Goal: Task Accomplishment & Management: Manage account settings

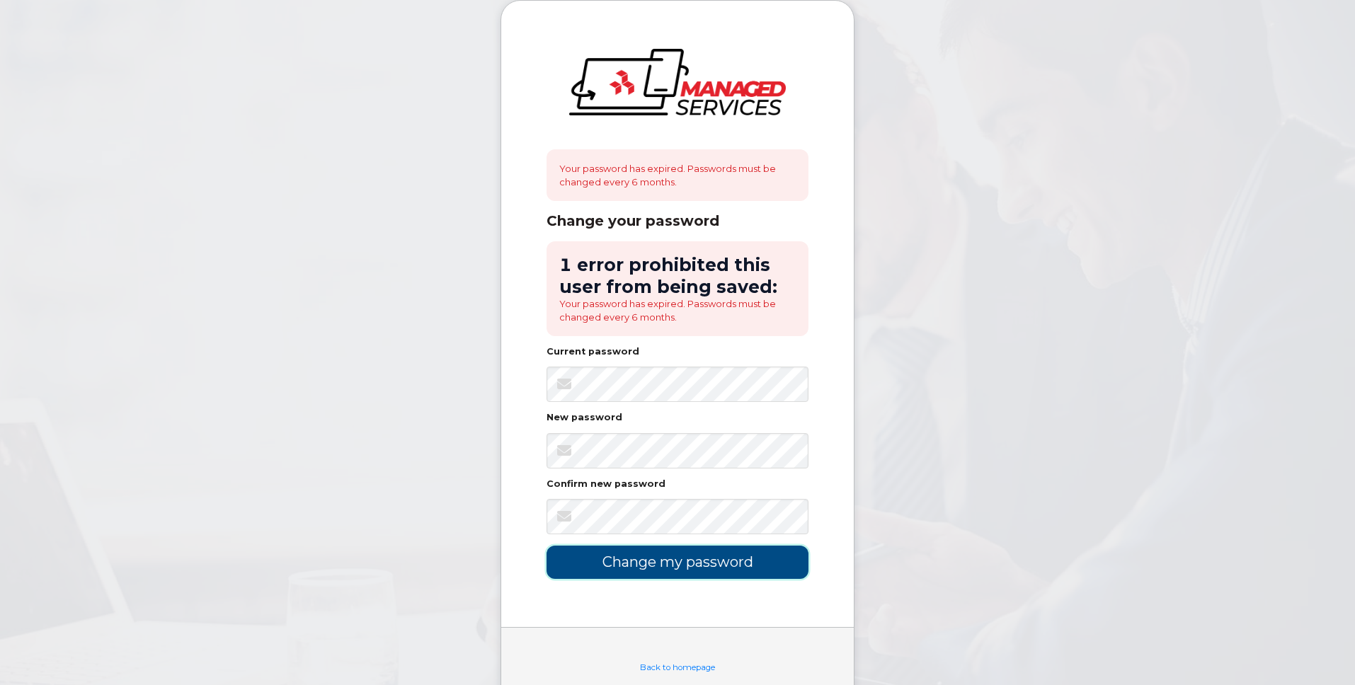
click at [693, 561] on input "Change my password" at bounding box center [678, 562] width 262 height 33
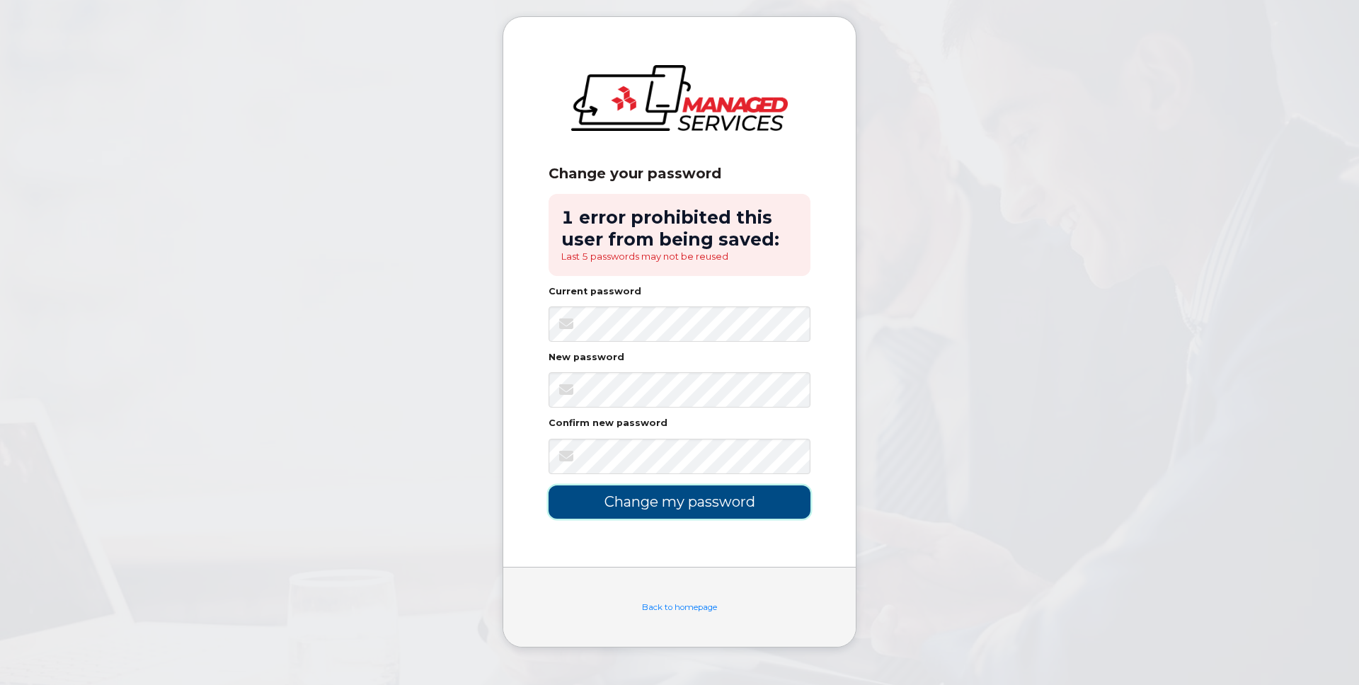
click at [684, 515] on input "Change my password" at bounding box center [680, 502] width 262 height 33
click at [687, 502] on input "Change my password" at bounding box center [680, 502] width 262 height 33
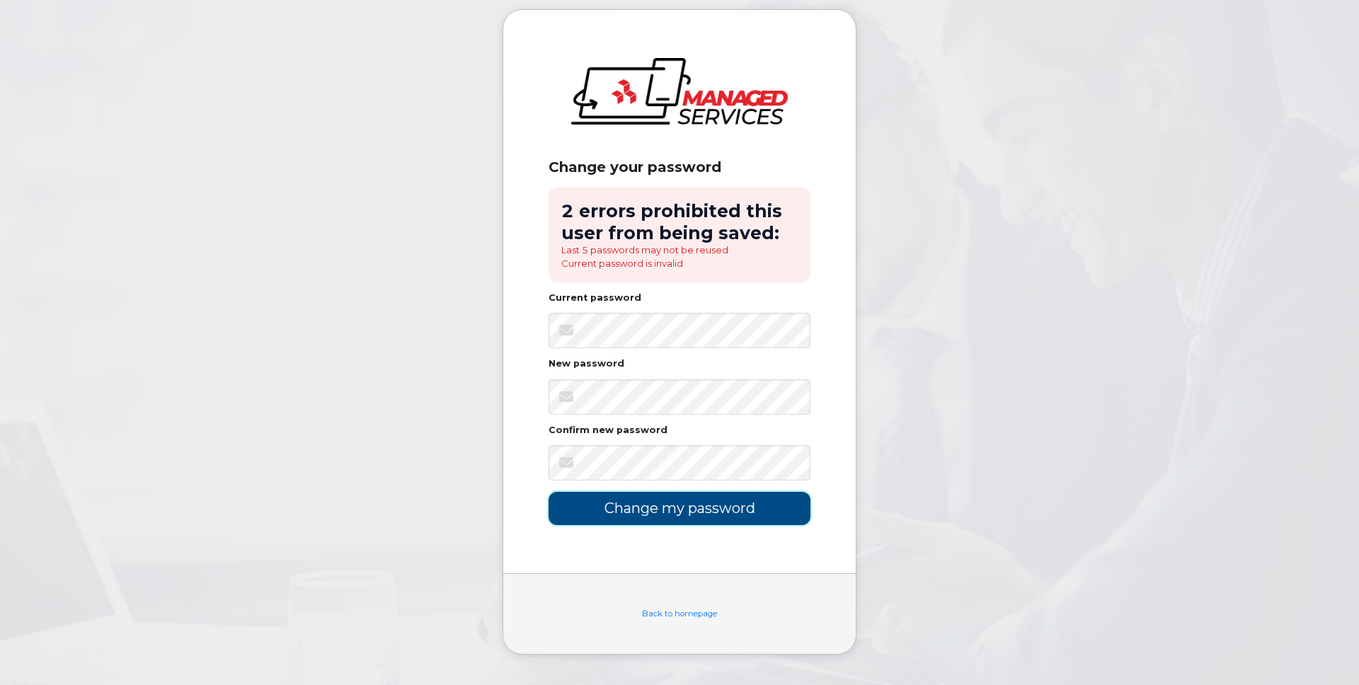
click at [668, 513] on input "Change my password" at bounding box center [680, 508] width 262 height 33
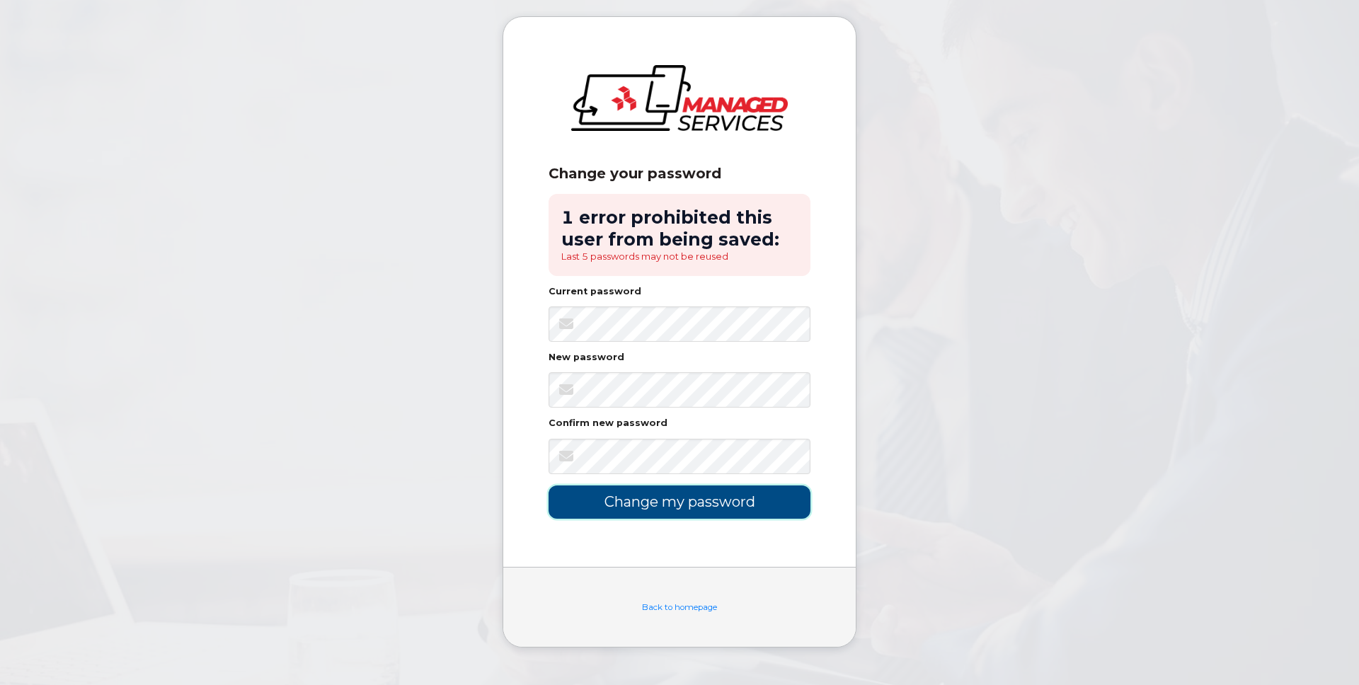
click at [637, 501] on input "Change my password" at bounding box center [680, 502] width 262 height 33
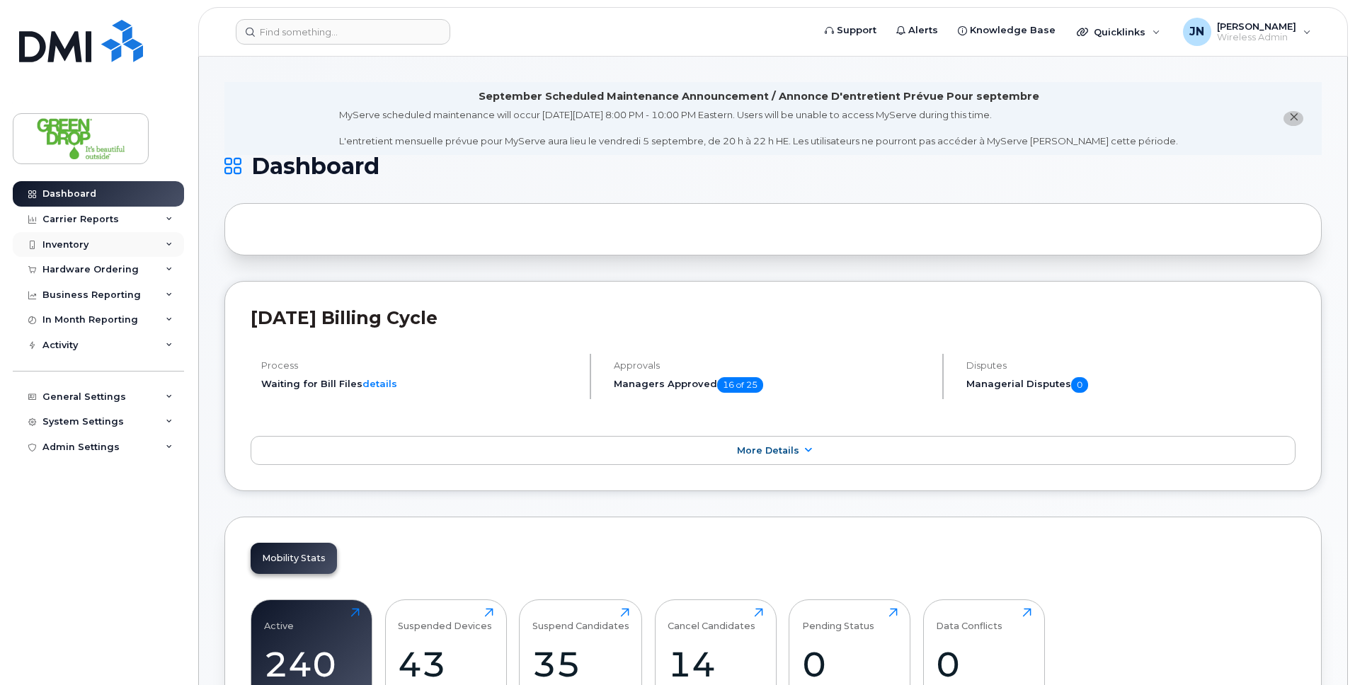
click at [85, 240] on div "Inventory" at bounding box center [65, 244] width 46 height 11
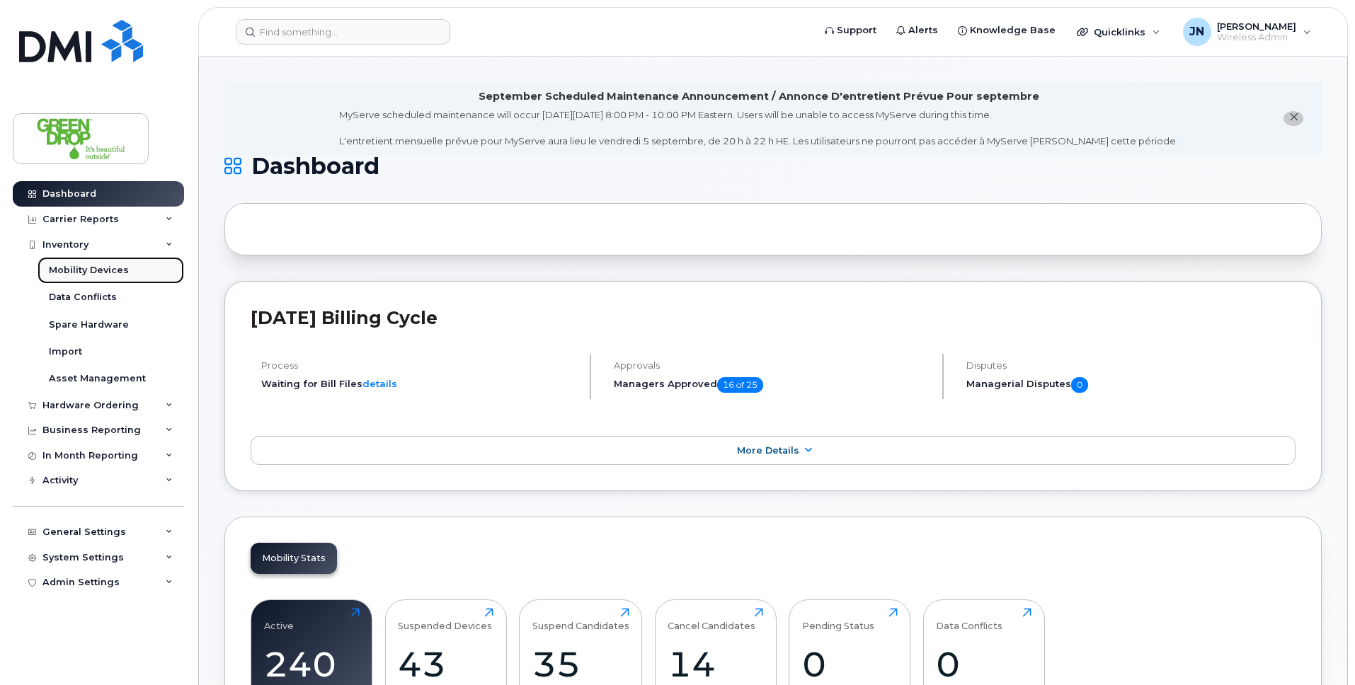
click at [103, 273] on div "Mobility Devices" at bounding box center [89, 270] width 80 height 13
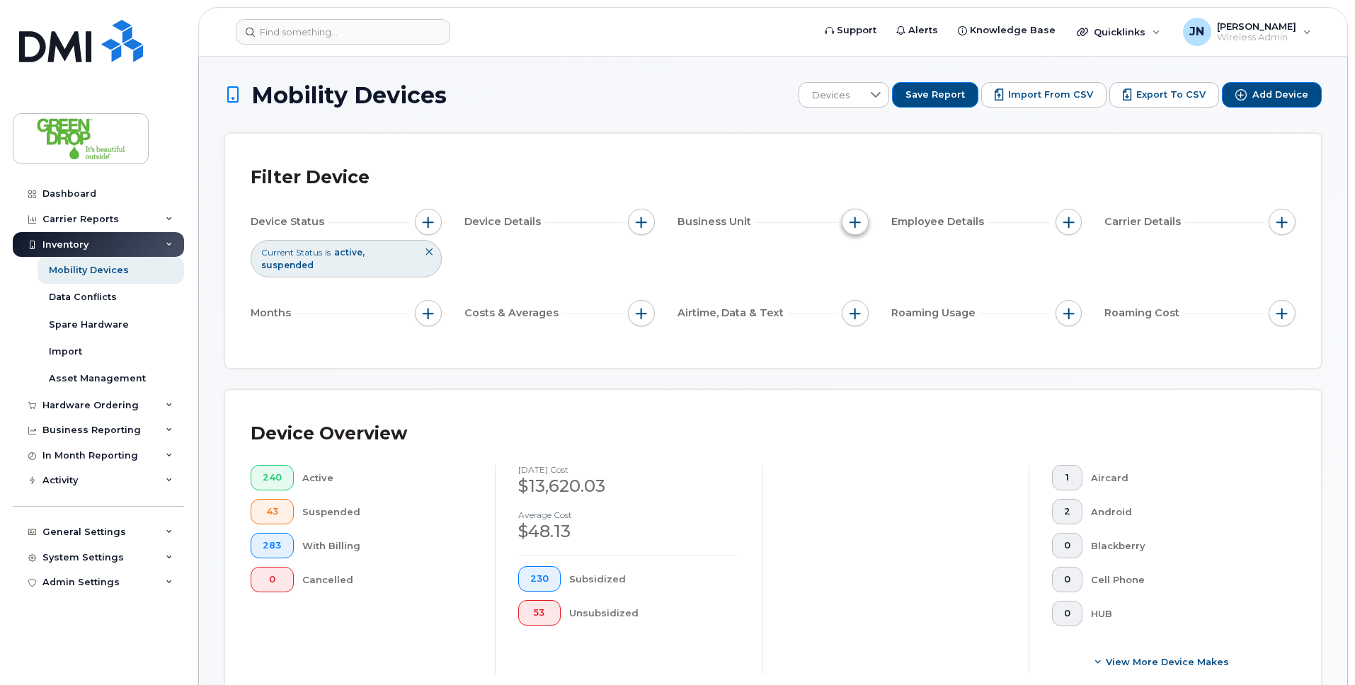
click at [857, 222] on span "button" at bounding box center [855, 222] width 11 height 11
click at [859, 287] on input "Branch" at bounding box center [858, 287] width 11 height 11
checkbox input "true"
click at [927, 351] on input "text" at bounding box center [949, 347] width 124 height 13
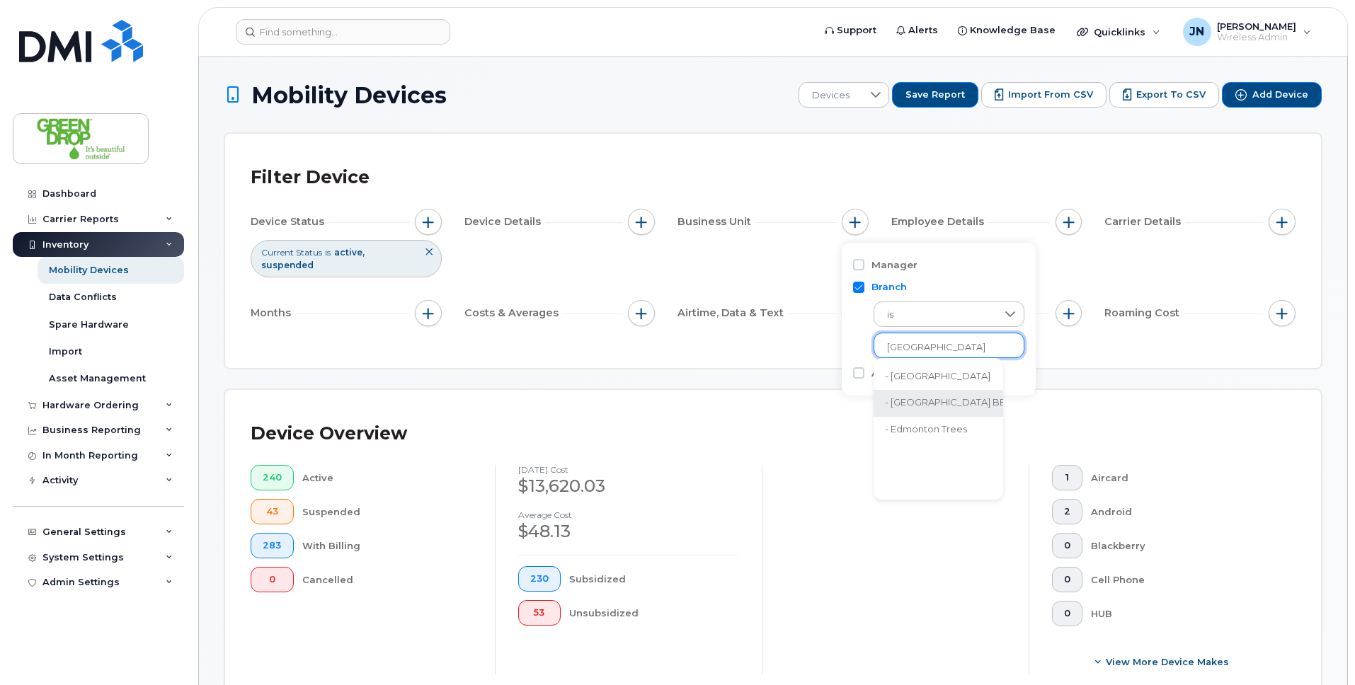
type input "Edmonton"
click at [942, 375] on li "- Edmonton" at bounding box center [946, 377] width 144 height 26
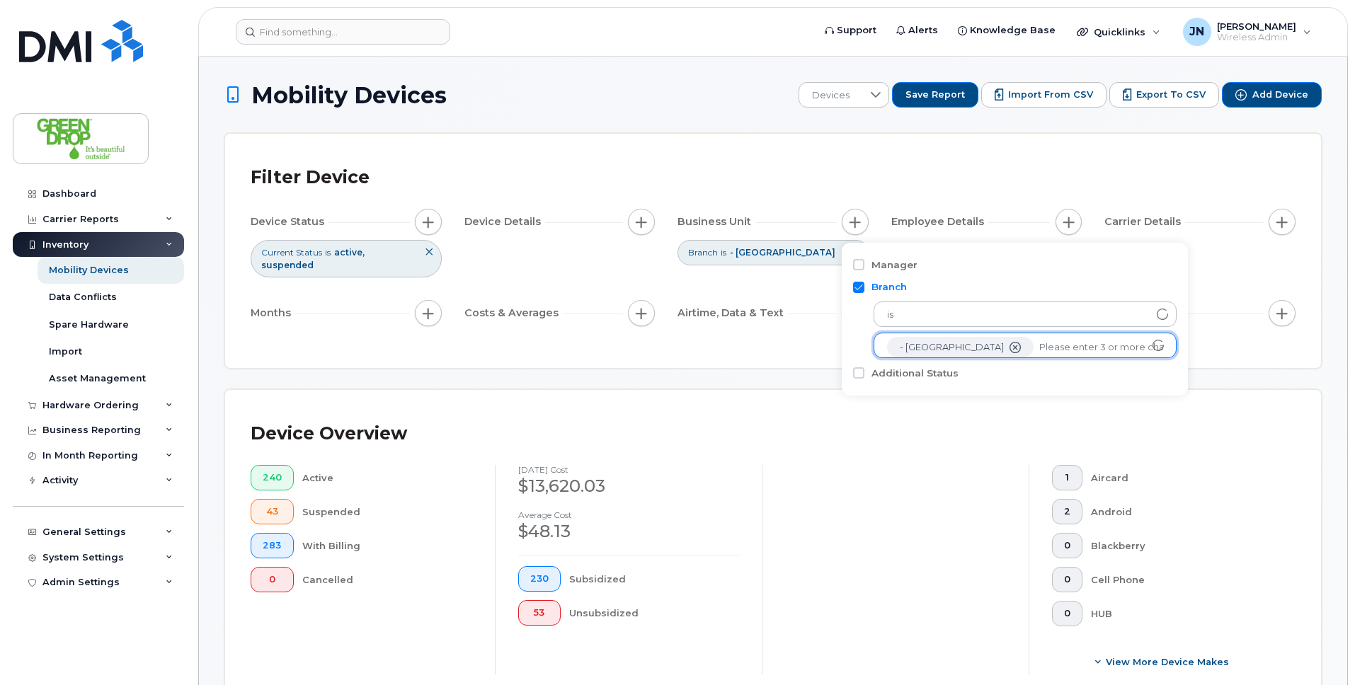
click at [726, 355] on div "Filter Device Device Status Current Status is active suspended Device Details B…" at bounding box center [773, 251] width 1096 height 234
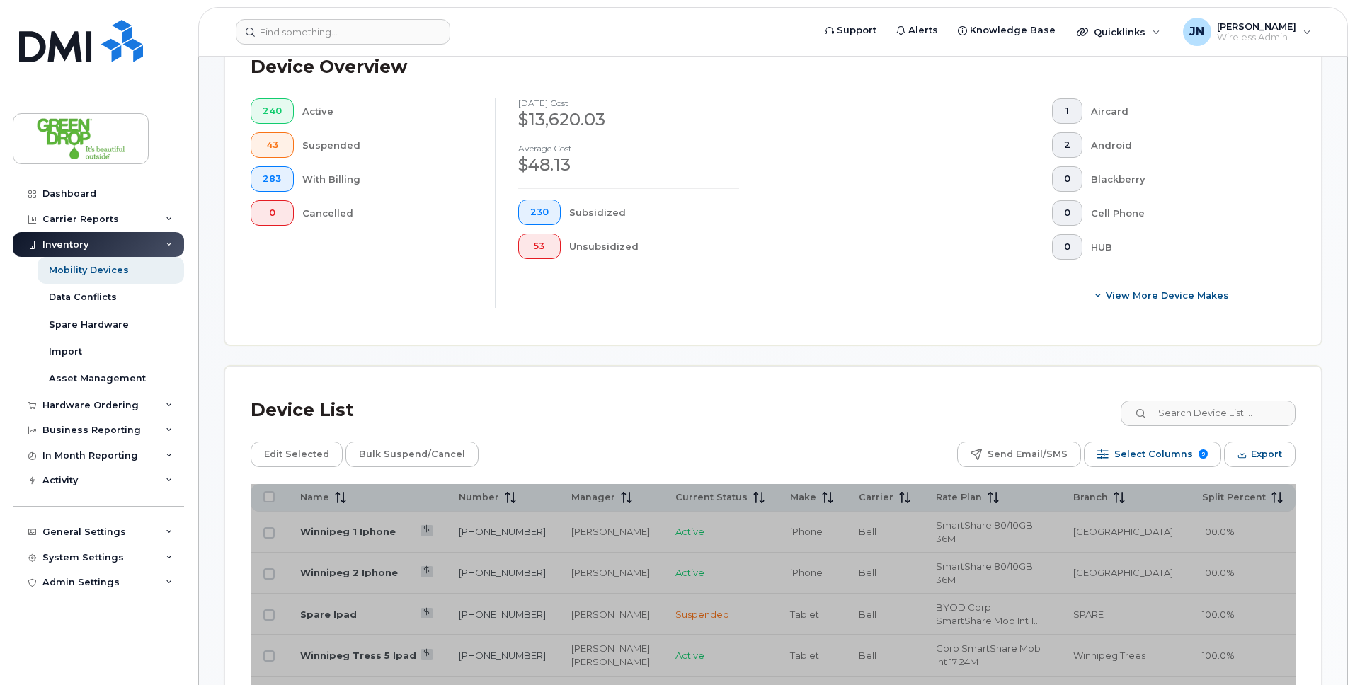
scroll to position [489, 0]
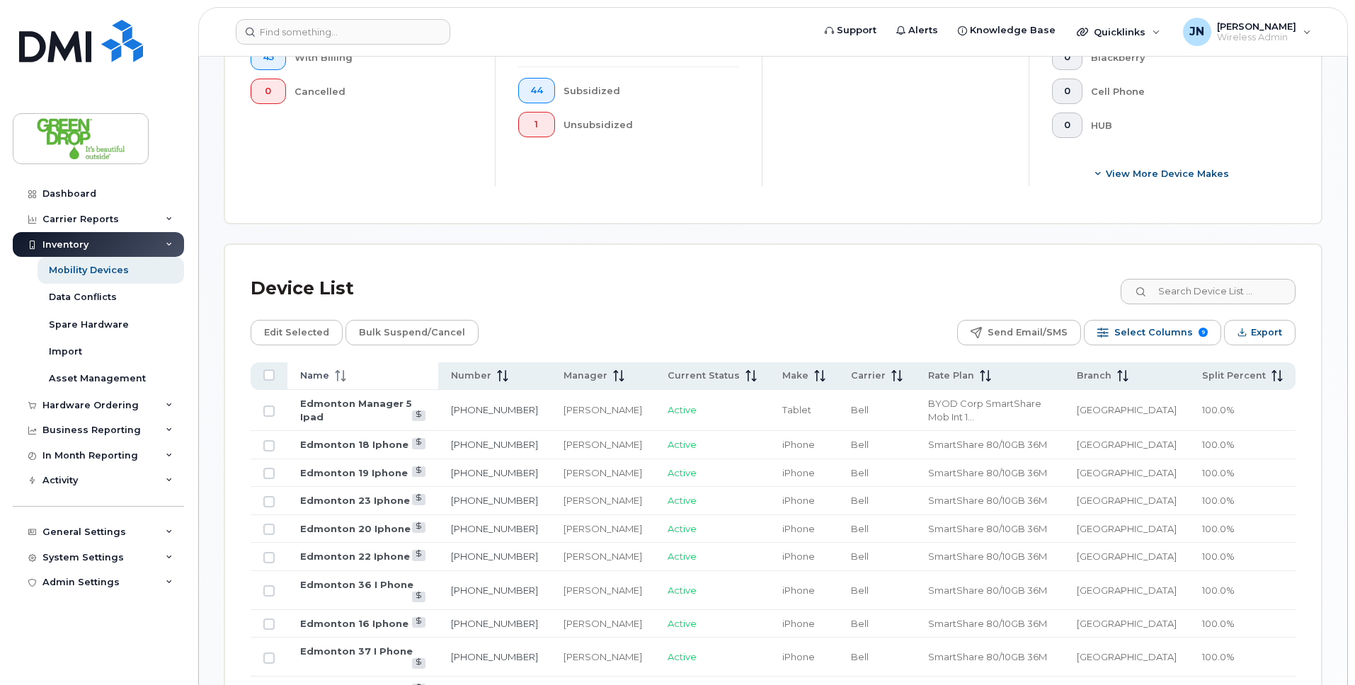
click at [341, 370] on span at bounding box center [337, 376] width 17 height 13
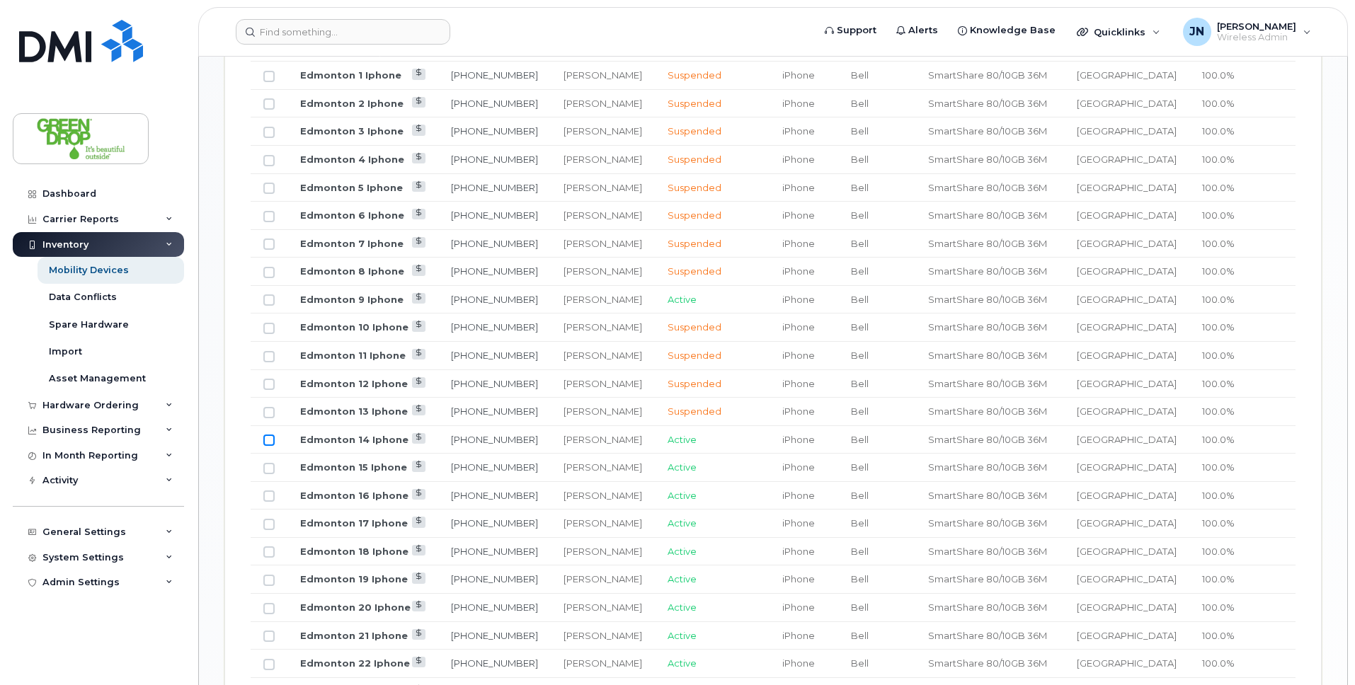
scroll to position [932, 0]
drag, startPoint x: 268, startPoint y: 426, endPoint x: 271, endPoint y: 438, distance: 12.5
click at [268, 432] on input "Row Unselected" at bounding box center [268, 437] width 11 height 11
checkbox input "true"
click at [268, 460] on input "Row Unselected" at bounding box center [268, 465] width 11 height 11
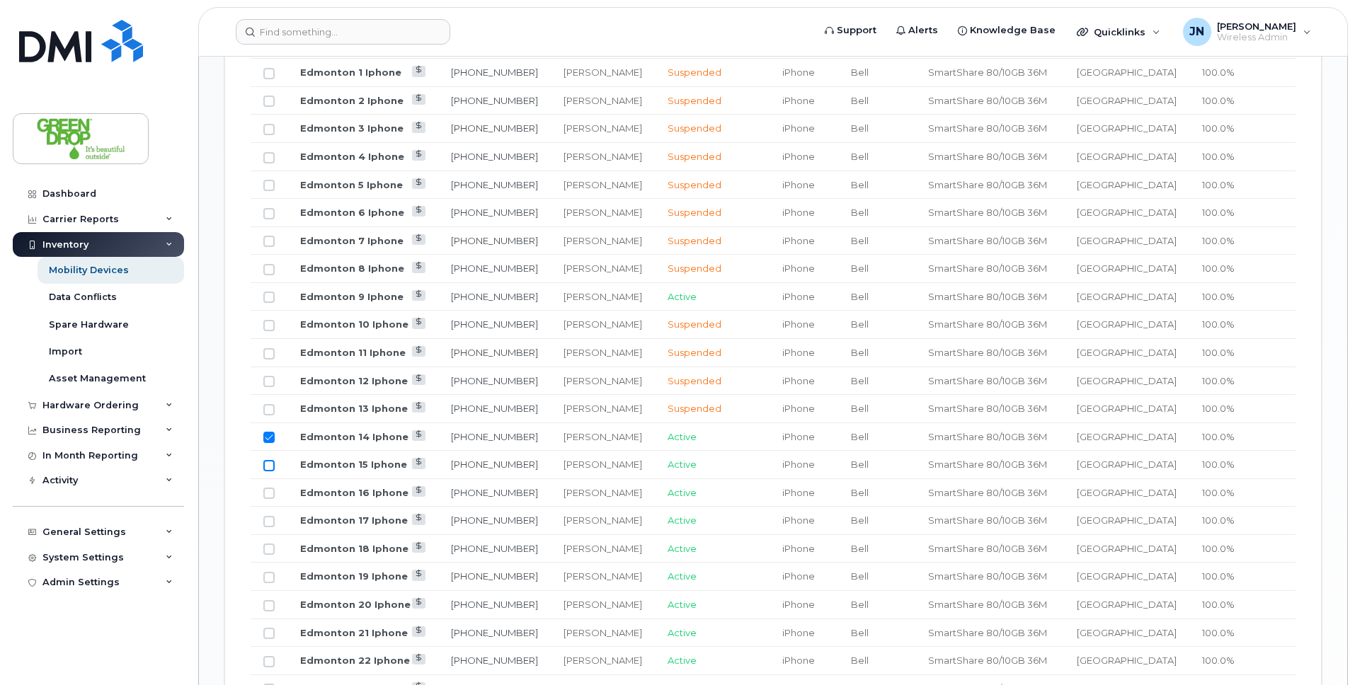
checkbox input "true"
click at [269, 488] on input "Row Unselected" at bounding box center [268, 493] width 11 height 11
checkbox input "true"
click at [271, 516] on input "Row Unselected" at bounding box center [268, 521] width 11 height 11
checkbox input "true"
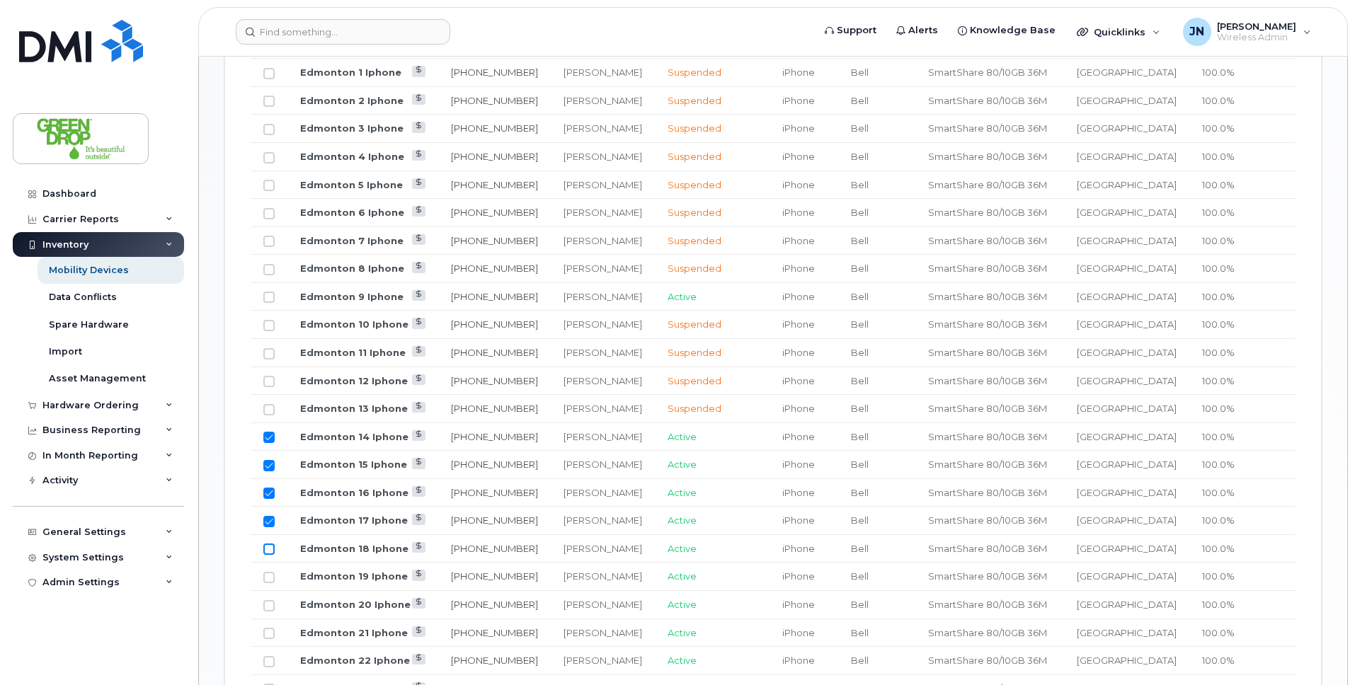
click at [266, 544] on input "Row Unselected" at bounding box center [268, 549] width 11 height 11
checkbox input "true"
click at [266, 572] on input "Row Unselected" at bounding box center [268, 577] width 11 height 11
checkbox input "true"
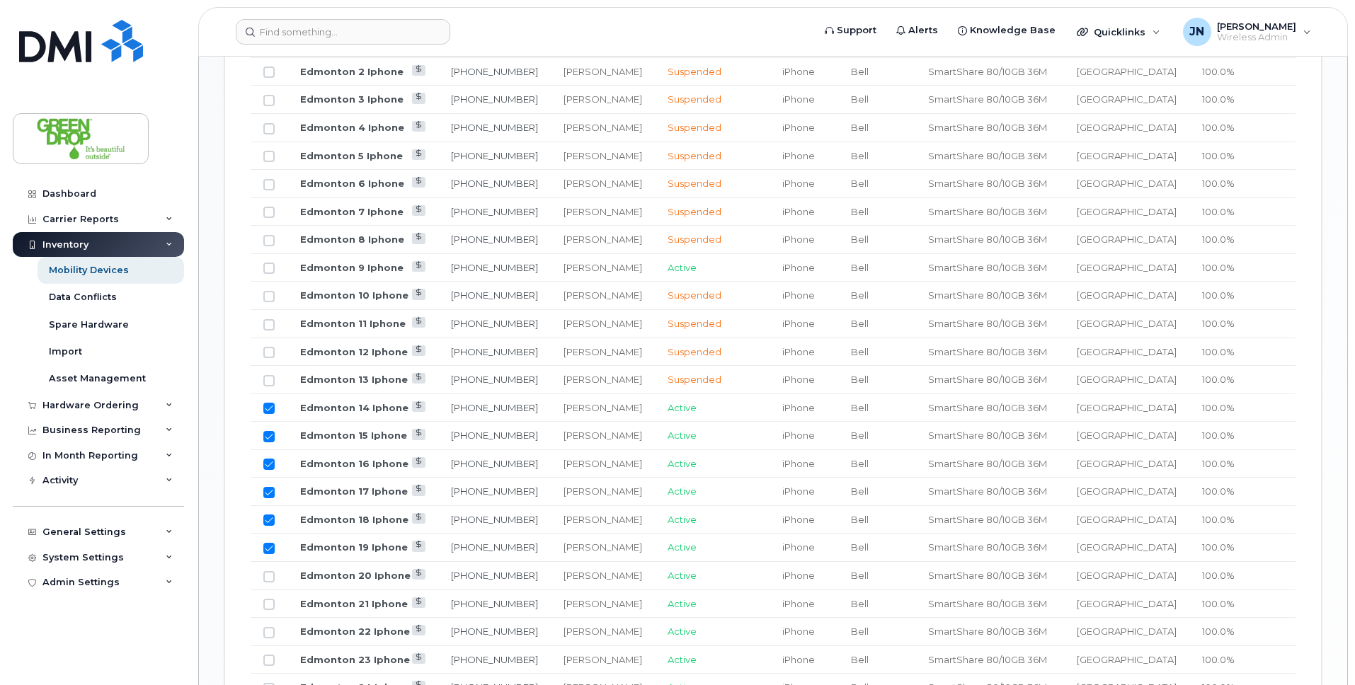
click at [268, 487] on input "Row Selected" at bounding box center [268, 492] width 11 height 11
checkbox input "false"
click at [266, 515] on input "Row Selected" at bounding box center [268, 520] width 11 height 11
checkbox input "false"
click at [272, 543] on input "Row Selected" at bounding box center [268, 548] width 11 height 11
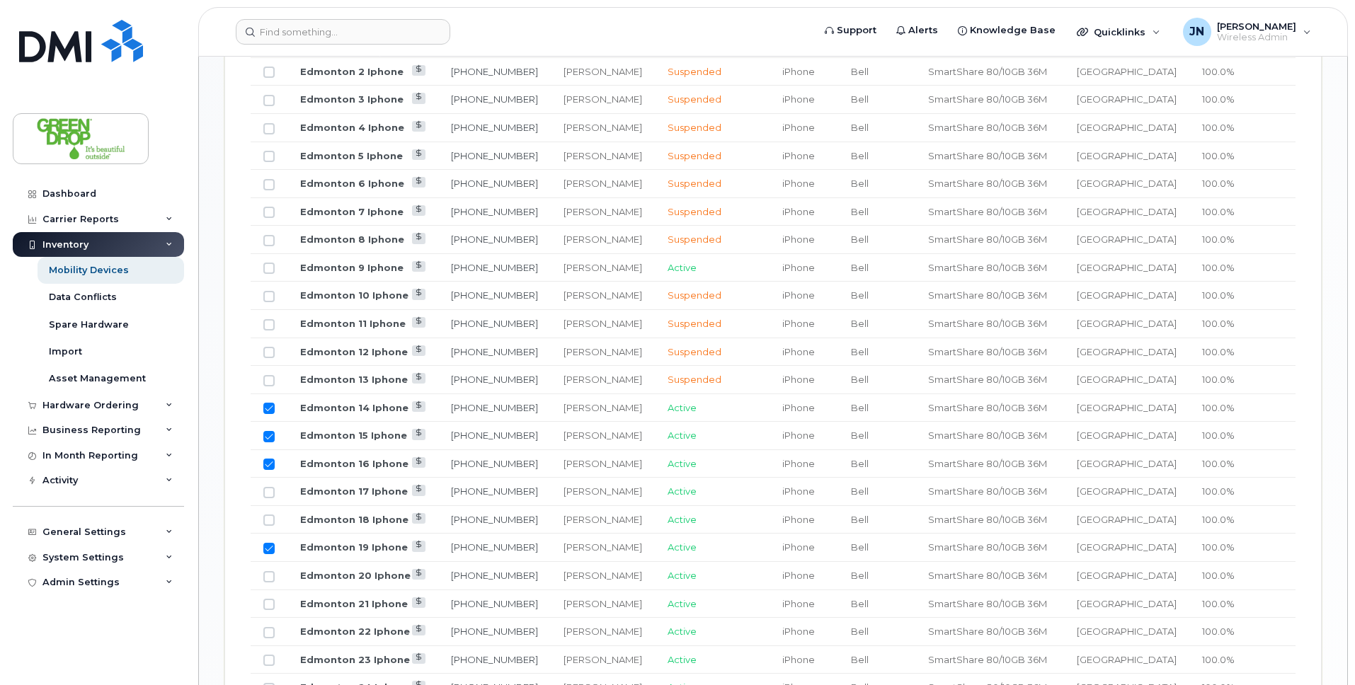
checkbox input "false"
click at [270, 515] on input "Row Unselected" at bounding box center [268, 520] width 11 height 11
checkbox input "true"
click at [263, 543] on div at bounding box center [268, 548] width 11 height 11
click at [268, 543] on input "Row Unselected" at bounding box center [268, 548] width 11 height 11
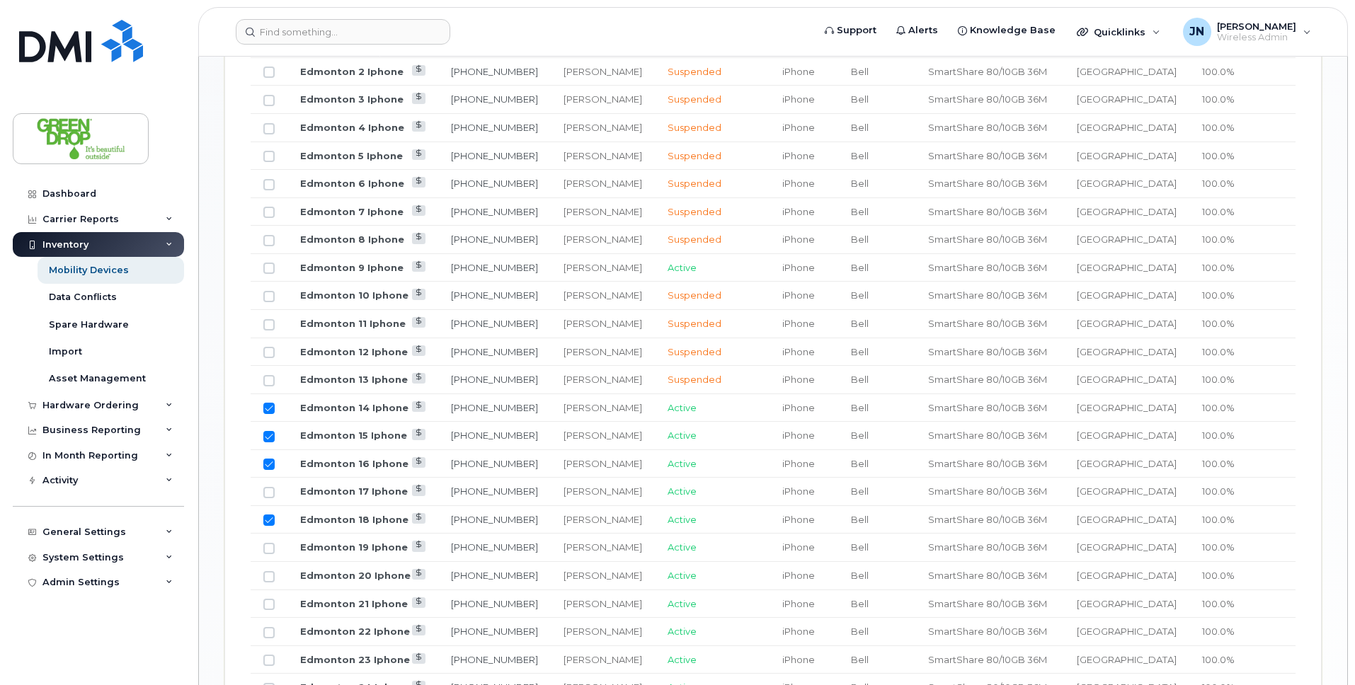
checkbox input "true"
click at [266, 571] on input "Row Unselected" at bounding box center [268, 576] width 11 height 11
checkbox input "true"
click at [269, 599] on input "Row Unselected" at bounding box center [268, 604] width 11 height 11
checkbox input "true"
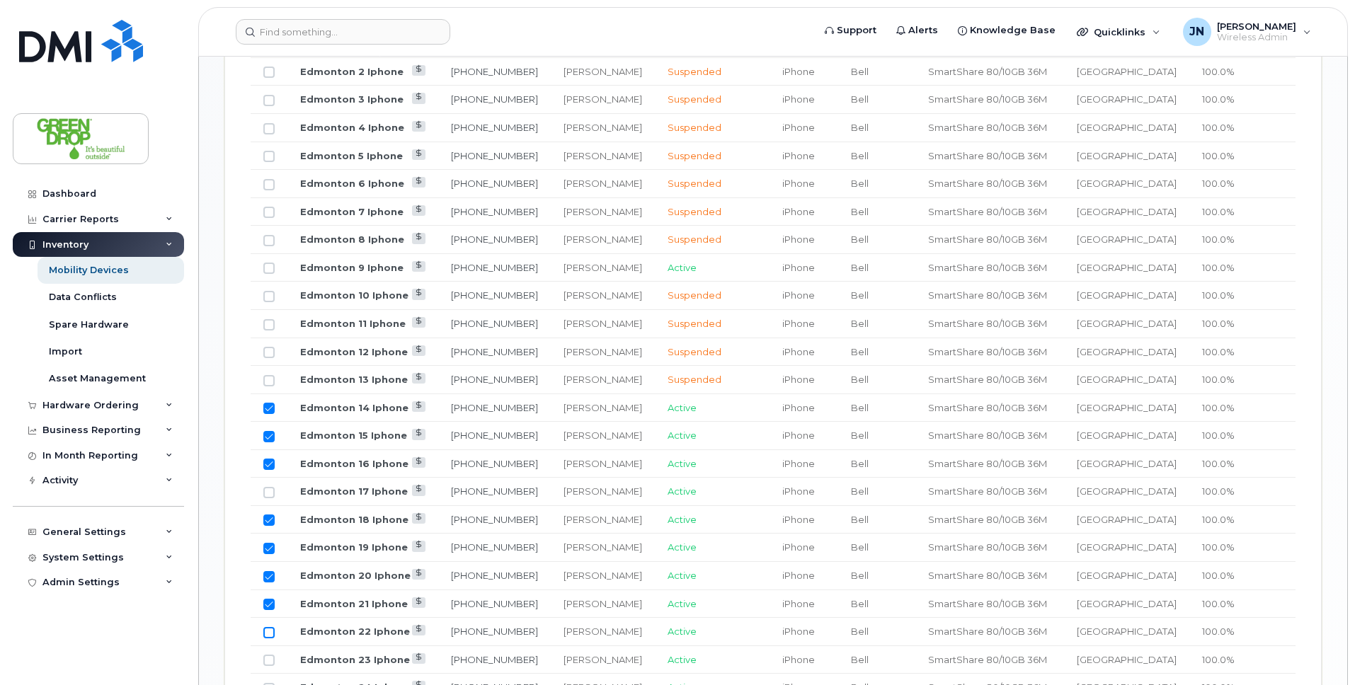
click at [266, 627] on input "Row Unselected" at bounding box center [268, 632] width 11 height 11
checkbox input "true"
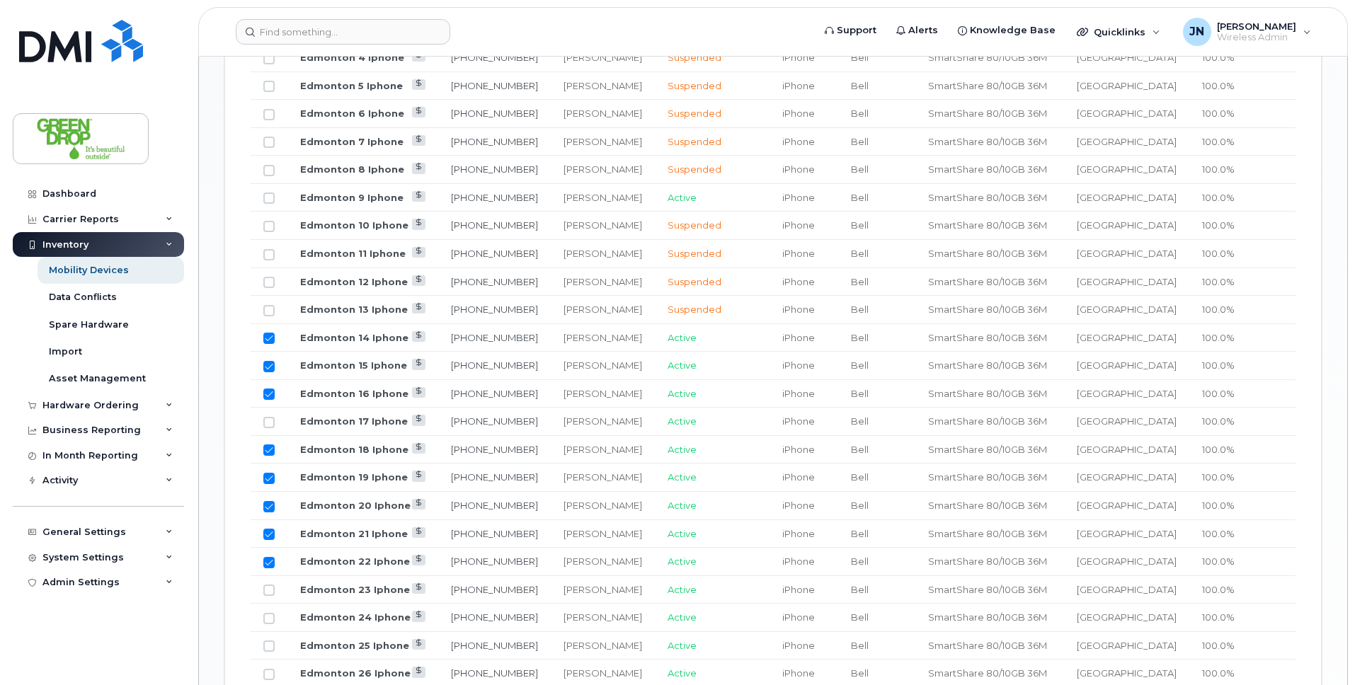
scroll to position [1032, 0]
click at [268, 584] on input "Row Unselected" at bounding box center [268, 589] width 11 height 11
checkbox input "true"
click at [270, 603] on td at bounding box center [269, 617] width 37 height 28
click at [275, 609] on td at bounding box center [269, 617] width 37 height 28
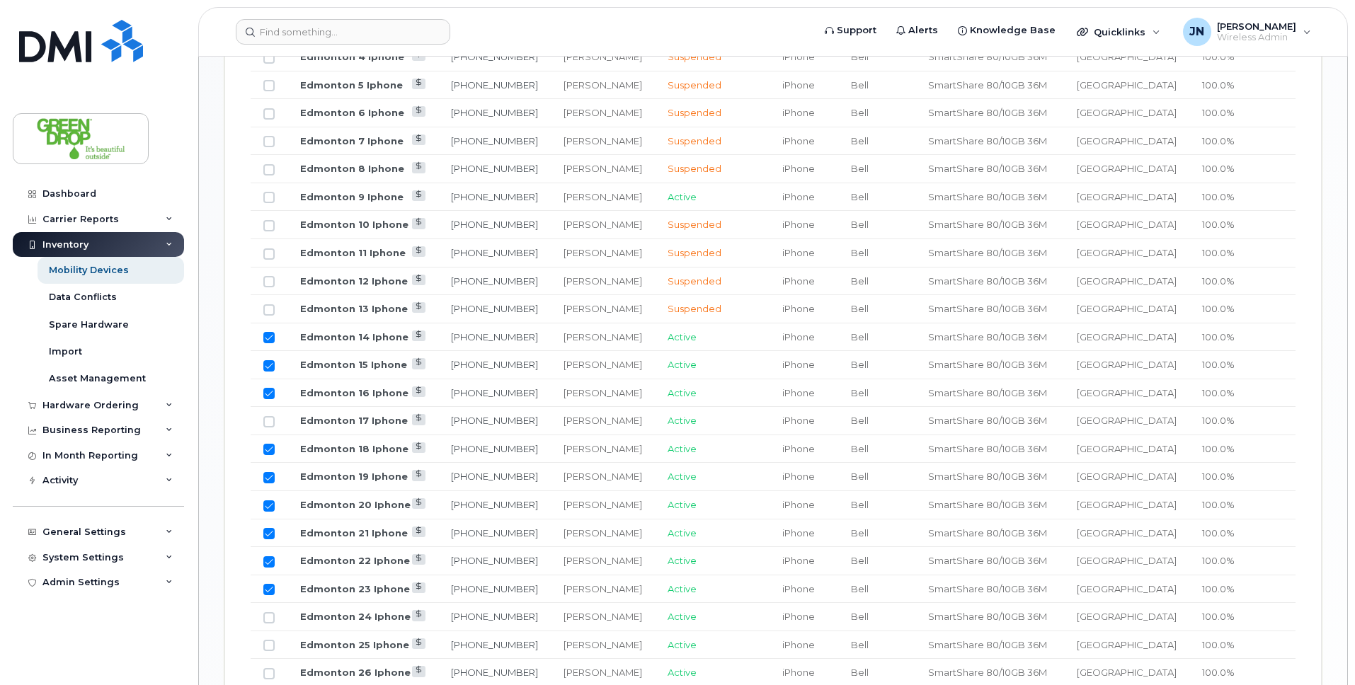
drag, startPoint x: 272, startPoint y: 606, endPoint x: 273, endPoint y: 620, distance: 14.2
click at [271, 612] on input "Row Unselected" at bounding box center [268, 617] width 11 height 11
checkbox input "true"
drag, startPoint x: 269, startPoint y: 632, endPoint x: 286, endPoint y: 632, distance: 17.0
click at [269, 640] on input "Row Unselected" at bounding box center [268, 645] width 11 height 11
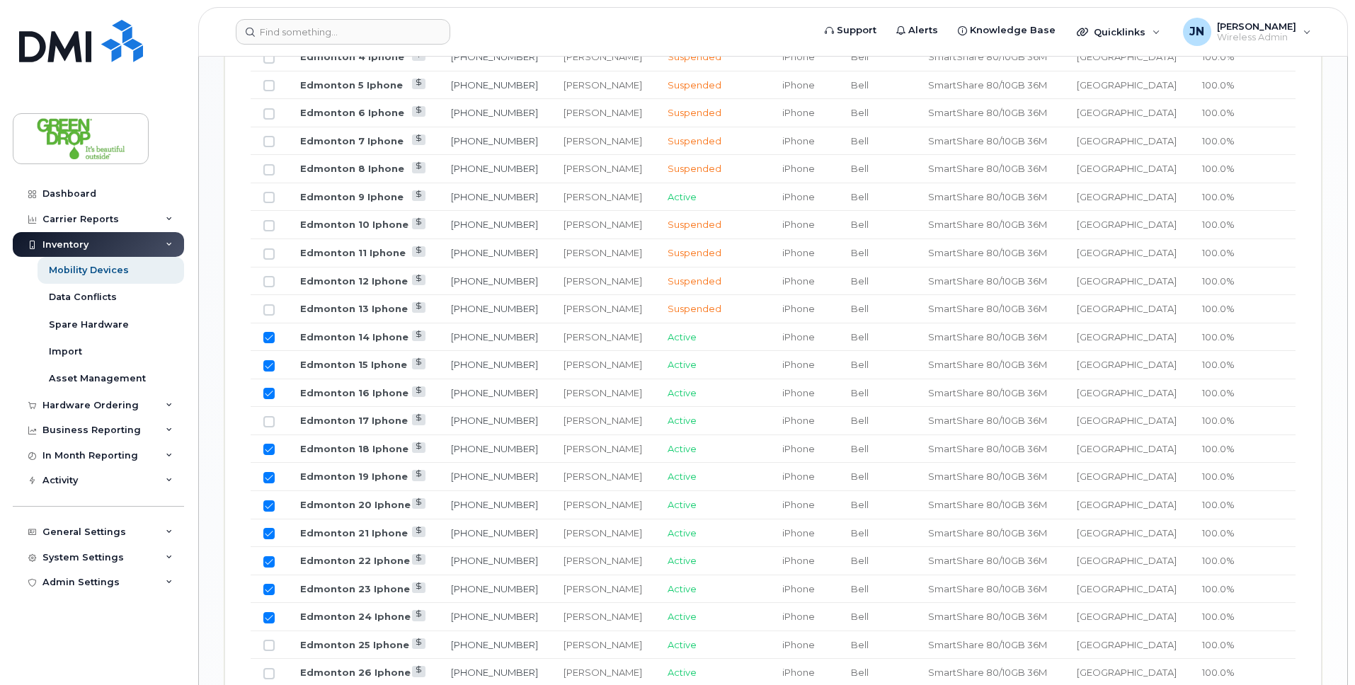
checkbox input "true"
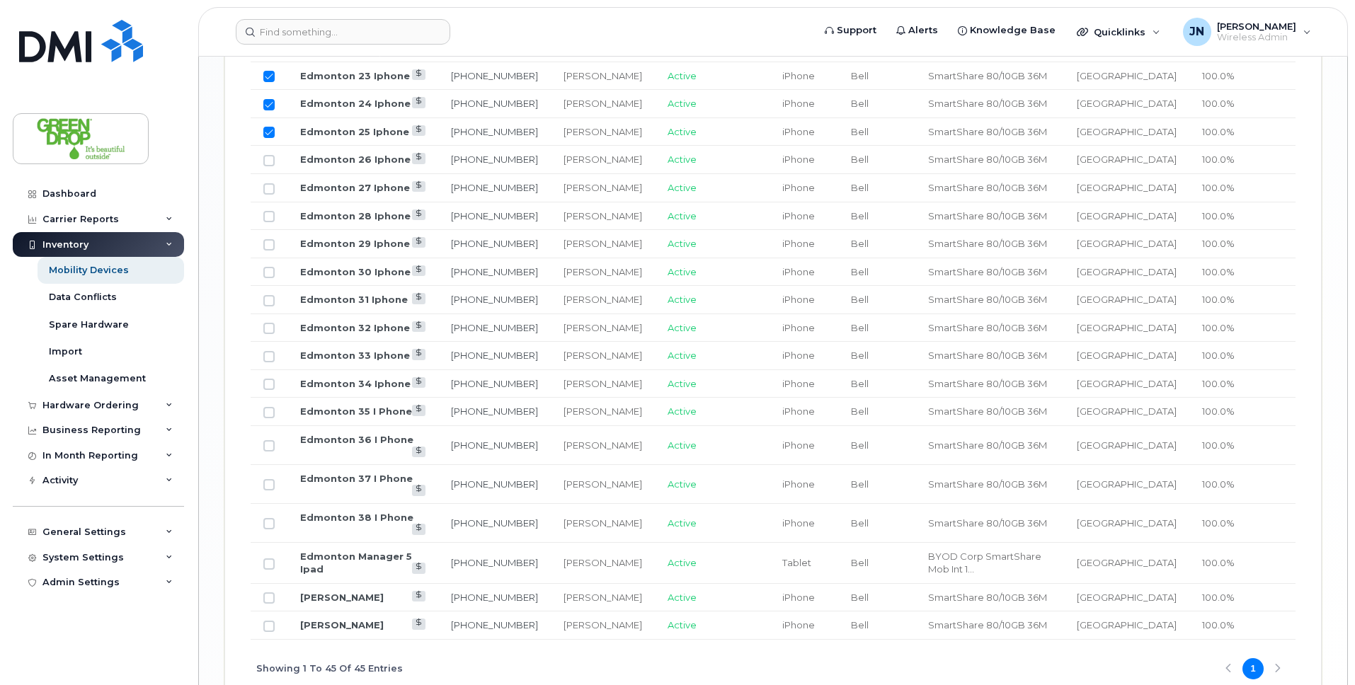
scroll to position [1559, 0]
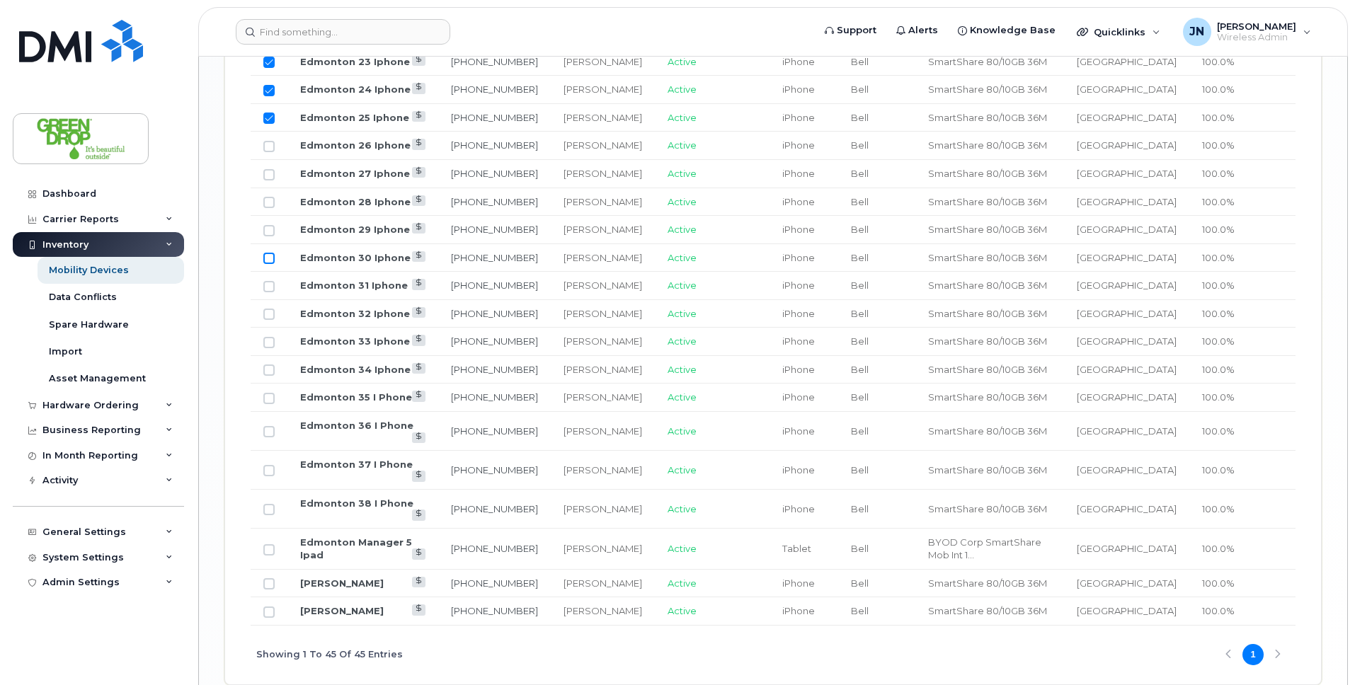
click at [270, 253] on input "Row Unselected" at bounding box center [268, 258] width 11 height 11
checkbox input "true"
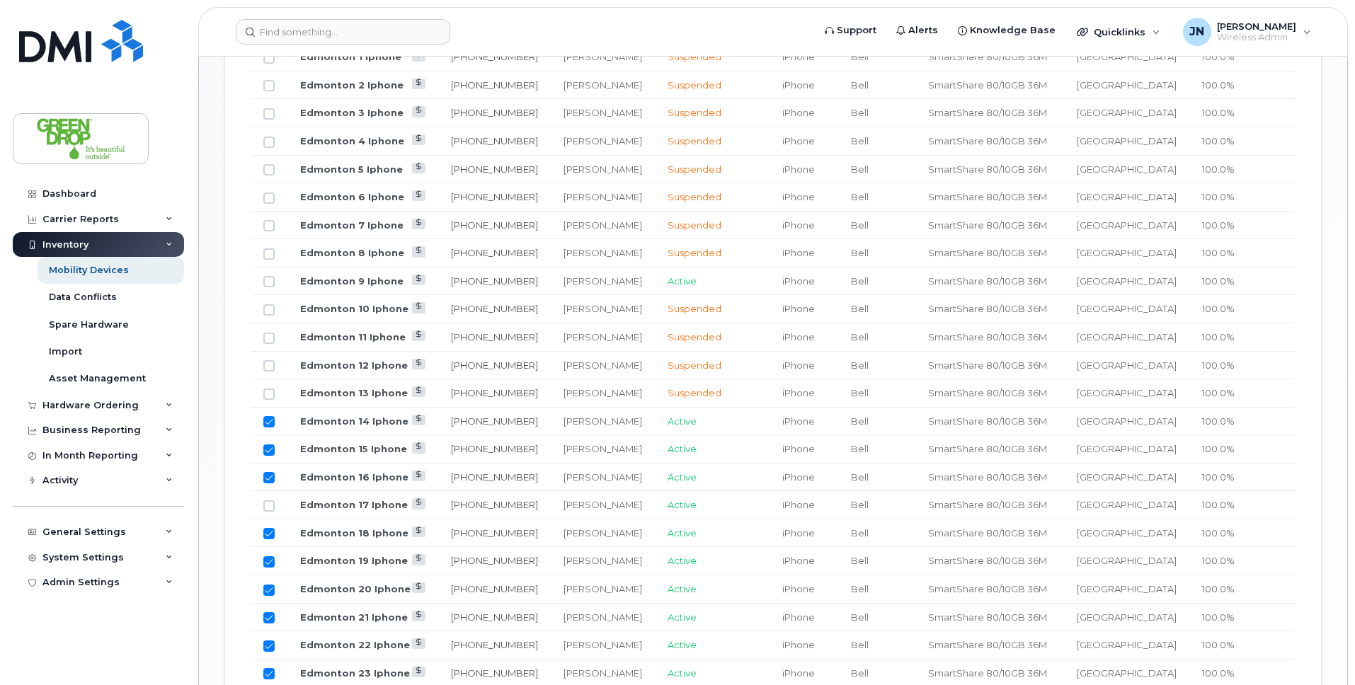
scroll to position [630, 0]
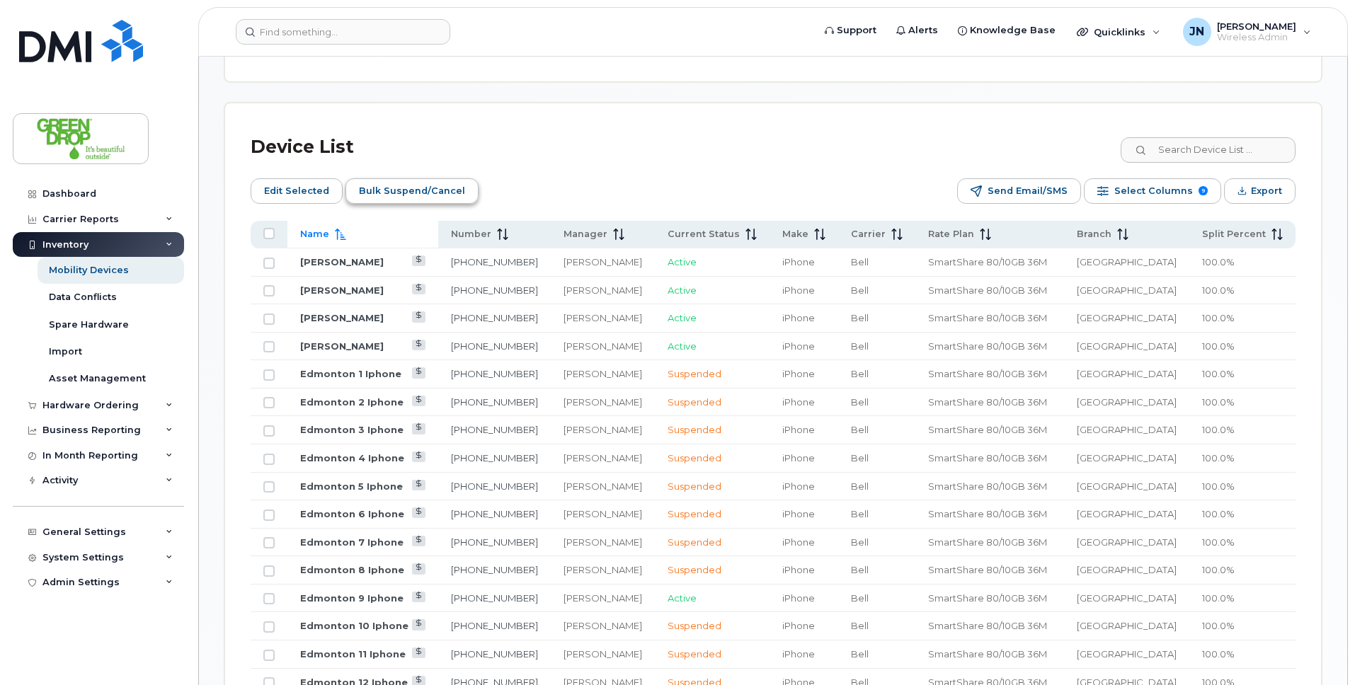
click at [431, 183] on span "Bulk Suspend/Cancel" at bounding box center [412, 191] width 106 height 21
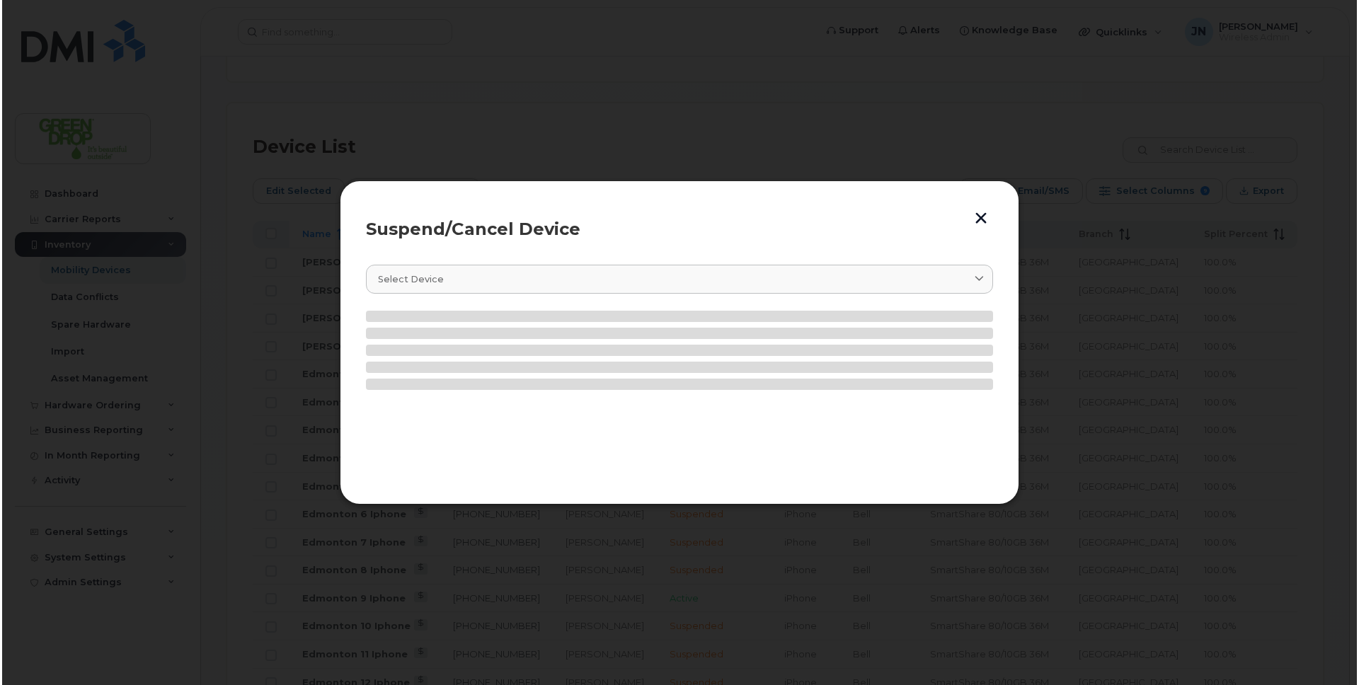
scroll to position [642, 0]
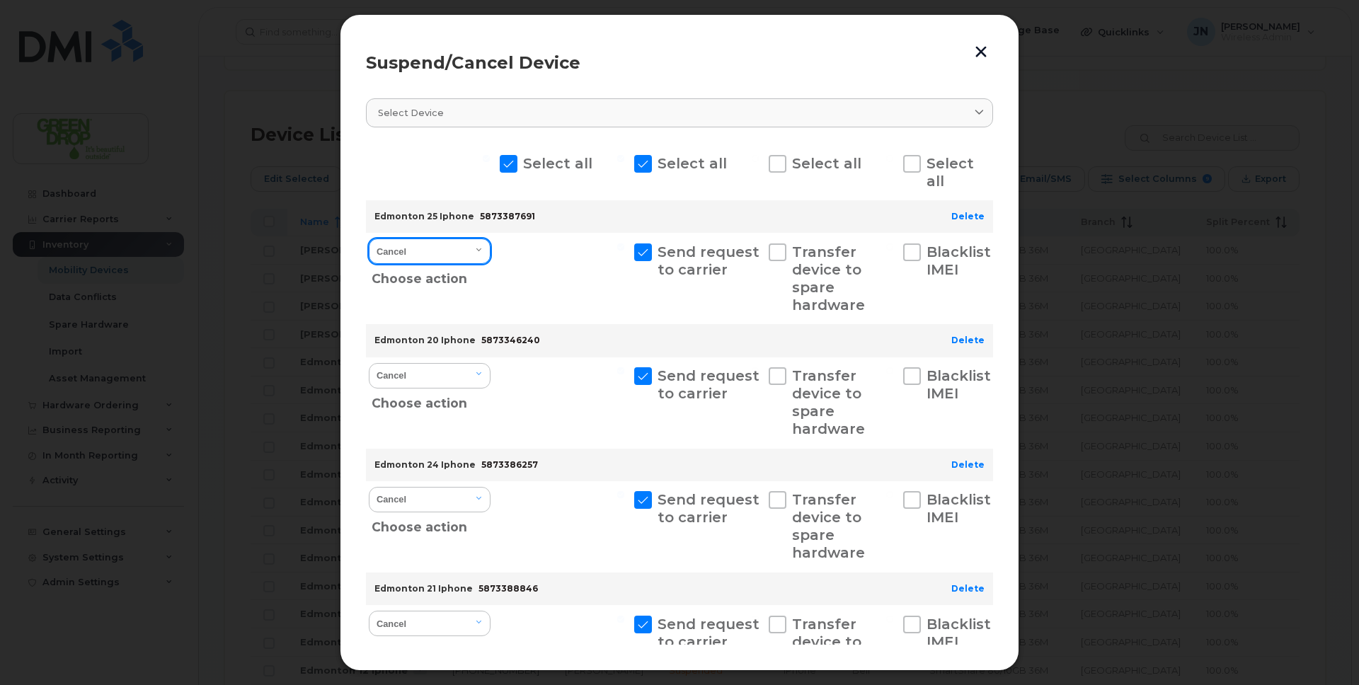
click at [474, 257] on select "Cancel Suspend - Extend Suspension Suspend - Reduced Rate Suspend - Full Rate S…" at bounding box center [430, 251] width 122 height 25
select select "[object Object]"
click at [369, 239] on select "Cancel Suspend - Extend Suspension Suspend - Reduced Rate Suspend - Full Rate S…" at bounding box center [430, 251] width 122 height 25
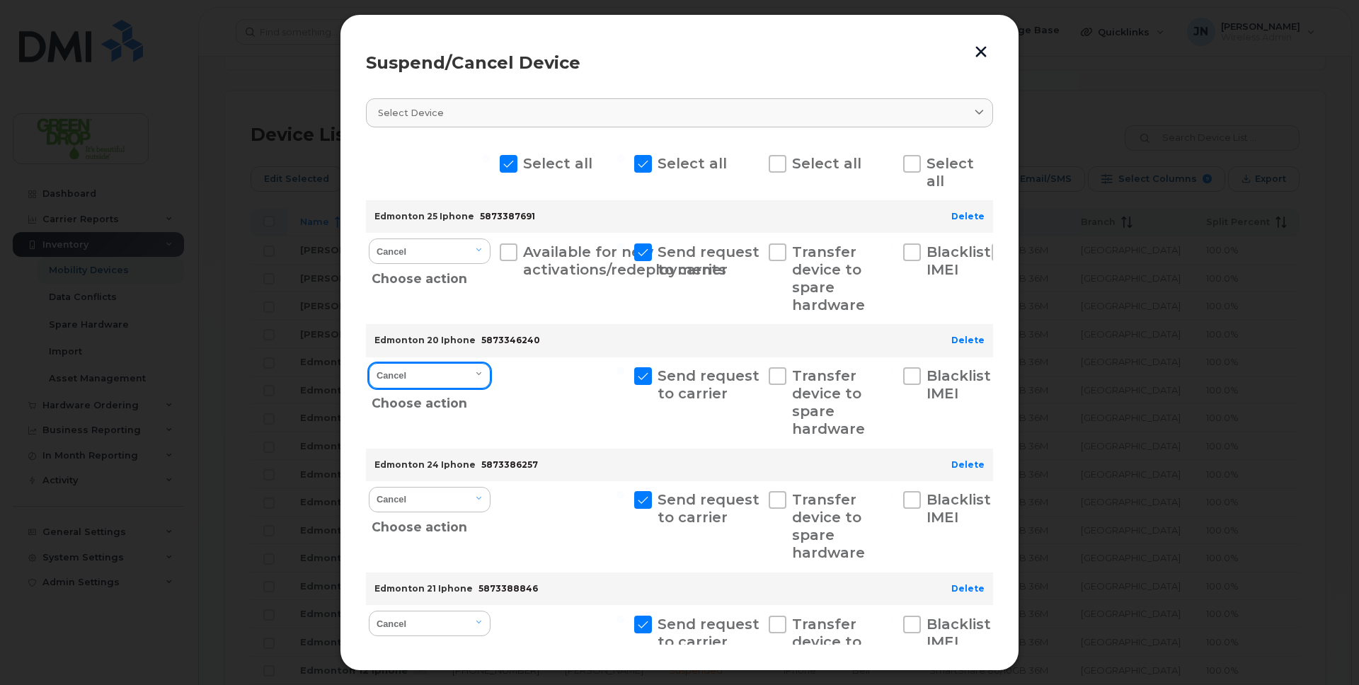
click at [452, 381] on select "Cancel Suspend - Extend Suspension Suspend - Reduced Rate Suspend - Full Rate S…" at bounding box center [430, 375] width 122 height 25
select select "[object Object]"
click at [369, 363] on select "Cancel Suspend - Extend Suspension Suspend - Reduced Rate Suspend - Full Rate S…" at bounding box center [430, 375] width 122 height 25
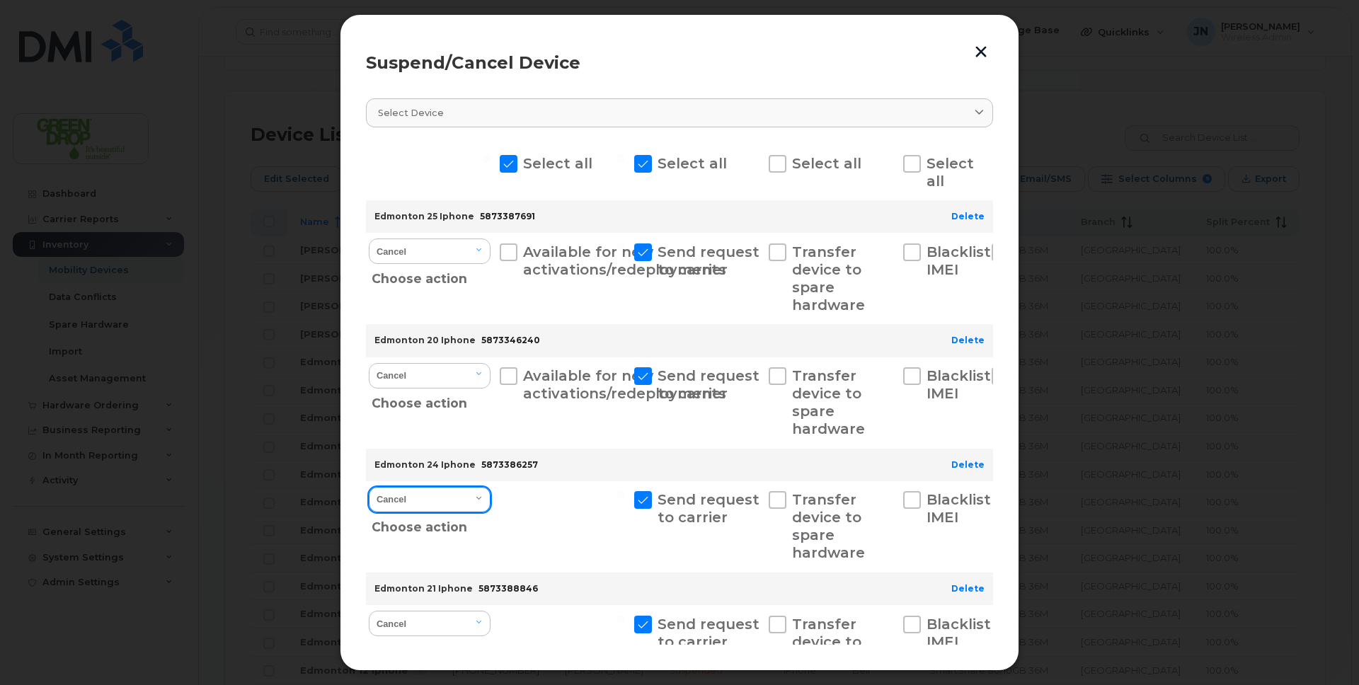
click at [473, 502] on select "Cancel Suspend - Extend Suspension Suspend - Reduced Rate Suspend - Full Rate S…" at bounding box center [430, 499] width 122 height 25
select select "[object Object]"
click at [369, 487] on select "Cancel Suspend - Extend Suspension Suspend - Reduced Rate Suspend - Full Rate S…" at bounding box center [430, 499] width 122 height 25
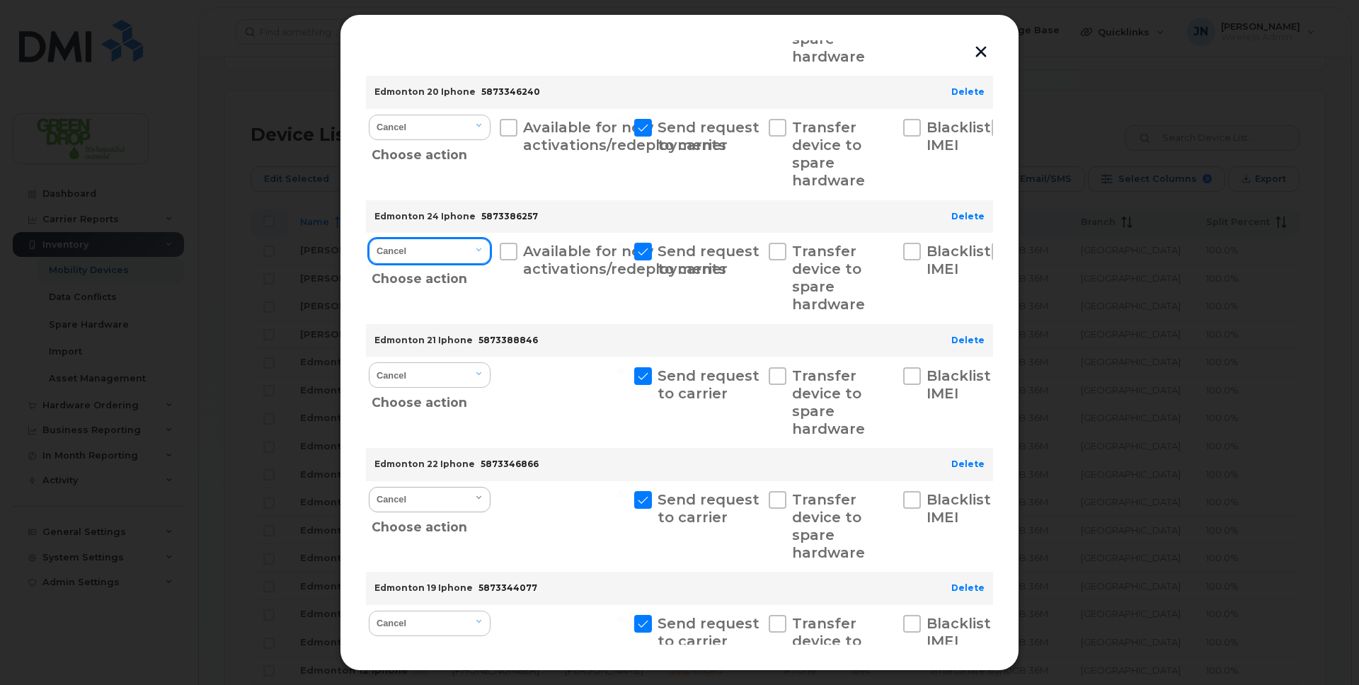
scroll to position [249, 0]
click at [464, 371] on select "Cancel Suspend - Extend Suspension Suspend - Reduced Rate Suspend - Full Rate S…" at bounding box center [430, 374] width 122 height 25
select select "[object Object]"
click at [369, 362] on select "Cancel Suspend - Extend Suspension Suspend - Reduced Rate Suspend - Full Rate S…" at bounding box center [430, 374] width 122 height 25
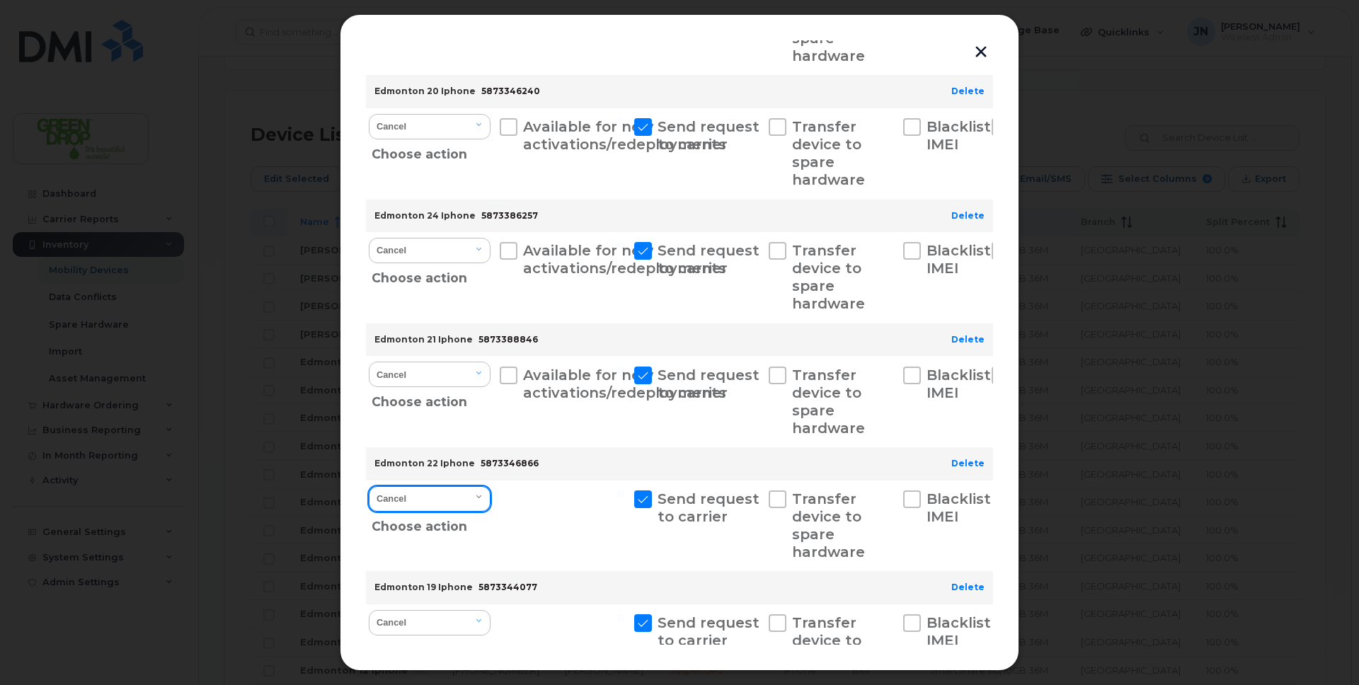
click at [470, 496] on select "Cancel Suspend - Extend Suspension Suspend - Reduced Rate Suspend - Full Rate S…" at bounding box center [430, 498] width 122 height 25
select select "[object Object]"
click at [369, 486] on select "Cancel Suspend - Extend Suspension Suspend - Reduced Rate Suspend - Full Rate S…" at bounding box center [430, 498] width 122 height 25
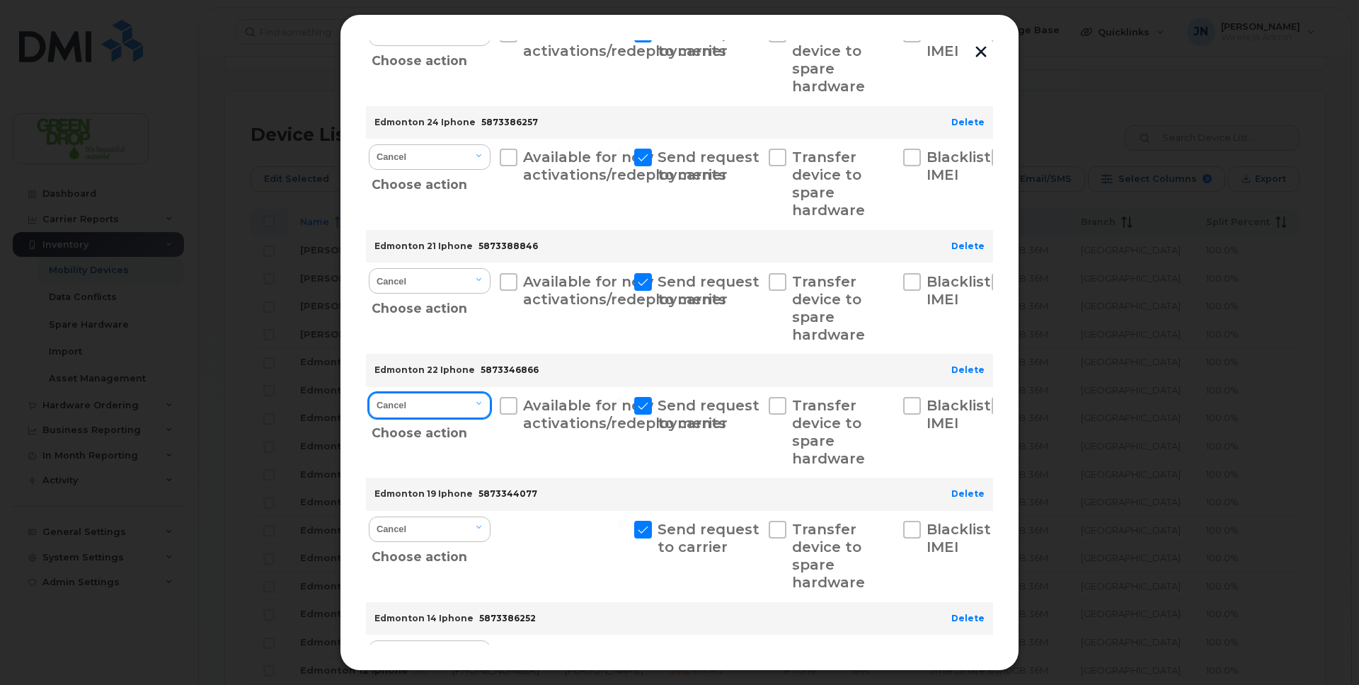
scroll to position [464, 0]
click at [464, 408] on select "Cancel Suspend - Extend Suspension Suspend - Reduced Rate Suspend - Full Rate S…" at bounding box center [430, 407] width 122 height 25
select select "[object Object]"
click at [369, 395] on select "Cancel Suspend - Extend Suspension Suspend - Reduced Rate Suspend - Full Rate S…" at bounding box center [430, 407] width 122 height 25
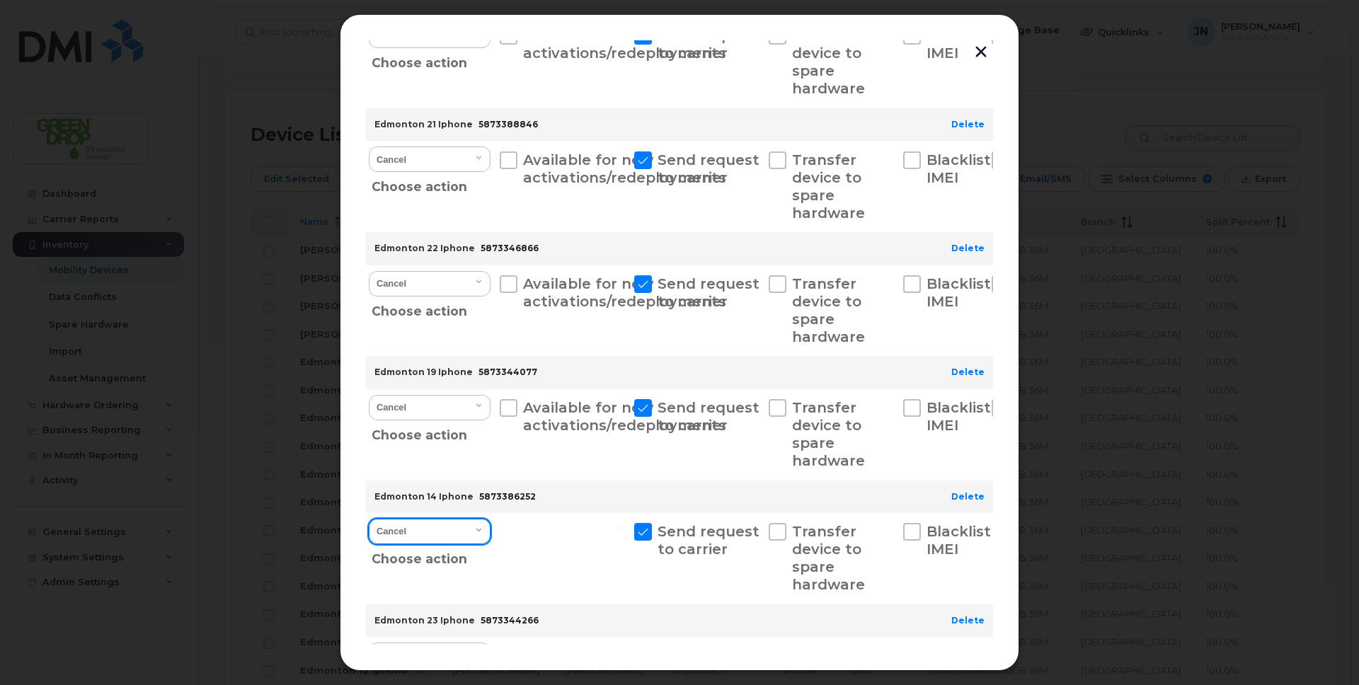
click at [462, 537] on select "Cancel Suspend - Extend Suspension Suspend - Reduced Rate Suspend - Full Rate S…" at bounding box center [430, 531] width 122 height 25
select select "[object Object]"
click at [369, 519] on select "Cancel Suspend - Extend Suspension Suspend - Reduced Rate Suspend - Full Rate S…" at bounding box center [430, 531] width 122 height 25
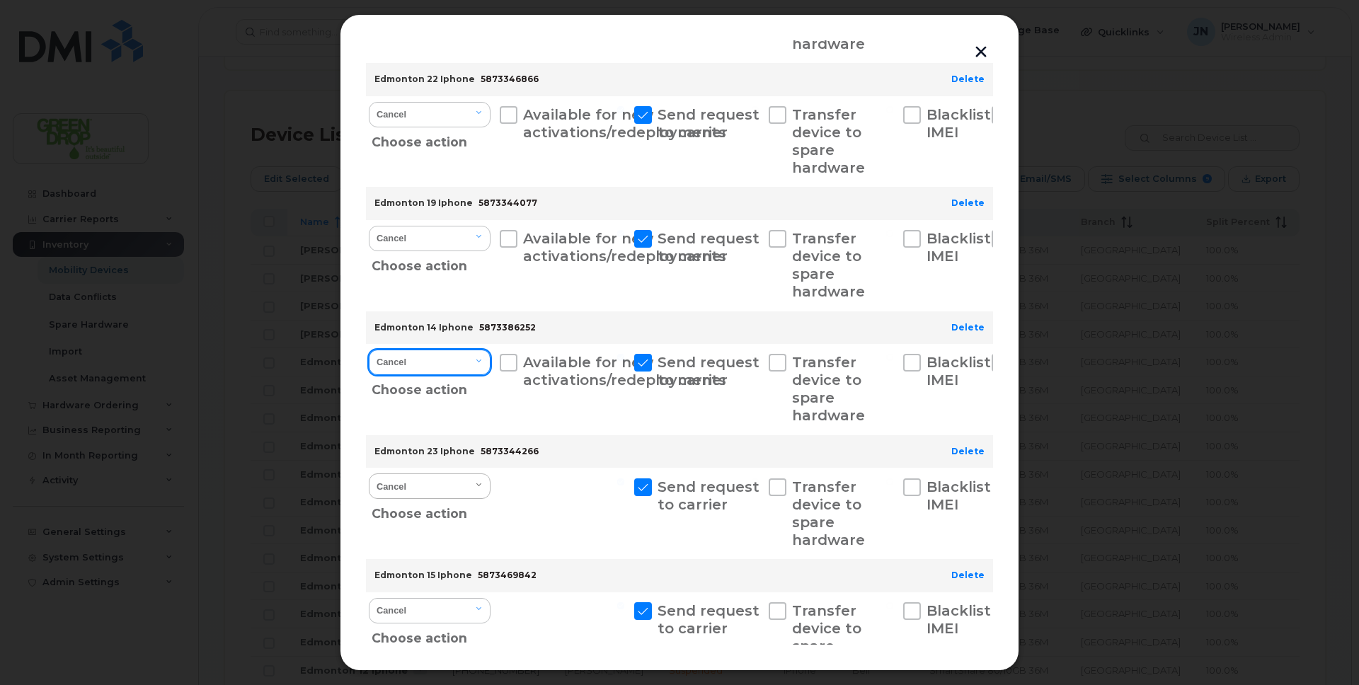
scroll to position [639, 0]
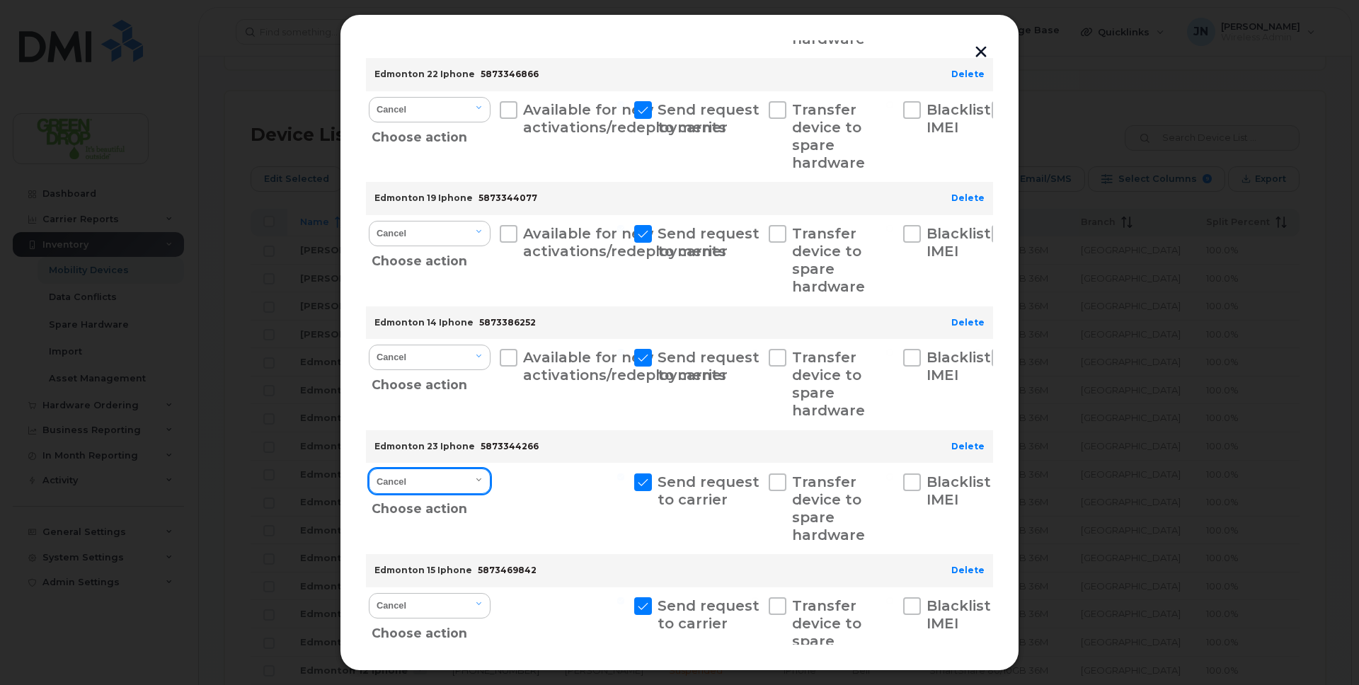
click at [472, 484] on select "Cancel Suspend - Extend Suspension Suspend - Reduced Rate Suspend - Full Rate S…" at bounding box center [430, 481] width 122 height 25
select select "[object Object]"
click at [369, 469] on select "Cancel Suspend - Extend Suspension Suspend - Reduced Rate Suspend - Full Rate S…" at bounding box center [430, 481] width 122 height 25
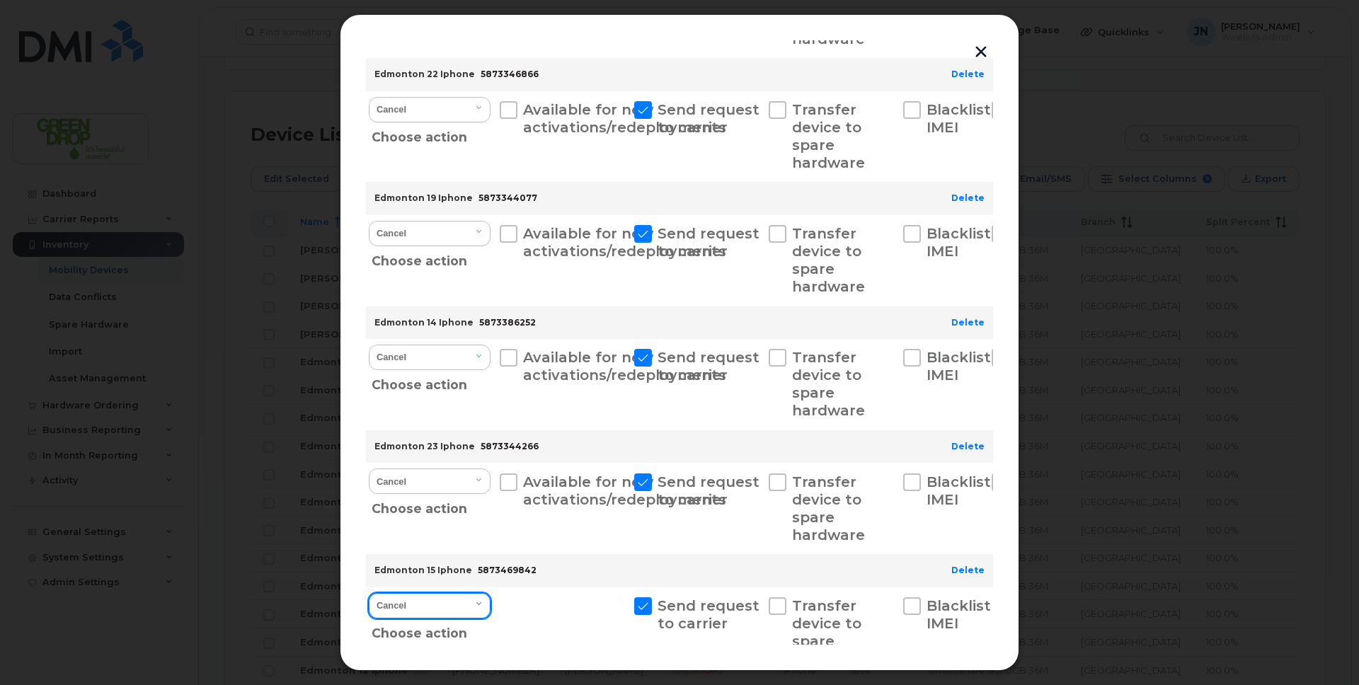
click at [464, 608] on select "Cancel Suspend - Extend Suspension Suspend - Reduced Rate Suspend - Full Rate S…" at bounding box center [430, 605] width 122 height 25
select select "[object Object]"
click at [369, 593] on select "Cancel Suspend - Extend Suspension Suspend - Reduced Rate Suspend - Full Rate S…" at bounding box center [430, 605] width 122 height 25
drag, startPoint x: 993, startPoint y: 454, endPoint x: 992, endPoint y: 489, distance: 35.4
click at [992, 489] on div "Suspend/Cancel Device Select device Type first three symbols or more Select all…" at bounding box center [679, 342] width 627 height 605
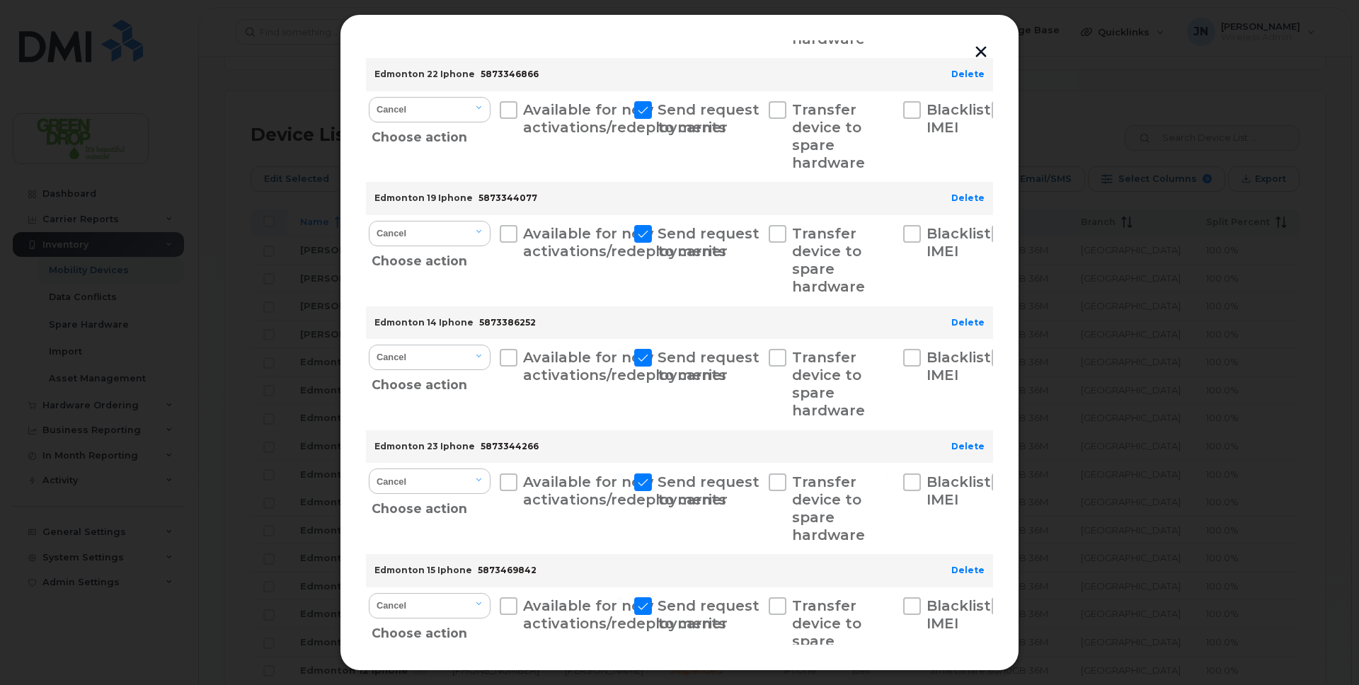
drag, startPoint x: 993, startPoint y: 474, endPoint x: 997, endPoint y: 547, distance: 73.7
click at [997, 547] on div "Suspend/Cancel Device Select device Type first three symbols or more Select all…" at bounding box center [680, 342] width 680 height 657
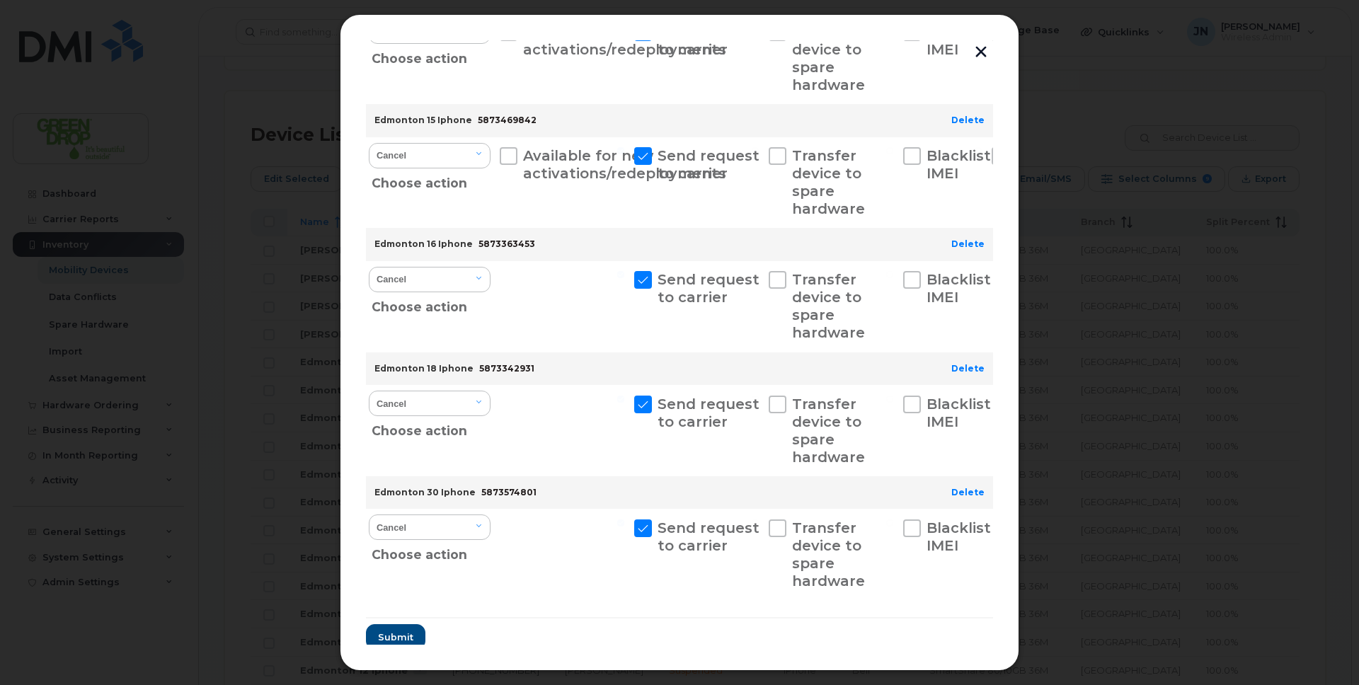
scroll to position [1111, 0]
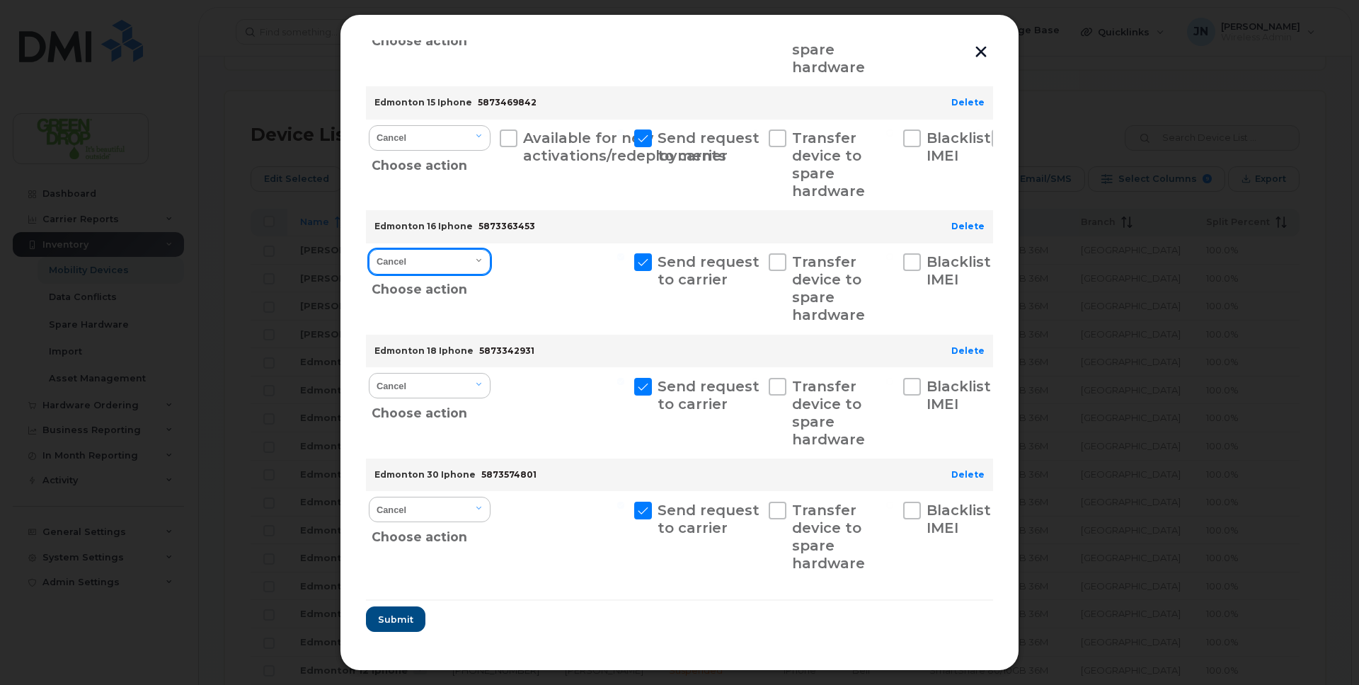
click at [469, 265] on select "Cancel Suspend - Extend Suspension Suspend - Reduced Rate Suspend - Full Rate S…" at bounding box center [430, 261] width 122 height 25
select select "[object Object]"
click at [369, 249] on select "Cancel Suspend - Extend Suspension Suspend - Reduced Rate Suspend - Full Rate S…" at bounding box center [430, 261] width 122 height 25
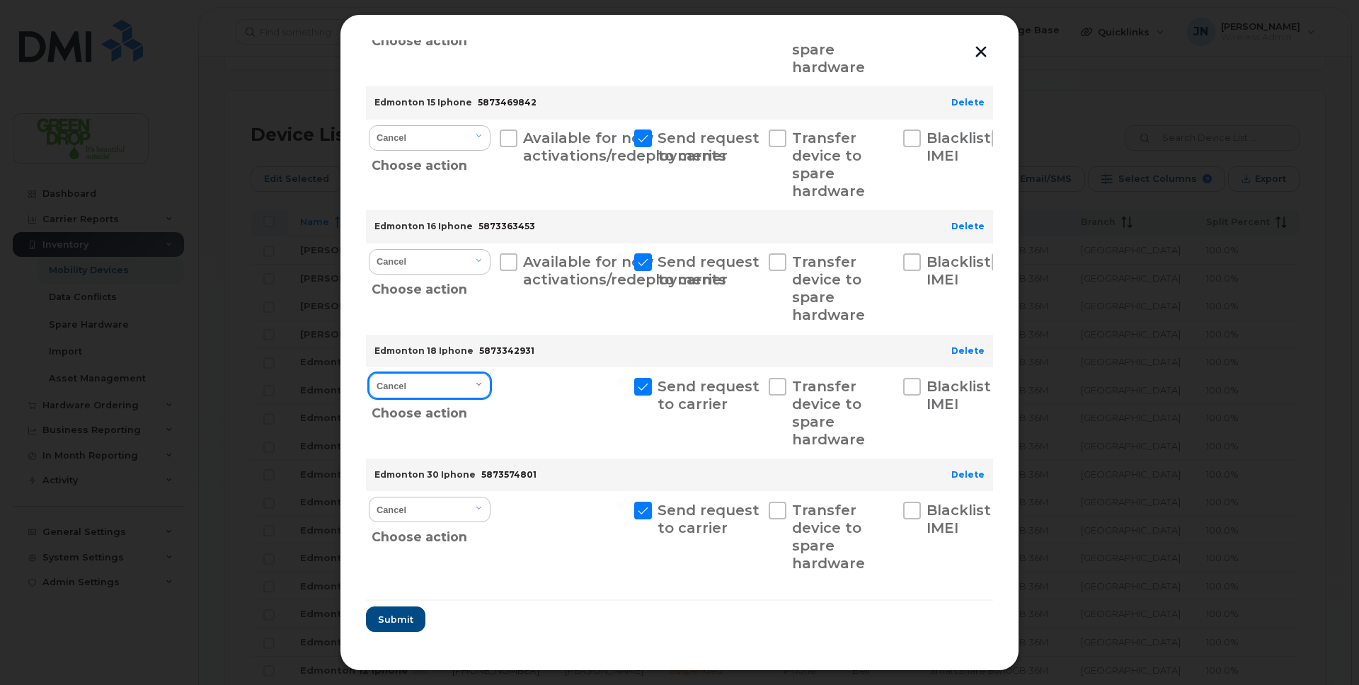
click at [466, 380] on select "Cancel Suspend - Extend Suspension Suspend - Reduced Rate Suspend - Full Rate S…" at bounding box center [430, 385] width 122 height 25
select select "[object Object]"
click at [369, 373] on select "Cancel Suspend - Extend Suspension Suspend - Reduced Rate Suspend - Full Rate S…" at bounding box center [430, 385] width 122 height 25
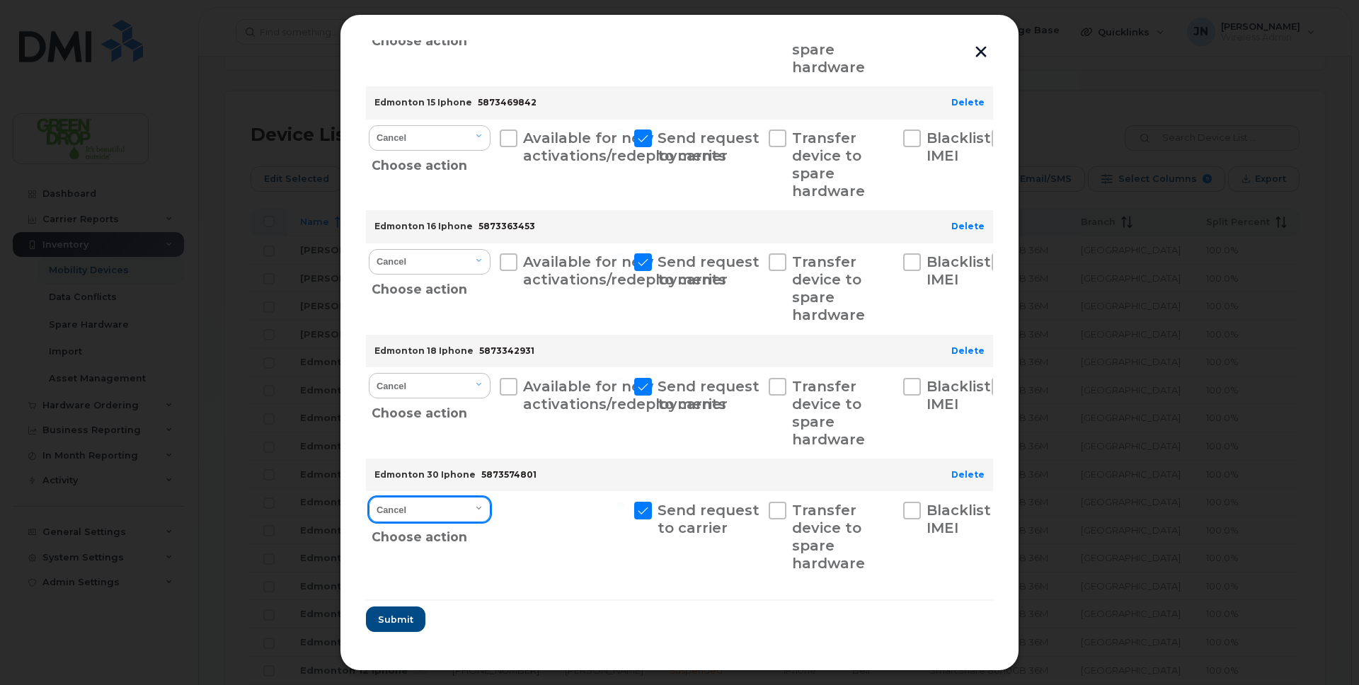
click at [469, 512] on select "Cancel Suspend - Extend Suspension Suspend - Reduced Rate Suspend - Full Rate S…" at bounding box center [430, 509] width 122 height 25
select select "[object Object]"
click at [369, 497] on select "Cancel Suspend - Extend Suspension Suspend - Reduced Rate Suspend - Full Rate S…" at bounding box center [430, 509] width 122 height 25
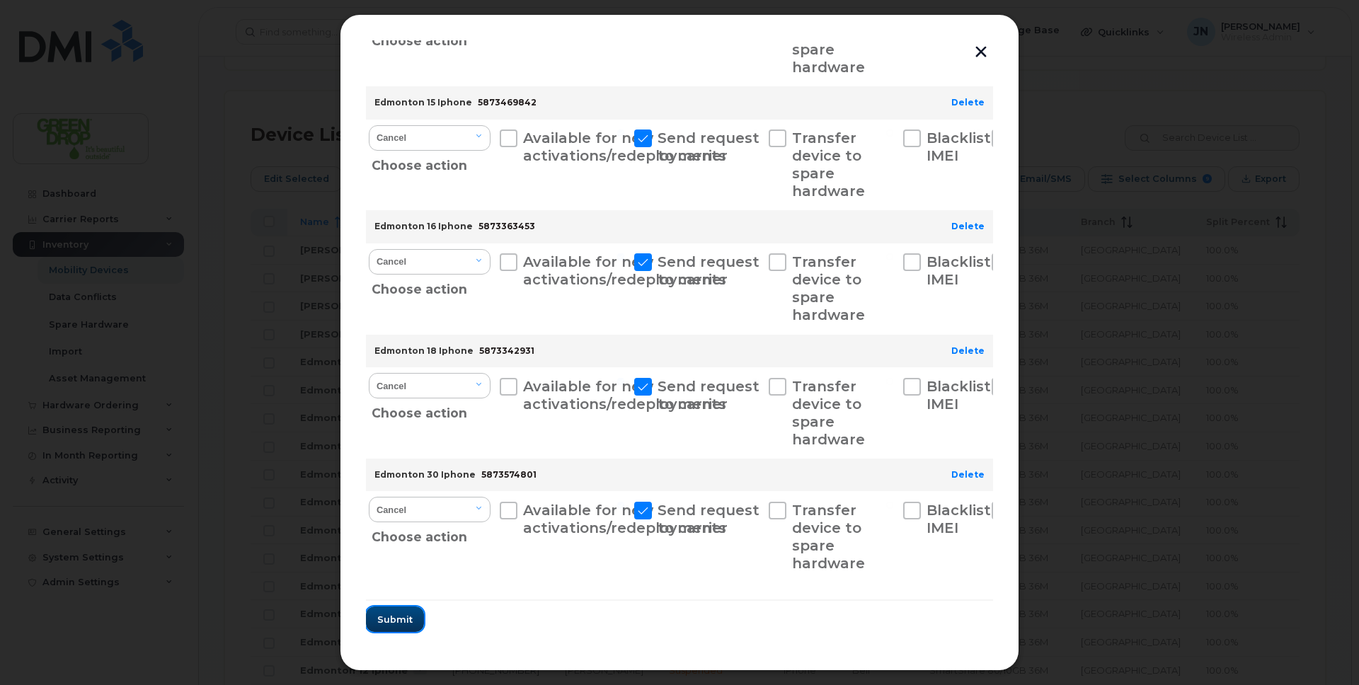
click at [399, 625] on span "Submit" at bounding box center [394, 619] width 35 height 13
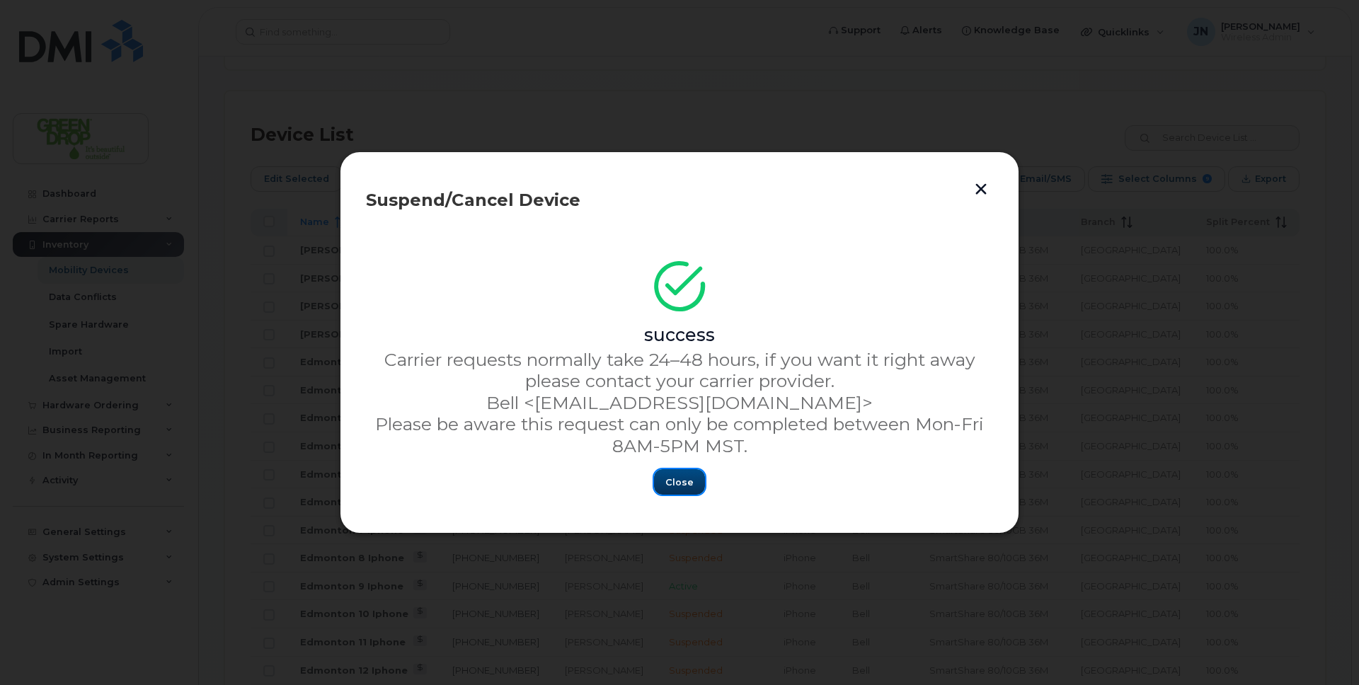
click at [680, 487] on span "Close" at bounding box center [680, 482] width 28 height 13
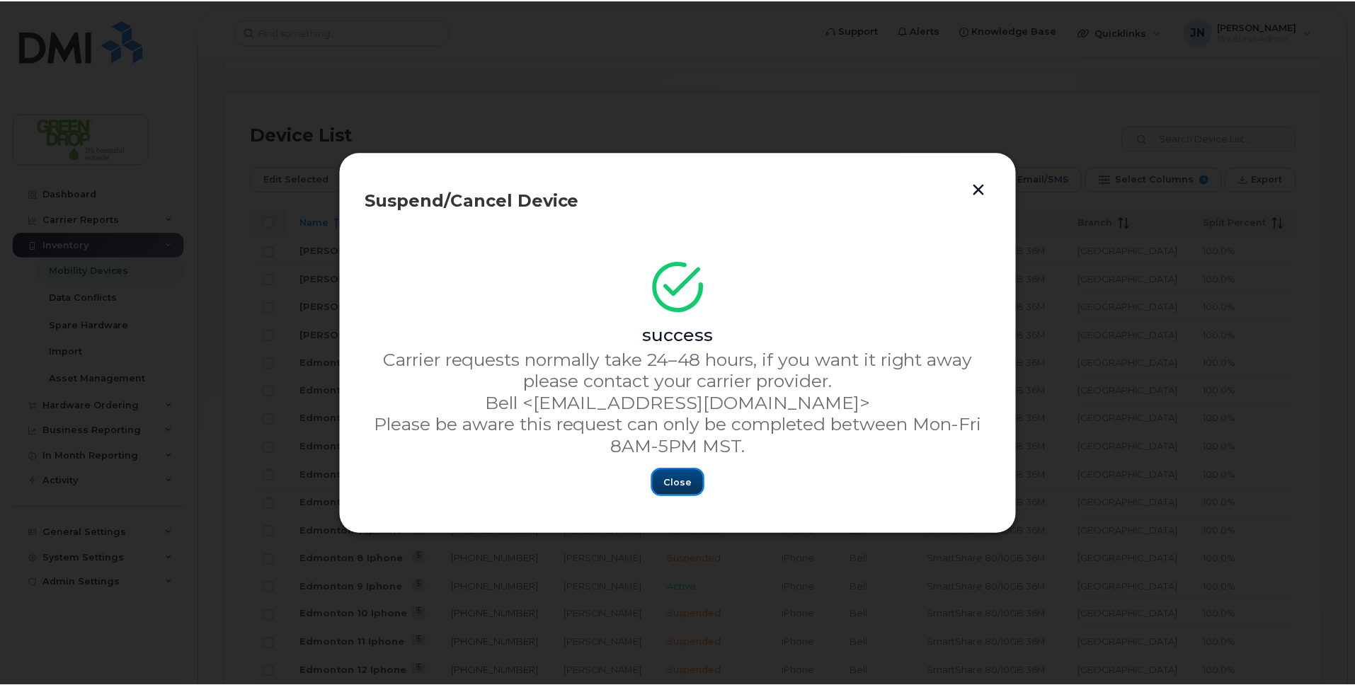
scroll to position [630, 0]
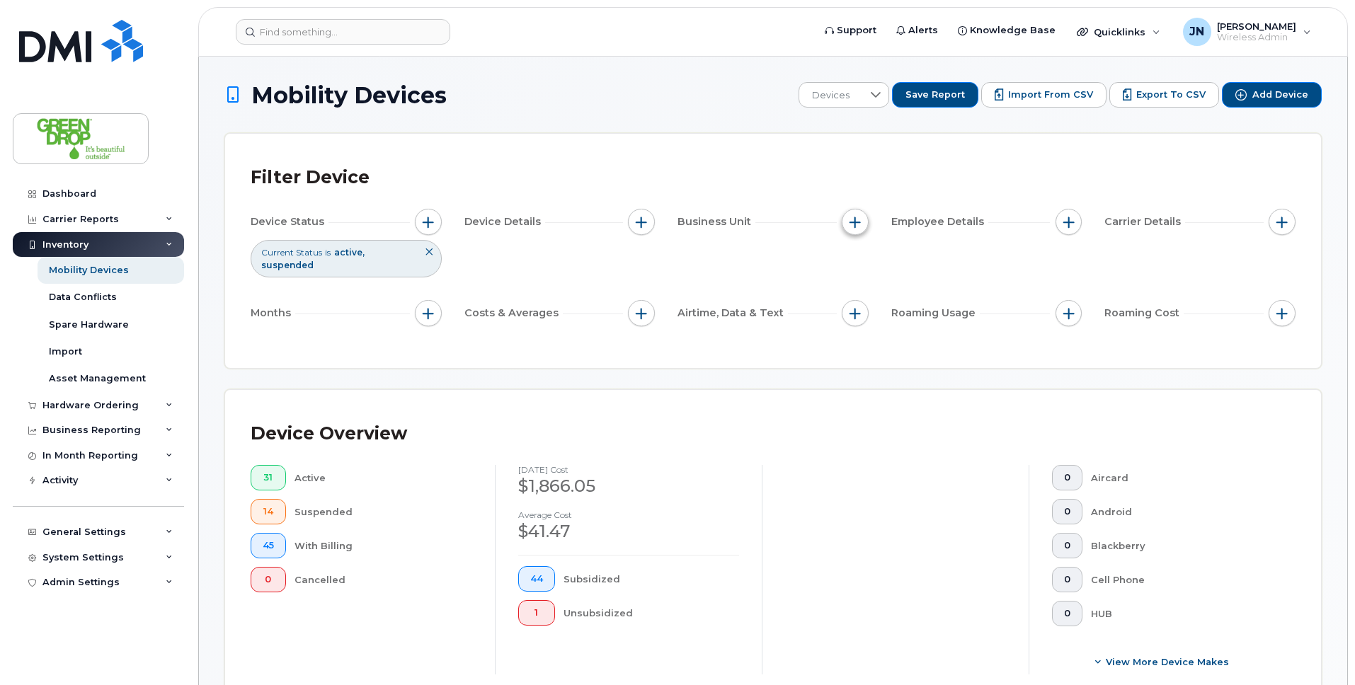
click at [856, 228] on button "button" at bounding box center [855, 222] width 27 height 27
click at [858, 284] on input "Branch" at bounding box center [858, 287] width 11 height 11
checkbox input "true"
click at [894, 337] on li at bounding box center [949, 347] width 124 height 21
click at [894, 346] on input "text" at bounding box center [949, 347] width 124 height 13
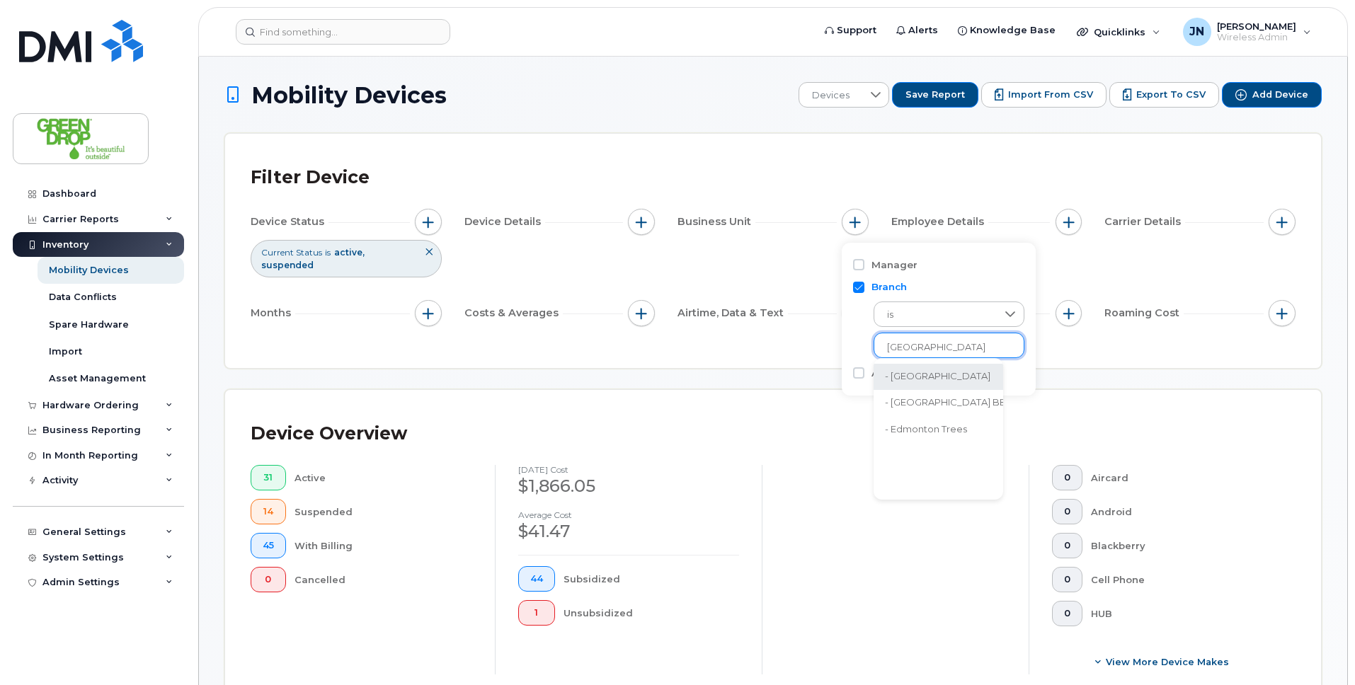
type input "Edmonton"
click at [945, 375] on li "- Edmonton" at bounding box center [946, 377] width 144 height 26
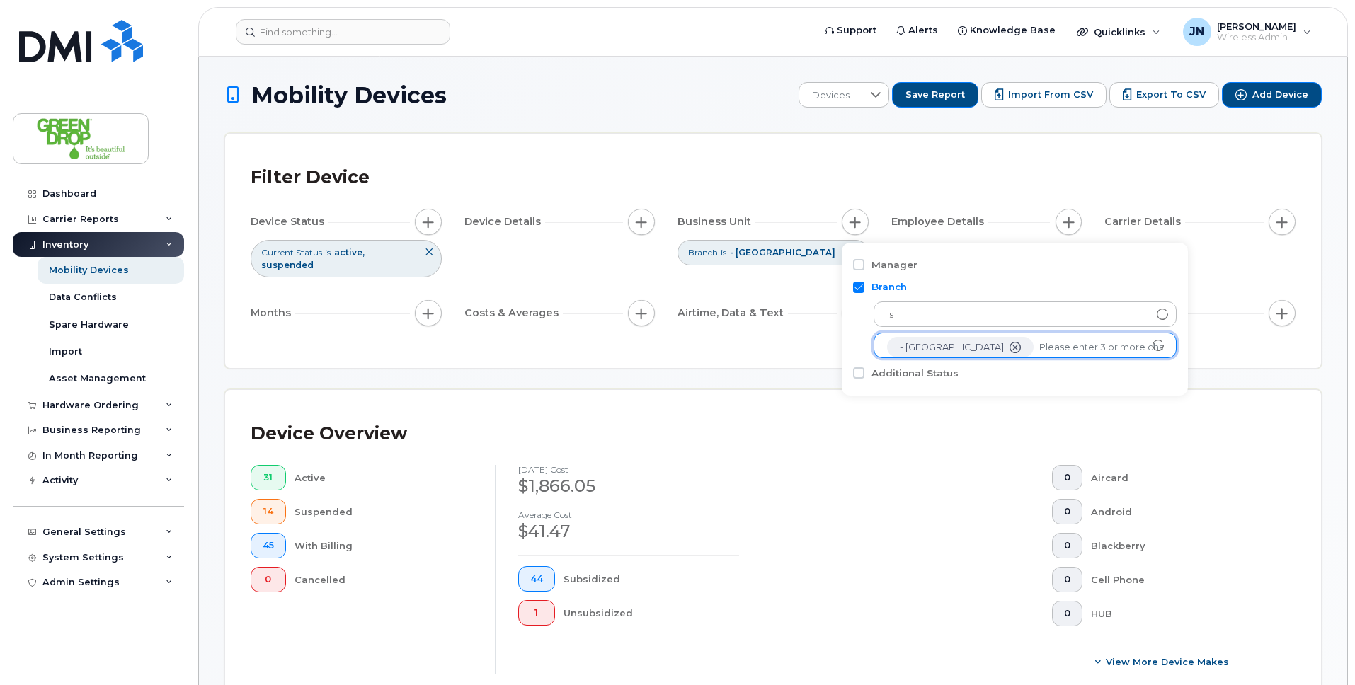
click at [853, 465] on div at bounding box center [895, 570] width 267 height 210
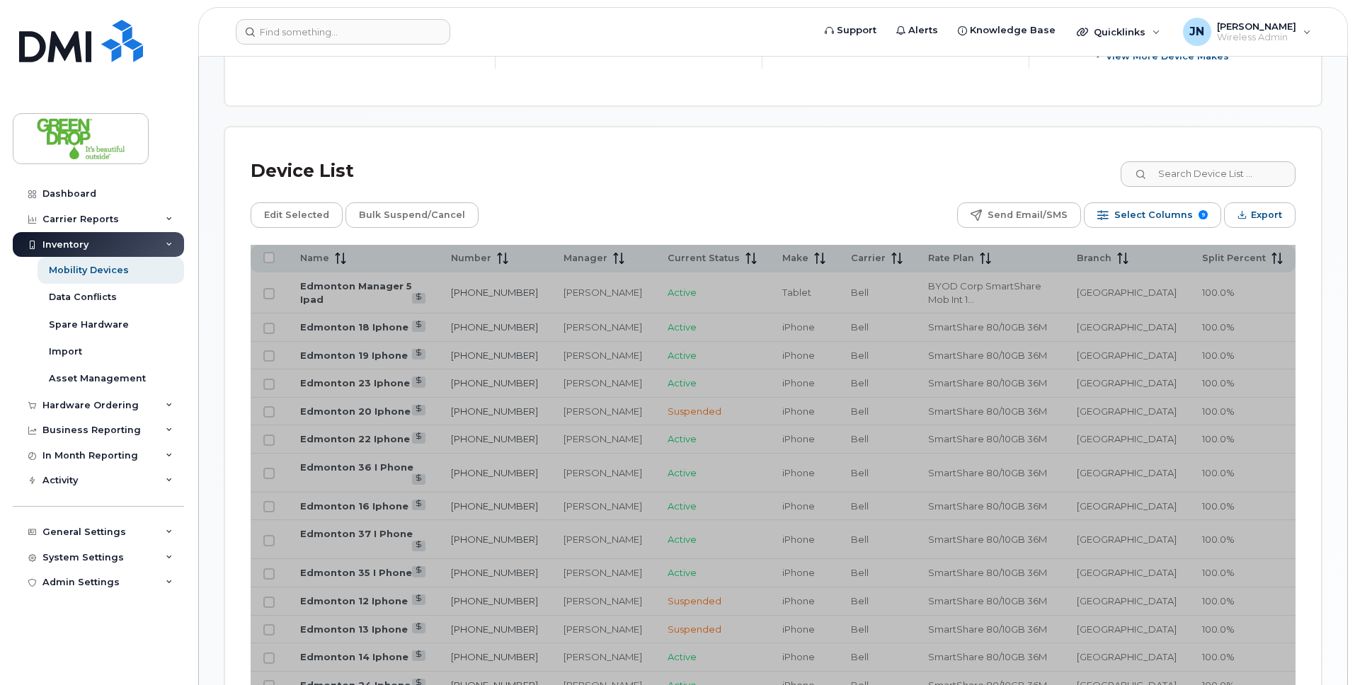
scroll to position [751, 0]
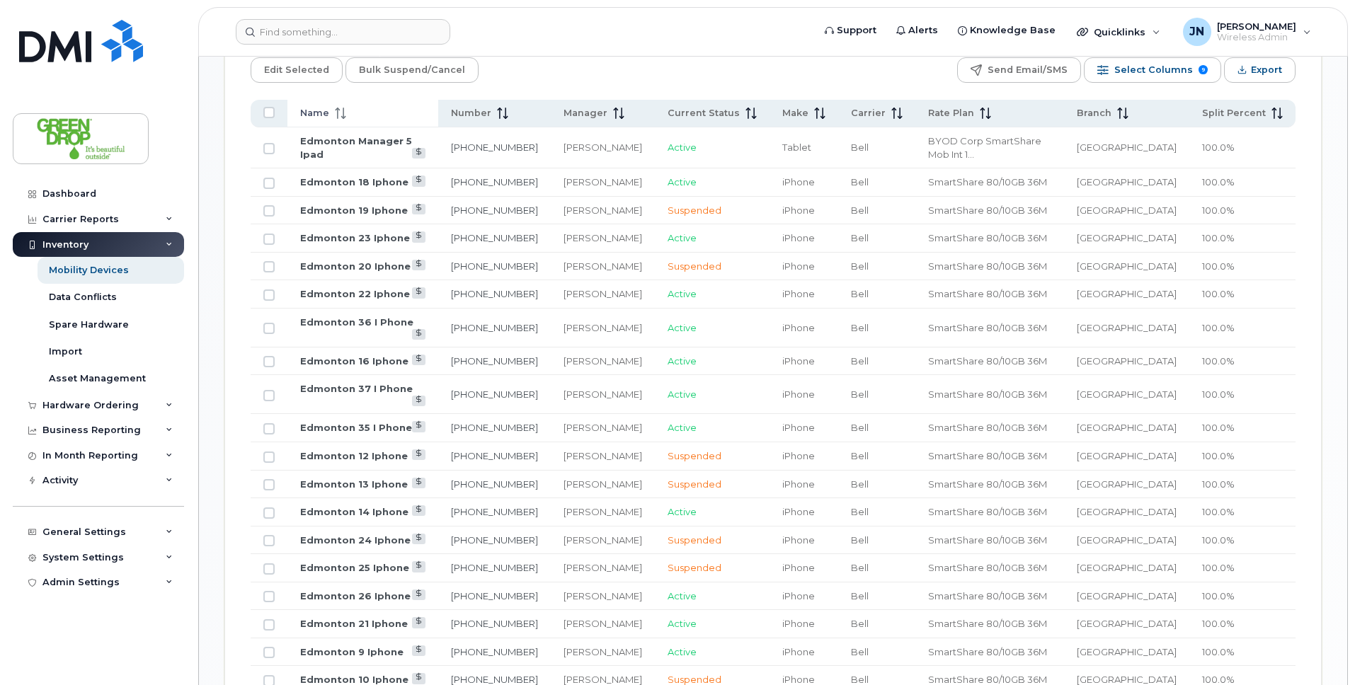
click at [341, 116] on icon at bounding box center [343, 117] width 5 height 3
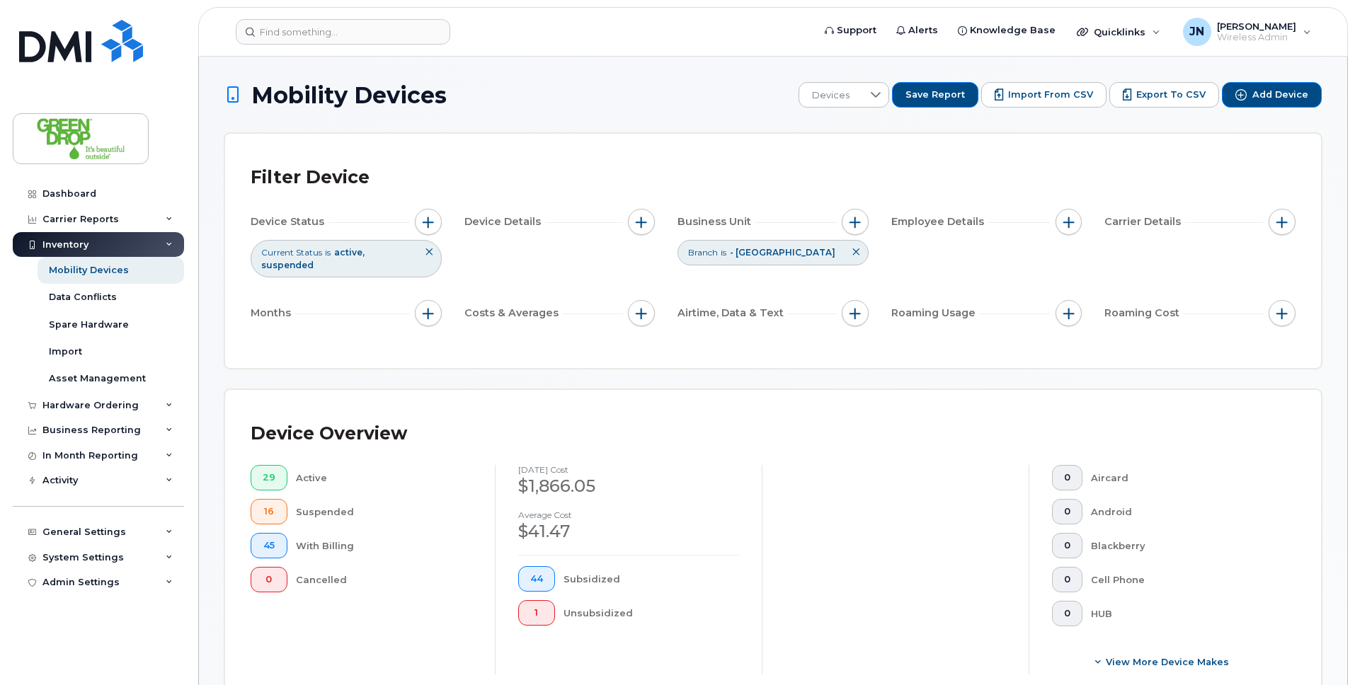
click at [845, 245] on div "Branch is - Edmonton" at bounding box center [773, 252] width 191 height 25
click at [854, 249] on icon at bounding box center [856, 252] width 8 height 8
click at [854, 224] on span "button" at bounding box center [855, 222] width 11 height 11
click at [861, 285] on input "Branch" at bounding box center [858, 287] width 11 height 11
checkbox input "true"
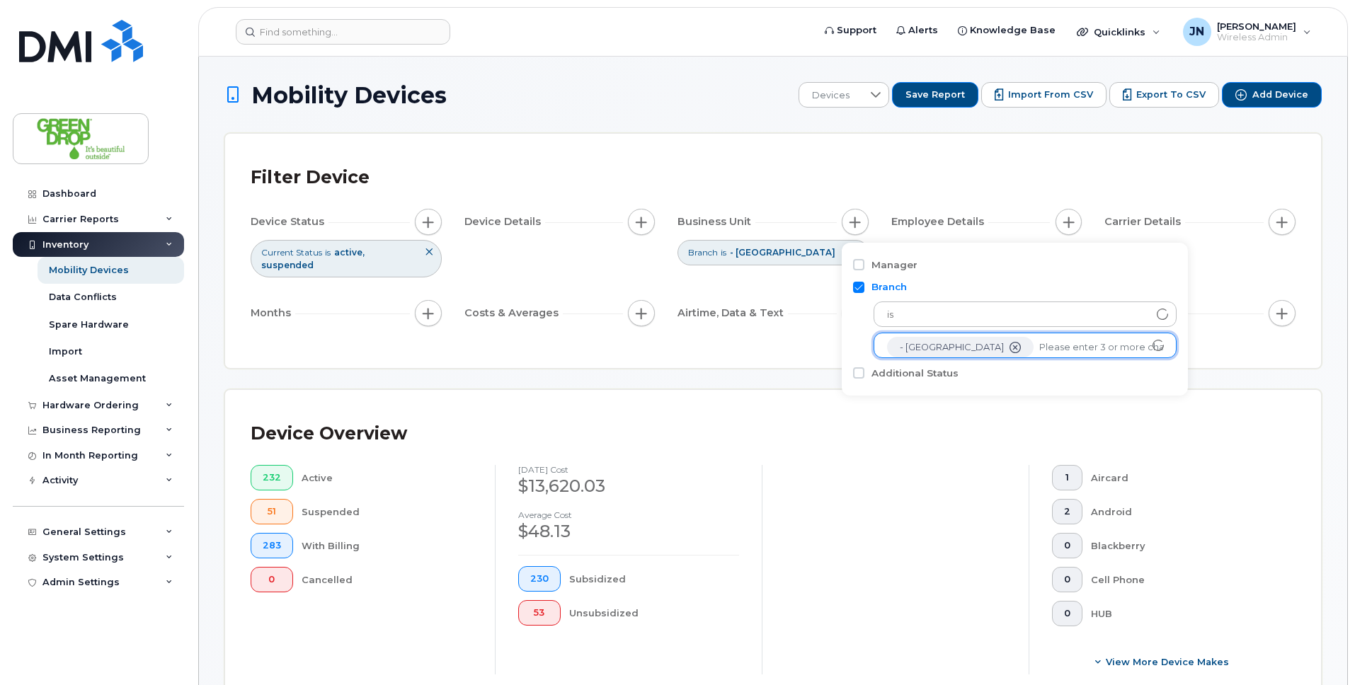
click at [1010, 347] on icon "- Edmonton" at bounding box center [1015, 347] width 11 height 11
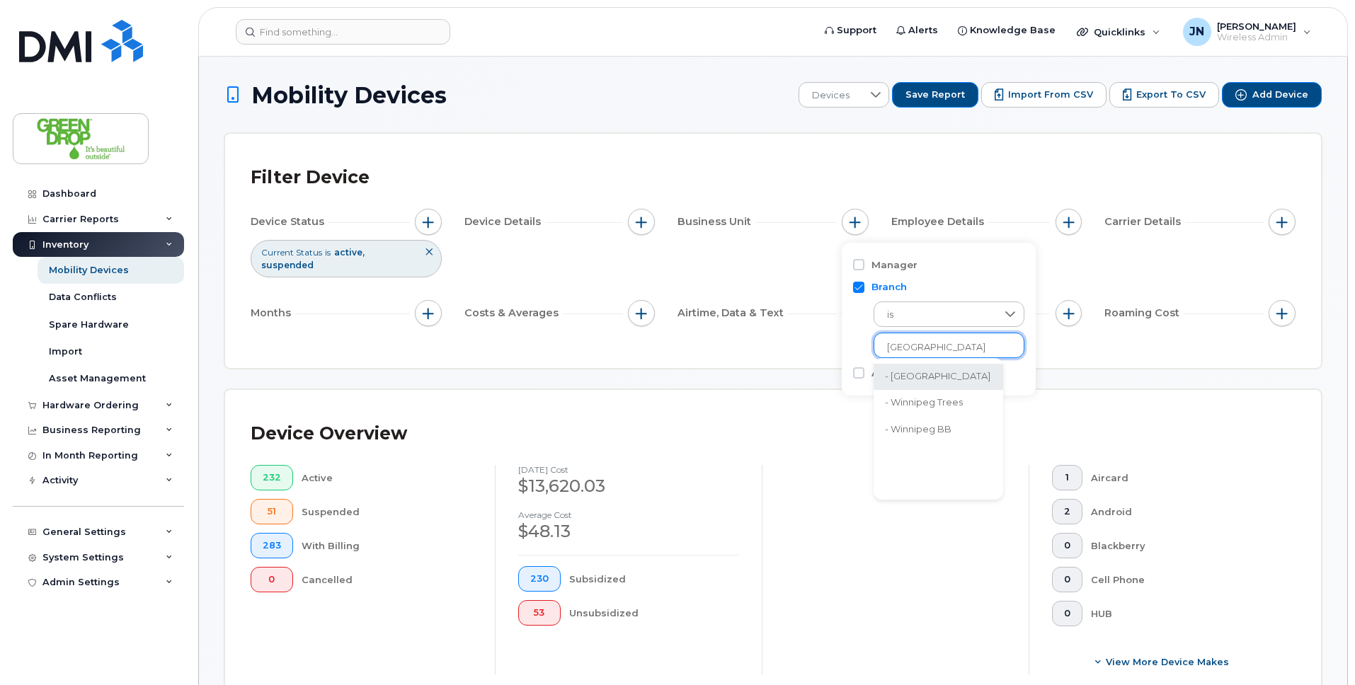
type input "Winnipeg"
click at [921, 374] on li "- Winnipeg" at bounding box center [939, 377] width 130 height 26
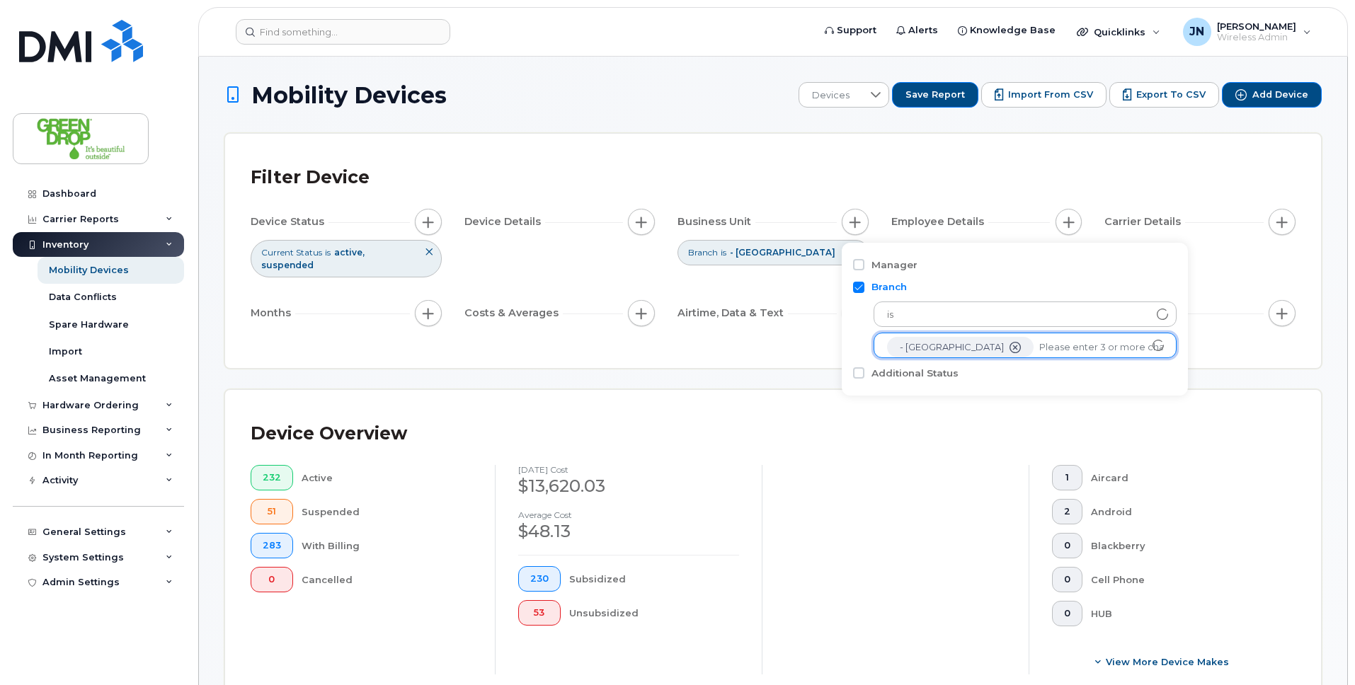
click at [822, 525] on div at bounding box center [895, 570] width 267 height 210
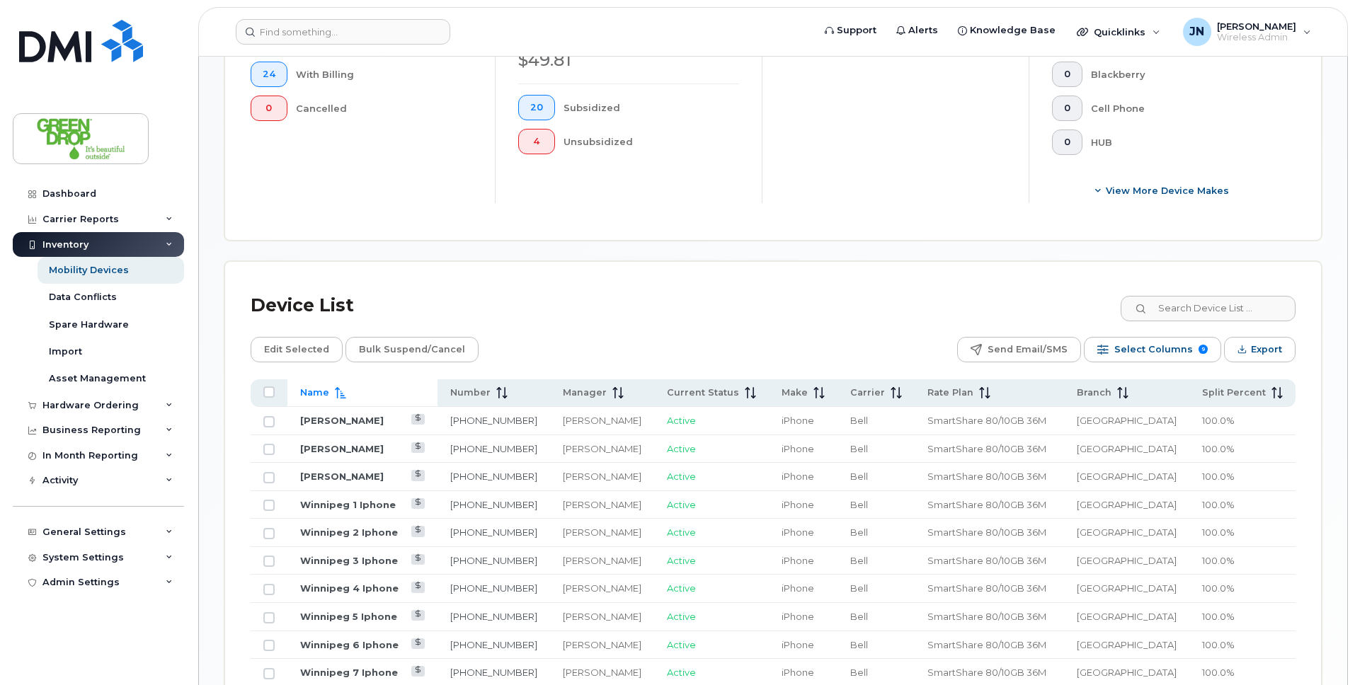
scroll to position [482, 0]
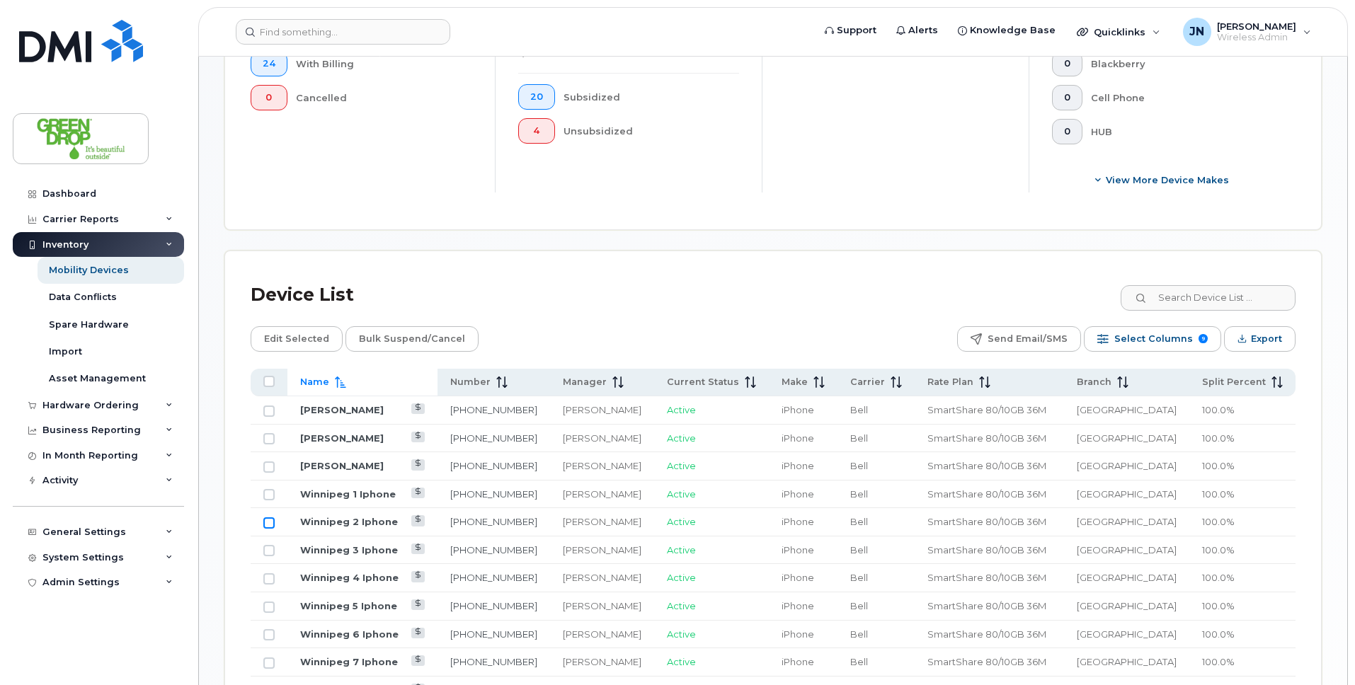
click at [269, 518] on input "Row Unselected" at bounding box center [268, 523] width 11 height 11
checkbox input "true"
click at [268, 545] on input "Row Unselected" at bounding box center [268, 550] width 11 height 11
checkbox input "true"
click at [268, 602] on input "Row Unselected" at bounding box center [268, 607] width 11 height 11
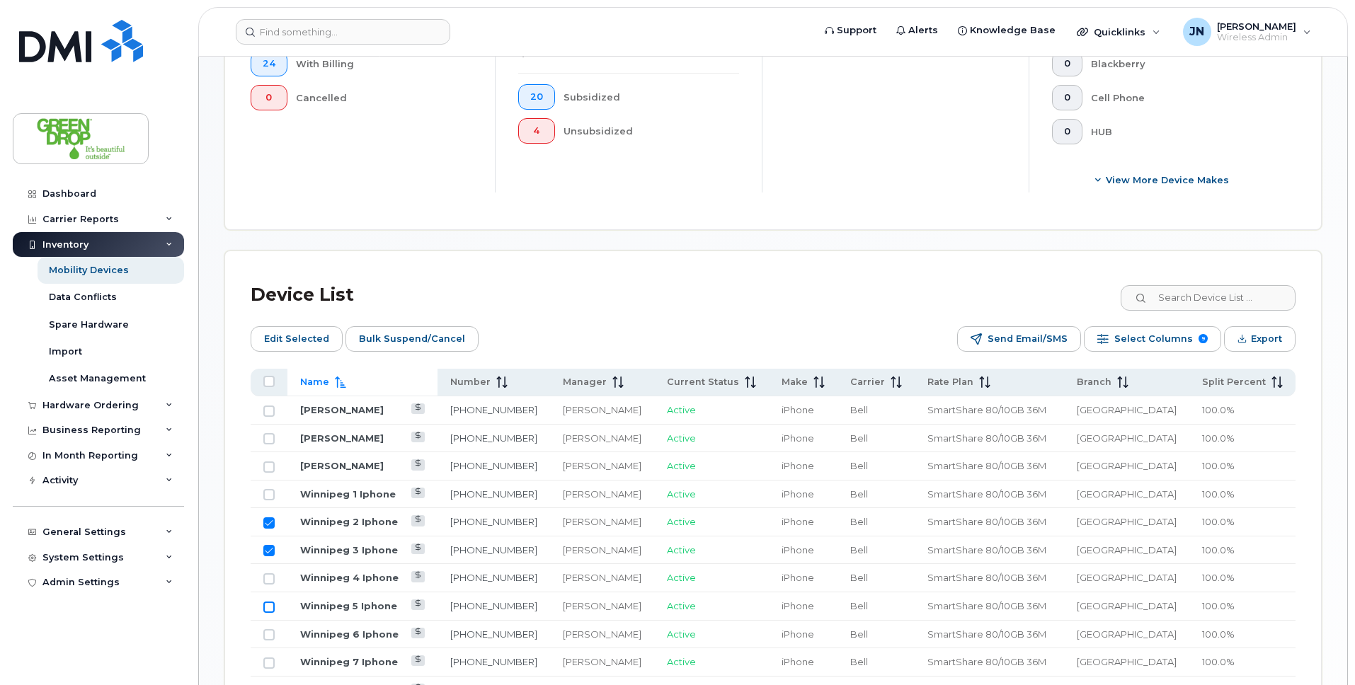
checkbox input "true"
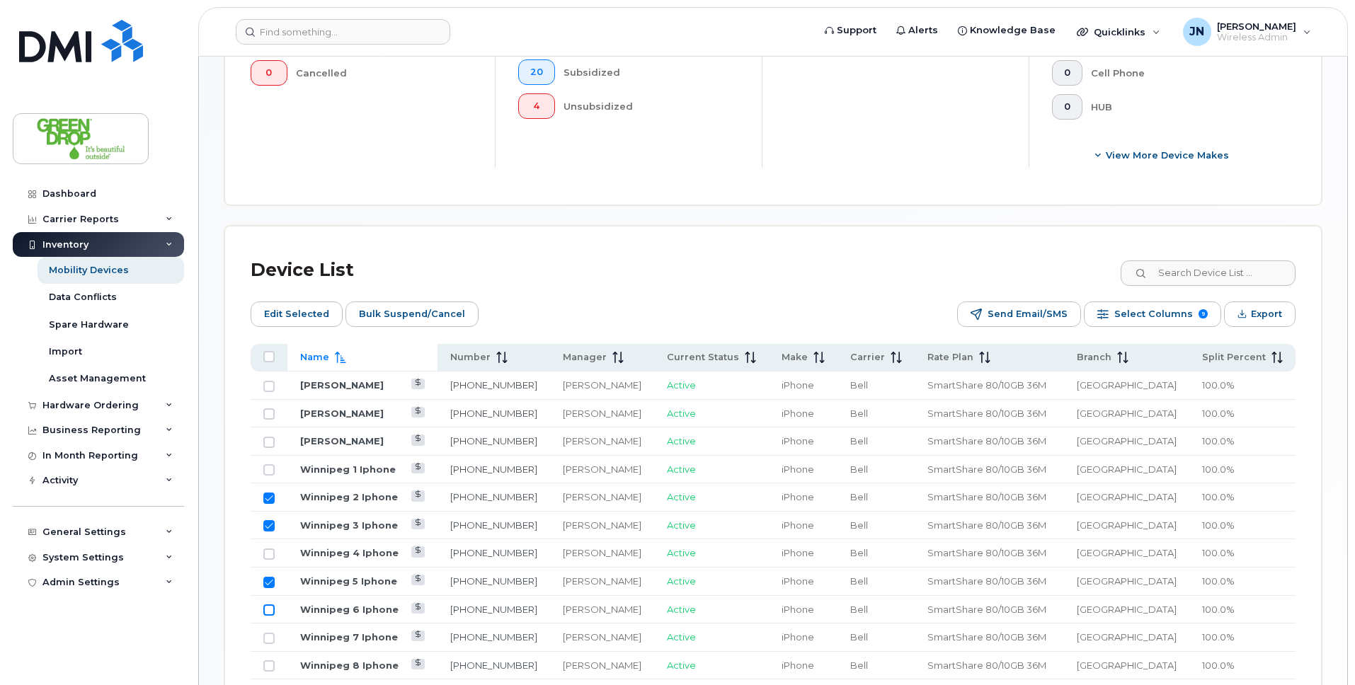
scroll to position [508, 0]
click at [269, 604] on input "Row Unselected" at bounding box center [268, 609] width 11 height 11
checkbox input "true"
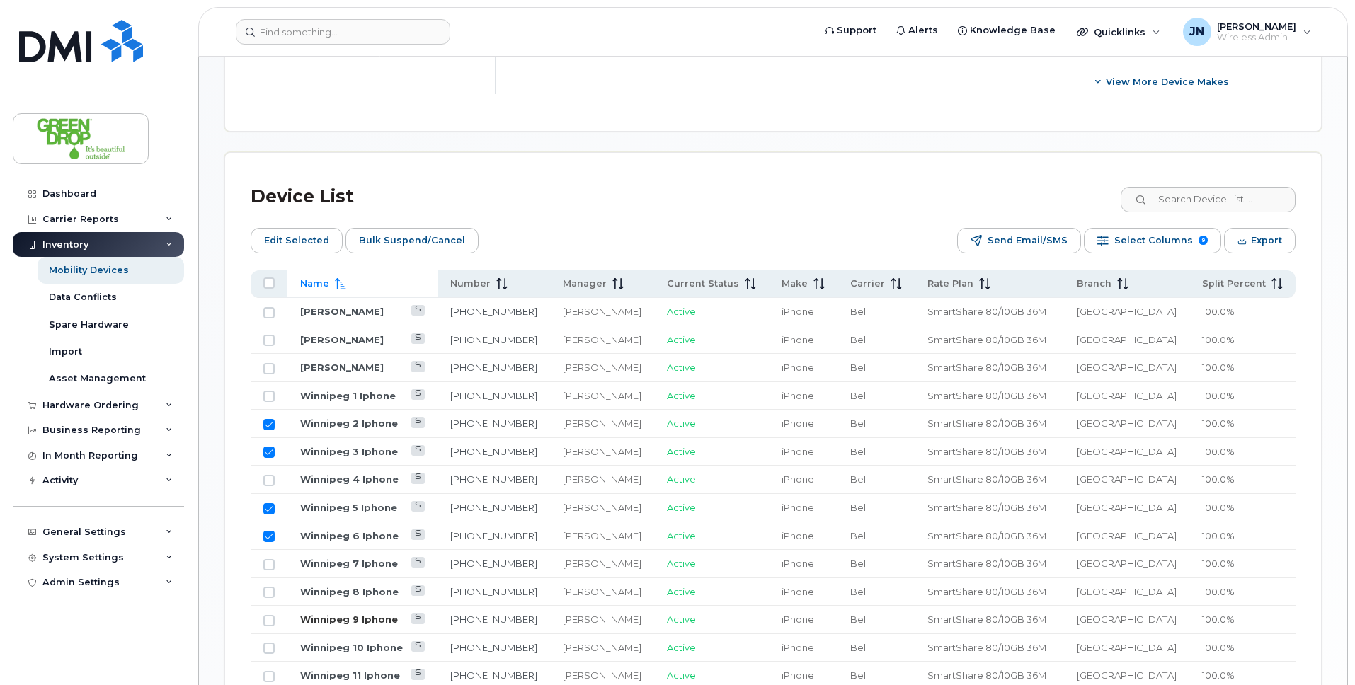
scroll to position [585, 0]
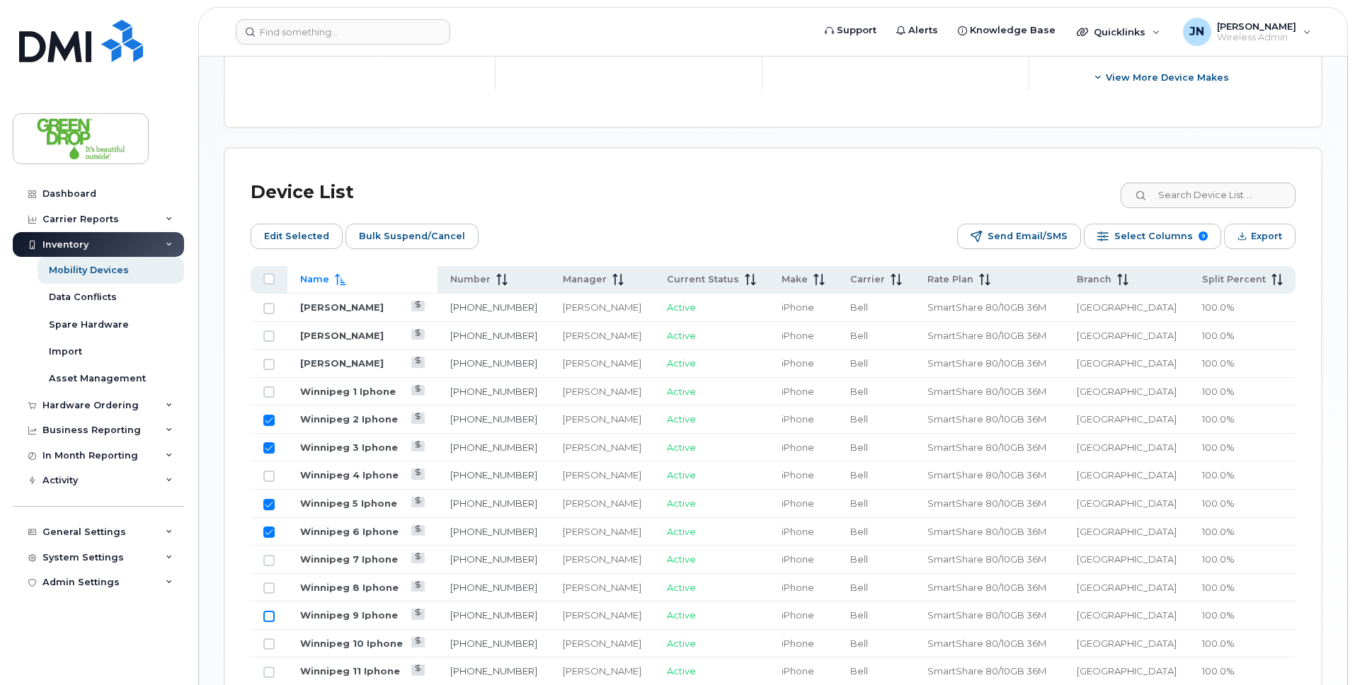
click at [266, 611] on input "Row Unselected" at bounding box center [268, 616] width 11 height 11
checkbox input "true"
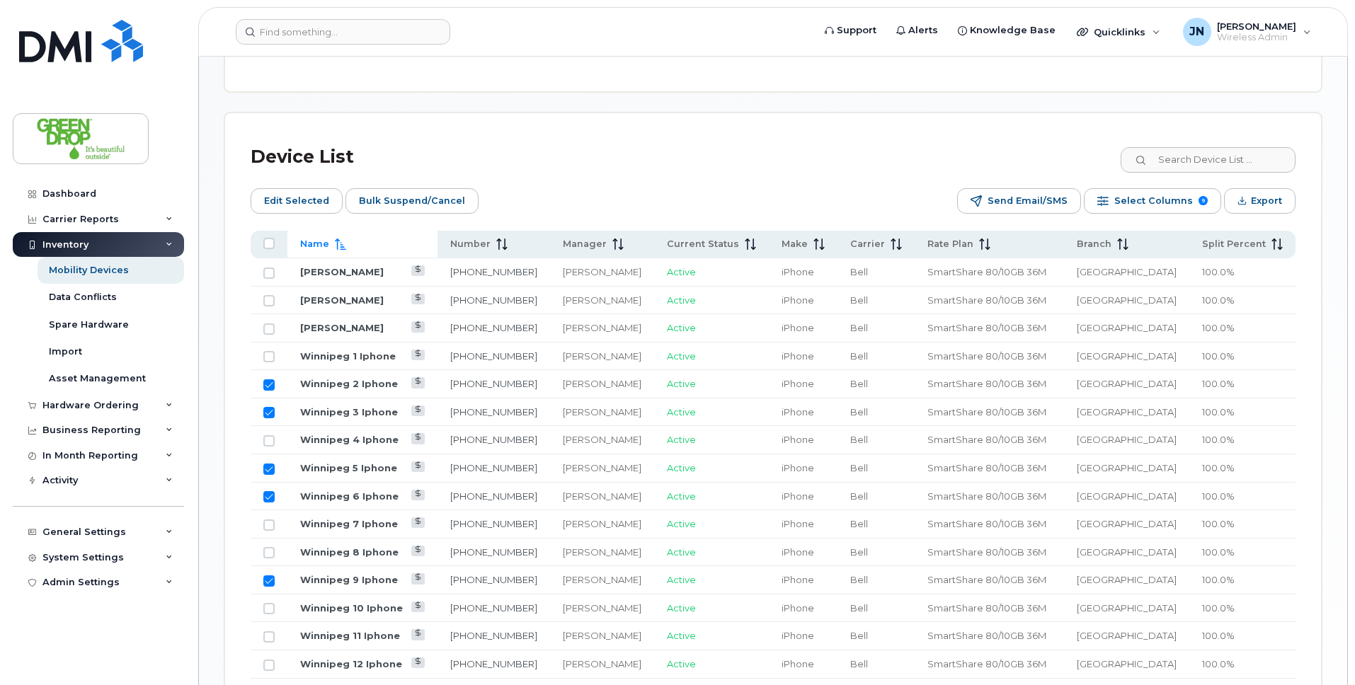
scroll to position [622, 0]
click at [268, 602] on input "Row Unselected" at bounding box center [268, 607] width 11 height 11
checkbox input "true"
click at [270, 630] on input "Row Unselected" at bounding box center [268, 635] width 11 height 11
checkbox input "true"
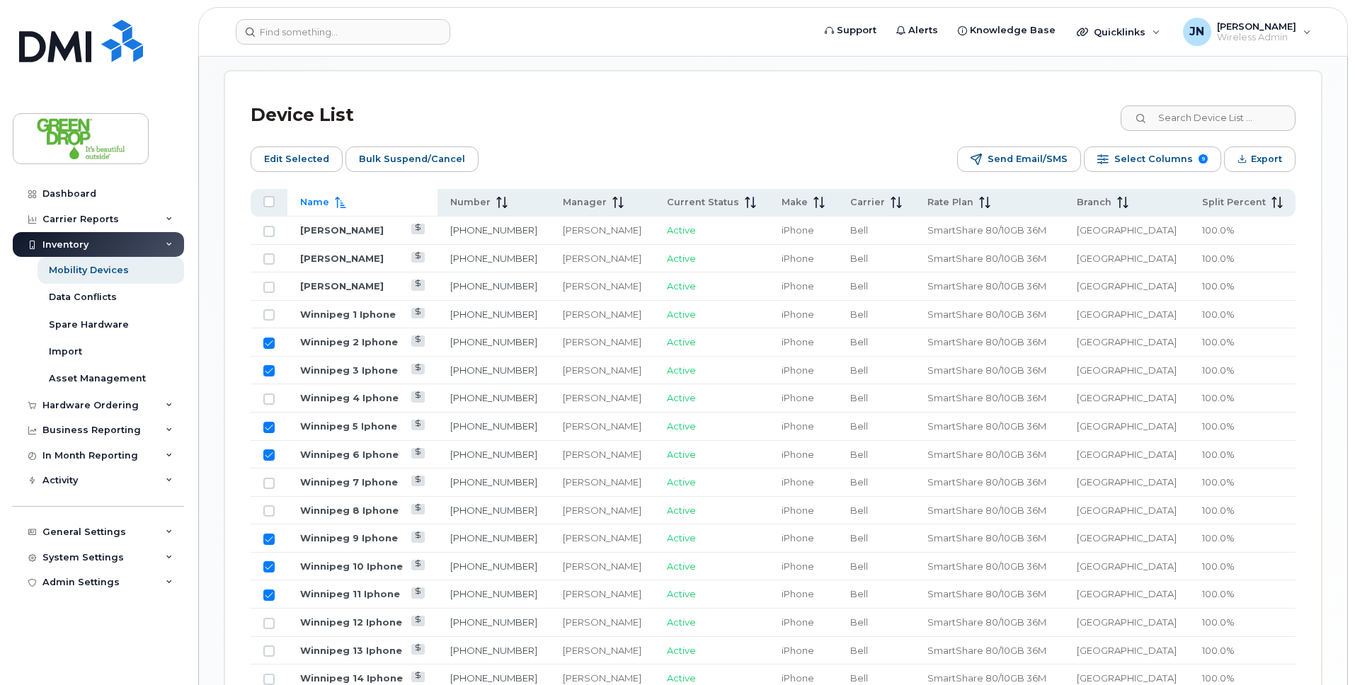
scroll to position [675, 0]
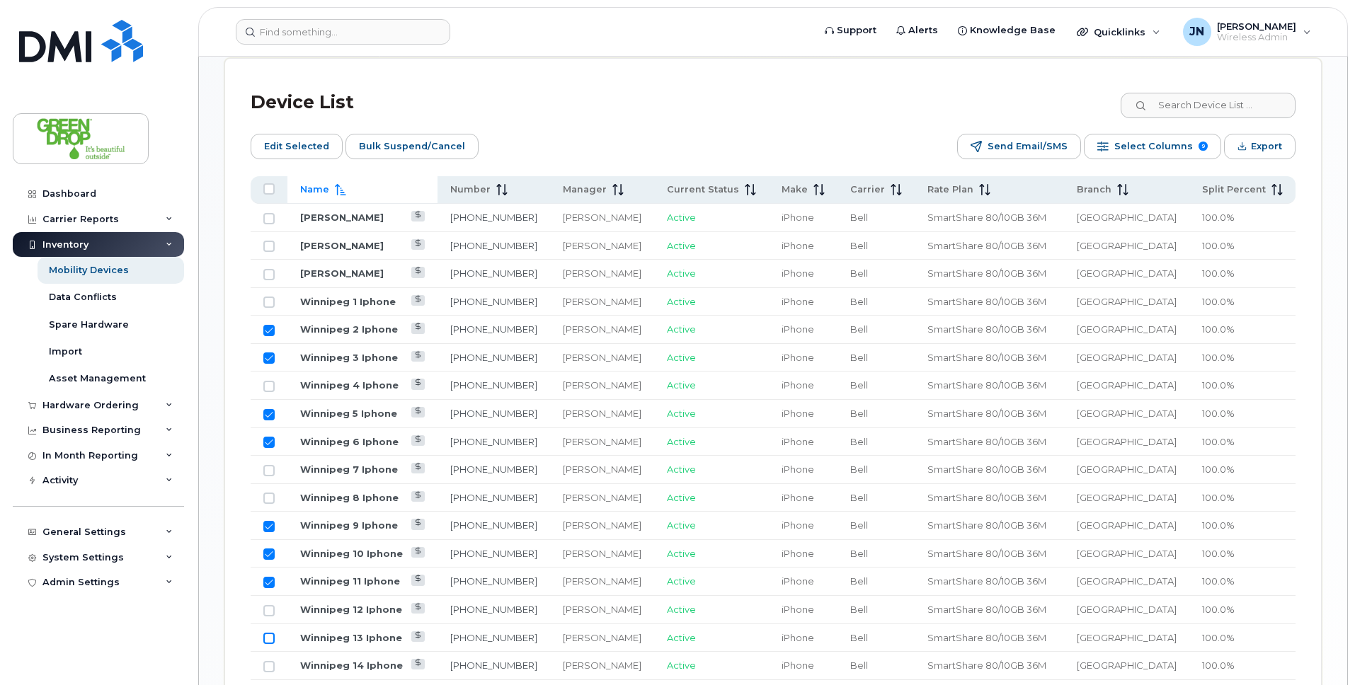
click at [272, 633] on input "Row Unselected" at bounding box center [268, 638] width 11 height 11
checkbox input "true"
click at [273, 661] on input "Row Unselected" at bounding box center [268, 666] width 11 height 11
checkbox input "true"
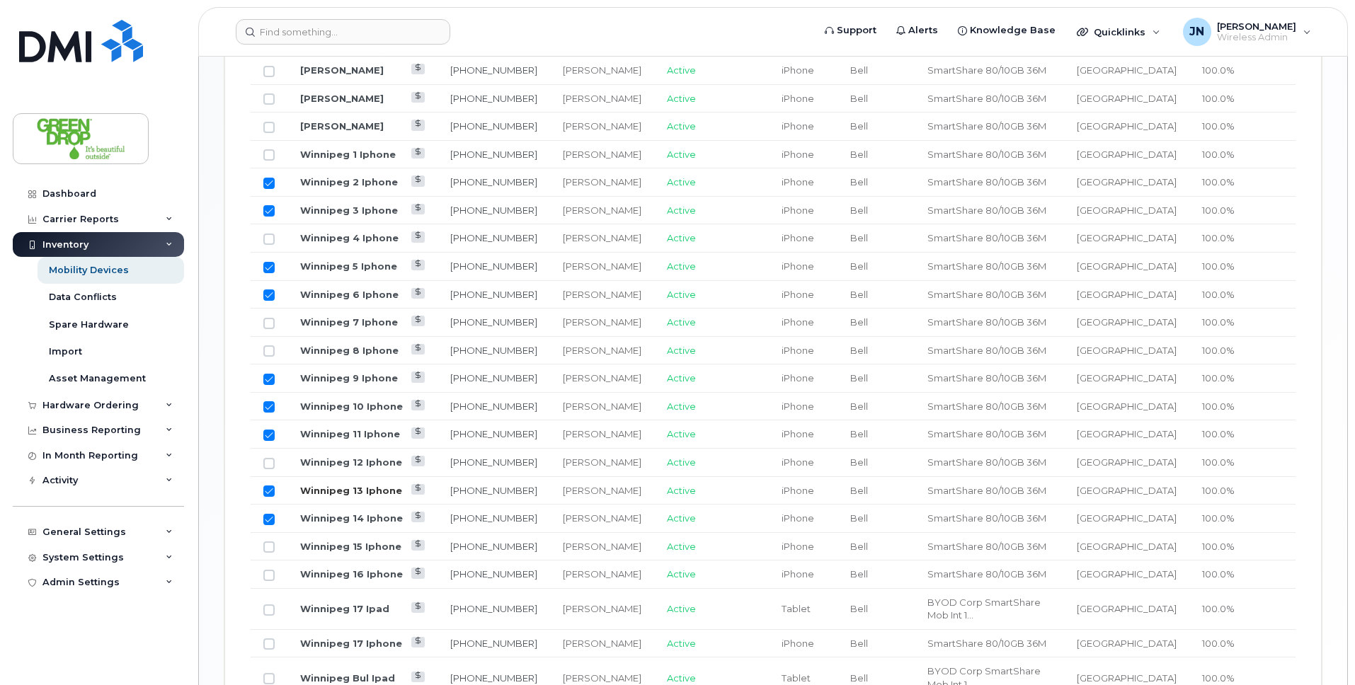
scroll to position [844, 0]
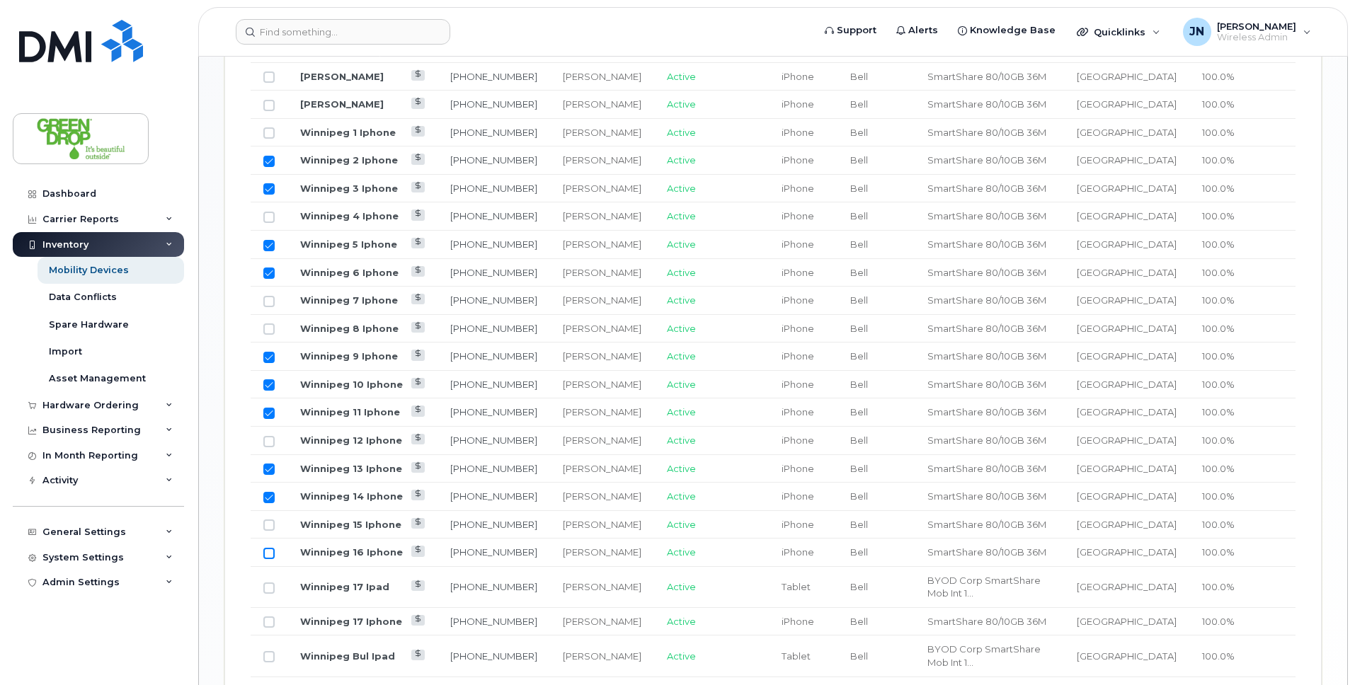
click at [268, 548] on input "Row Unselected" at bounding box center [268, 553] width 11 height 11
checkbox input "true"
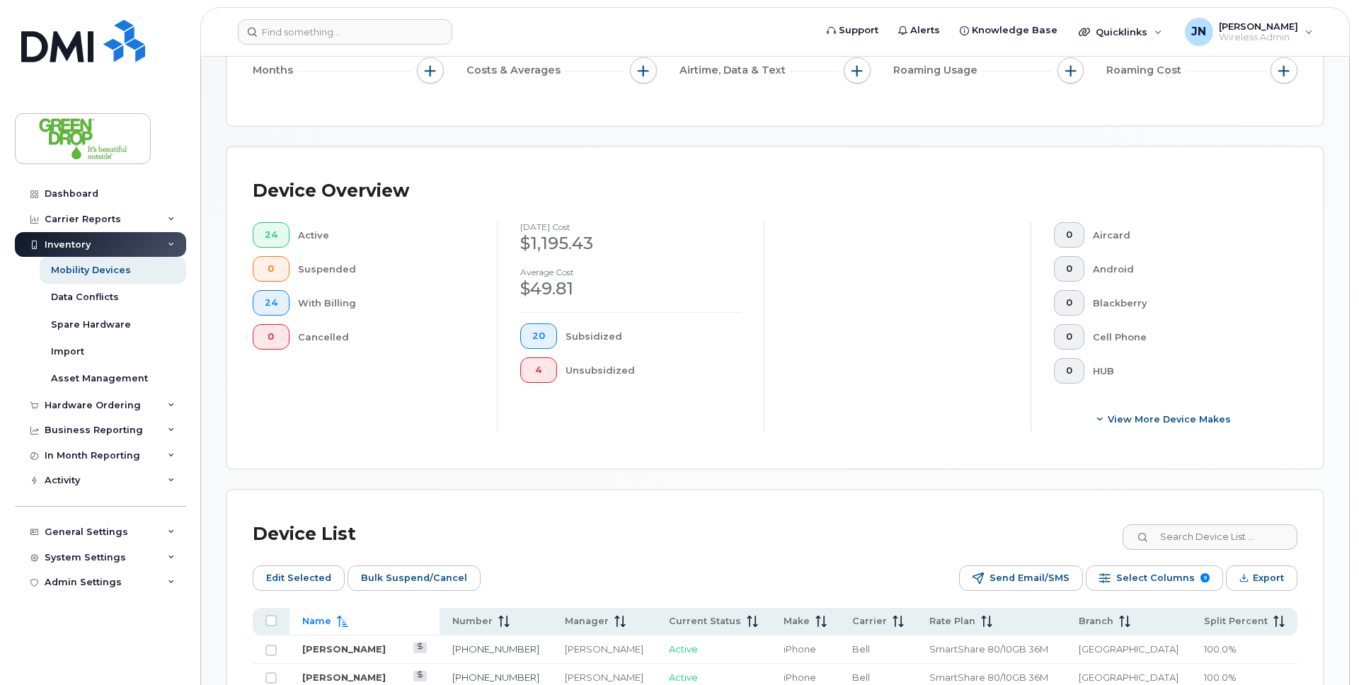
scroll to position [244, 0]
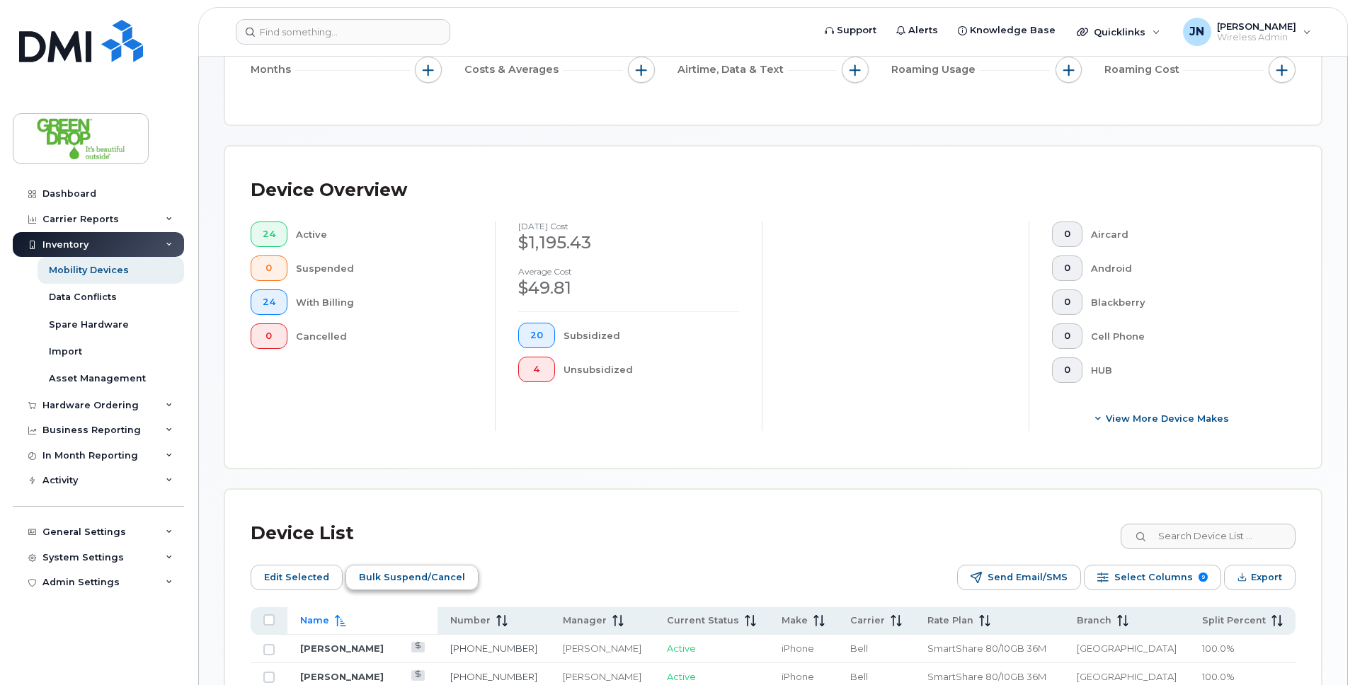
click at [415, 569] on span "Bulk Suspend/Cancel" at bounding box center [412, 577] width 106 height 21
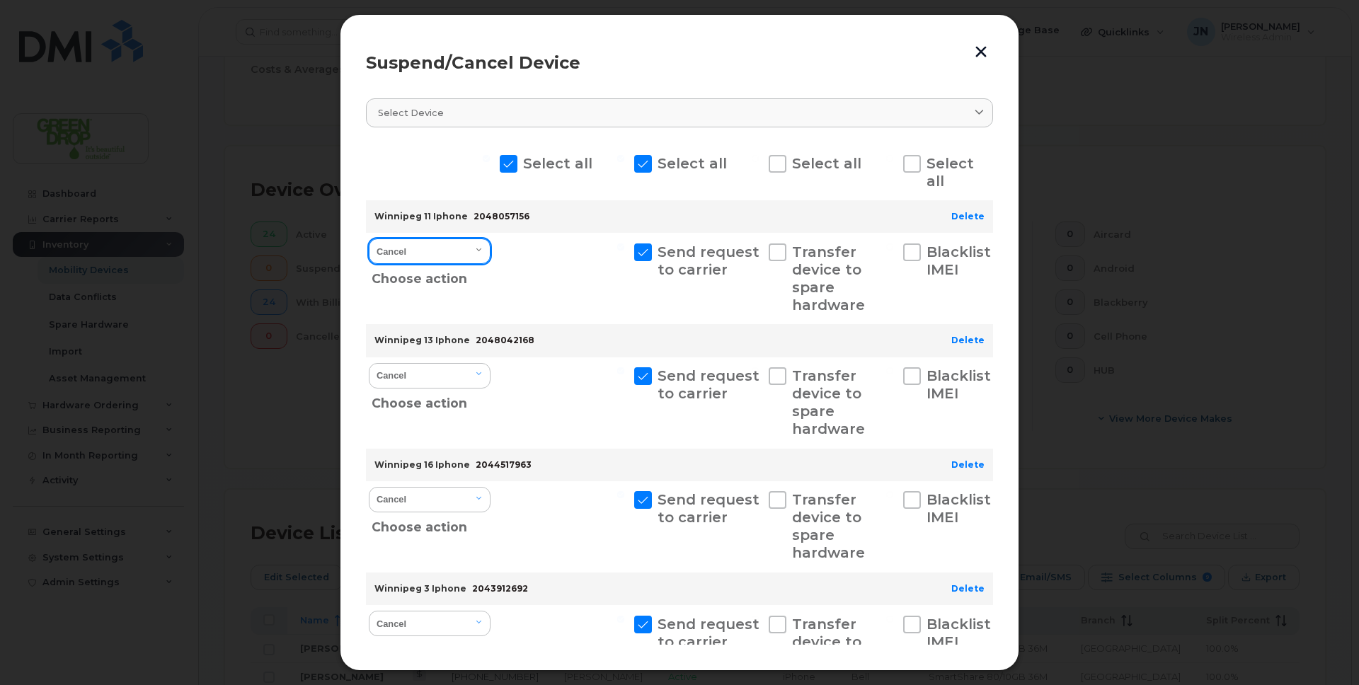
click at [457, 251] on select "Cancel Suspend - Extend Suspension Suspend - Reduced Rate Suspend - Full Rate S…" at bounding box center [430, 251] width 122 height 25
select select "[object Object]"
click at [369, 239] on select "Cancel Suspend - Extend Suspension Suspend - Reduced Rate Suspend - Full Rate S…" at bounding box center [430, 251] width 122 height 25
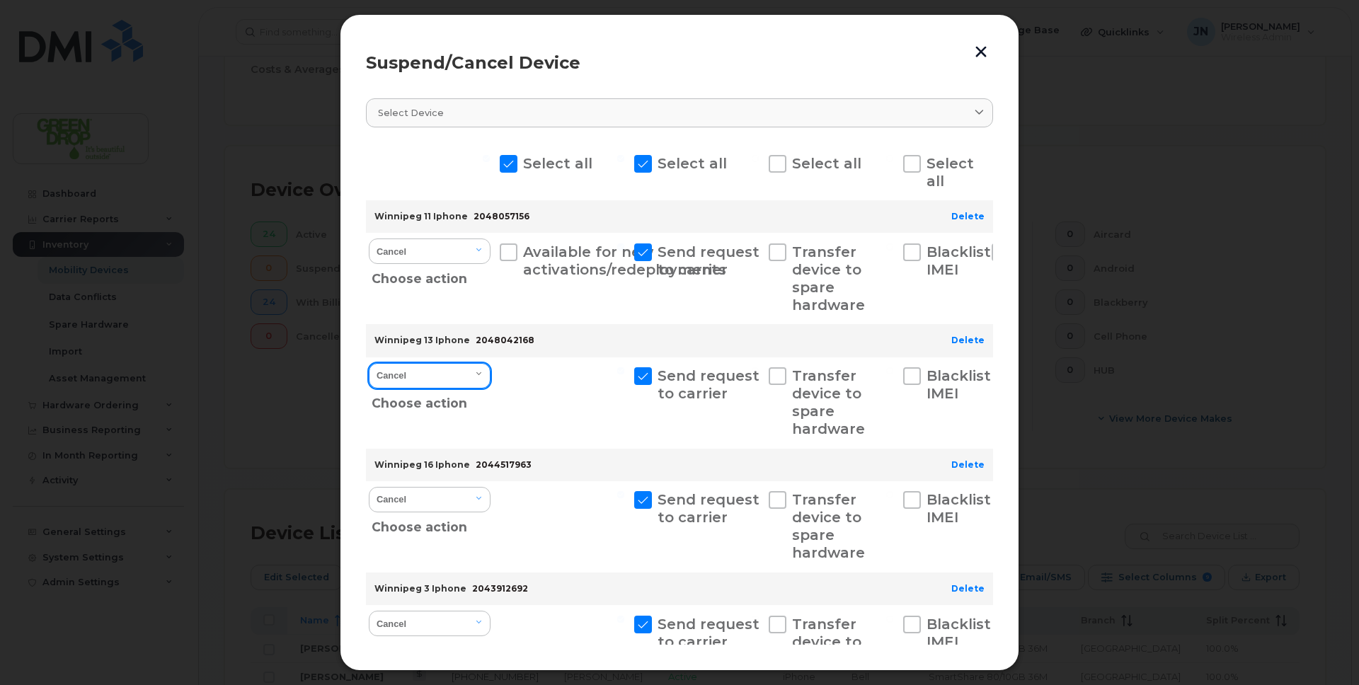
click at [472, 375] on select "Cancel Suspend - Extend Suspension Suspend - Reduced Rate Suspend - Full Rate S…" at bounding box center [430, 375] width 122 height 25
select select "[object Object]"
click at [369, 363] on select "Cancel Suspend - Extend Suspension Suspend - Reduced Rate Suspend - Full Rate S…" at bounding box center [430, 375] width 122 height 25
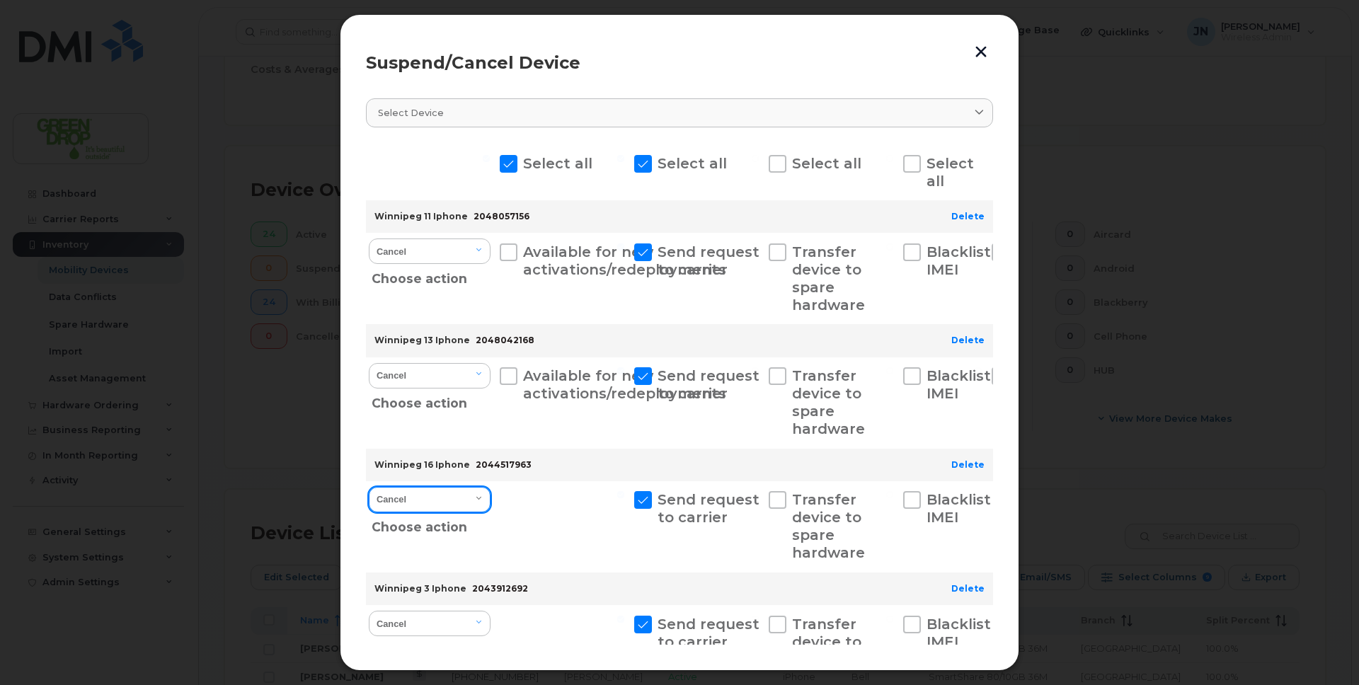
click at [465, 506] on select "Cancel Suspend - Extend Suspension Suspend - Reduced Rate Suspend - Full Rate S…" at bounding box center [430, 499] width 122 height 25
select select "[object Object]"
click at [369, 487] on select "Cancel Suspend - Extend Suspension Suspend - Reduced Rate Suspend - Full Rate S…" at bounding box center [430, 499] width 122 height 25
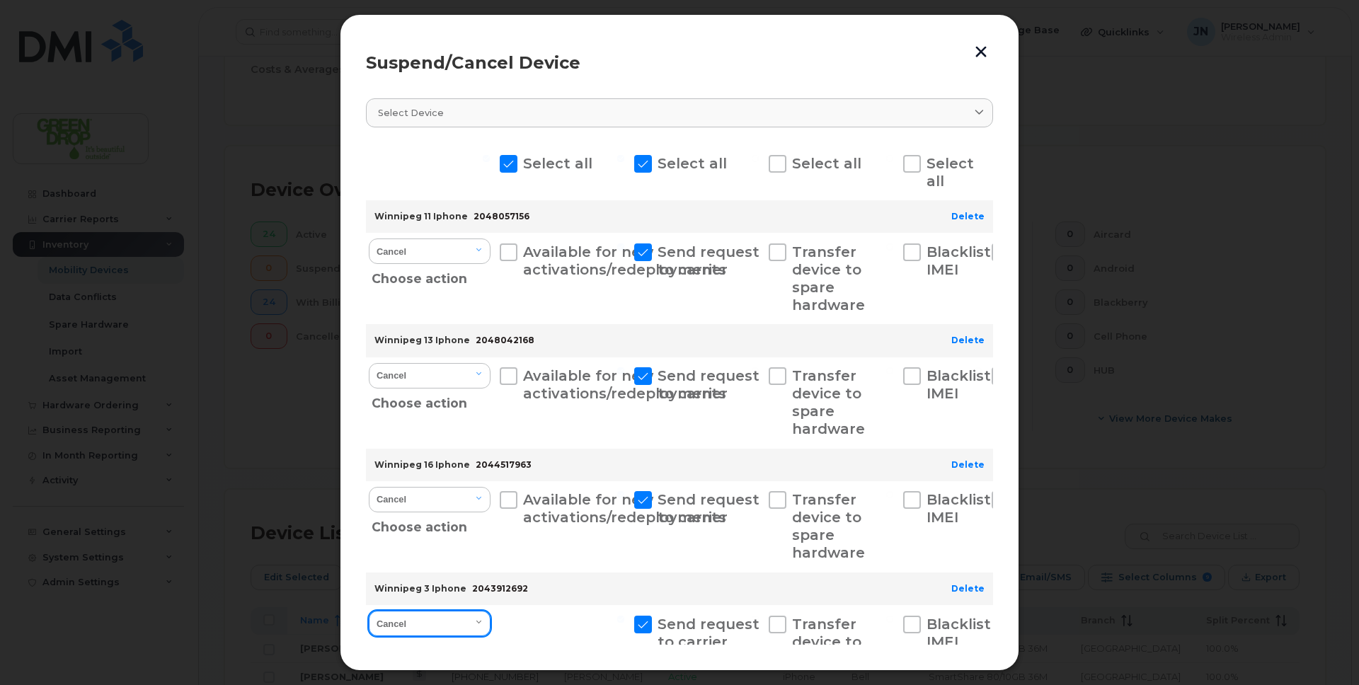
click at [477, 623] on select "Cancel Suspend - Extend Suspension Suspend - Reduced Rate Suspend - Full Rate S…" at bounding box center [430, 623] width 122 height 25
select select "[object Object]"
click at [369, 611] on select "Cancel Suspend - Extend Suspension Suspend - Reduced Rate Suspend - Full Rate S…" at bounding box center [430, 623] width 122 height 25
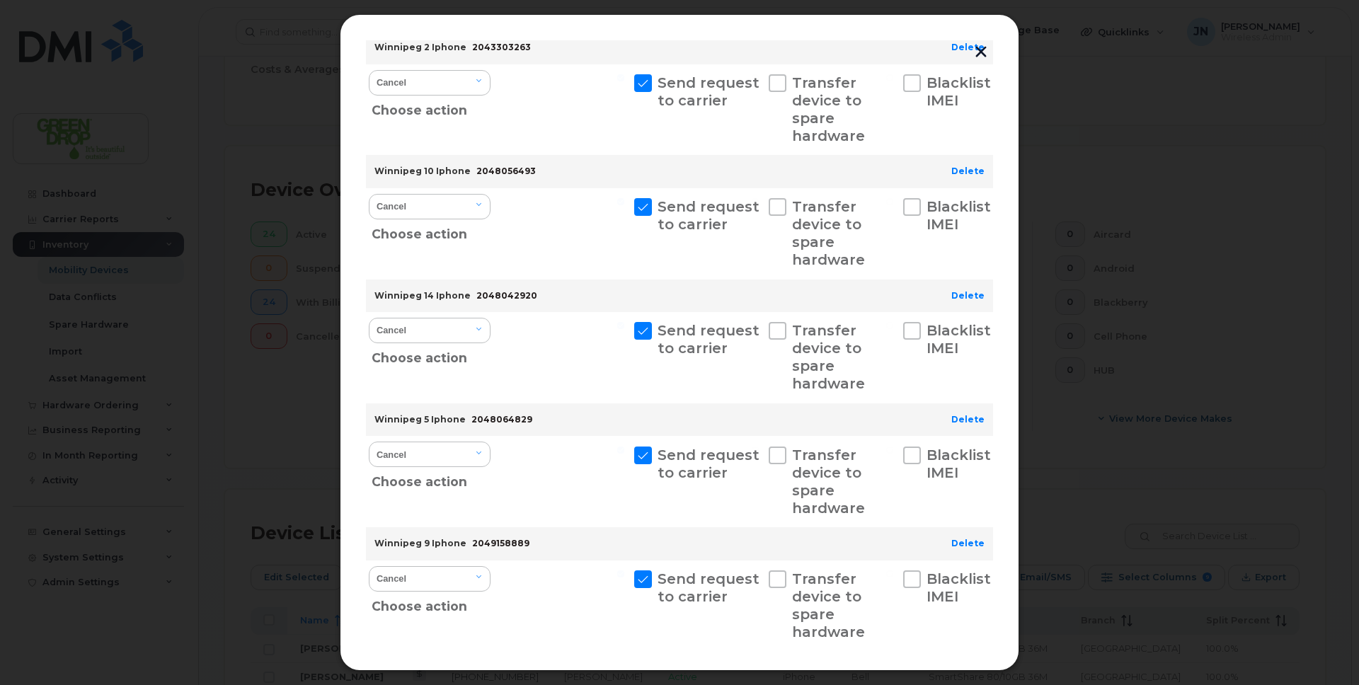
scroll to position [674, 0]
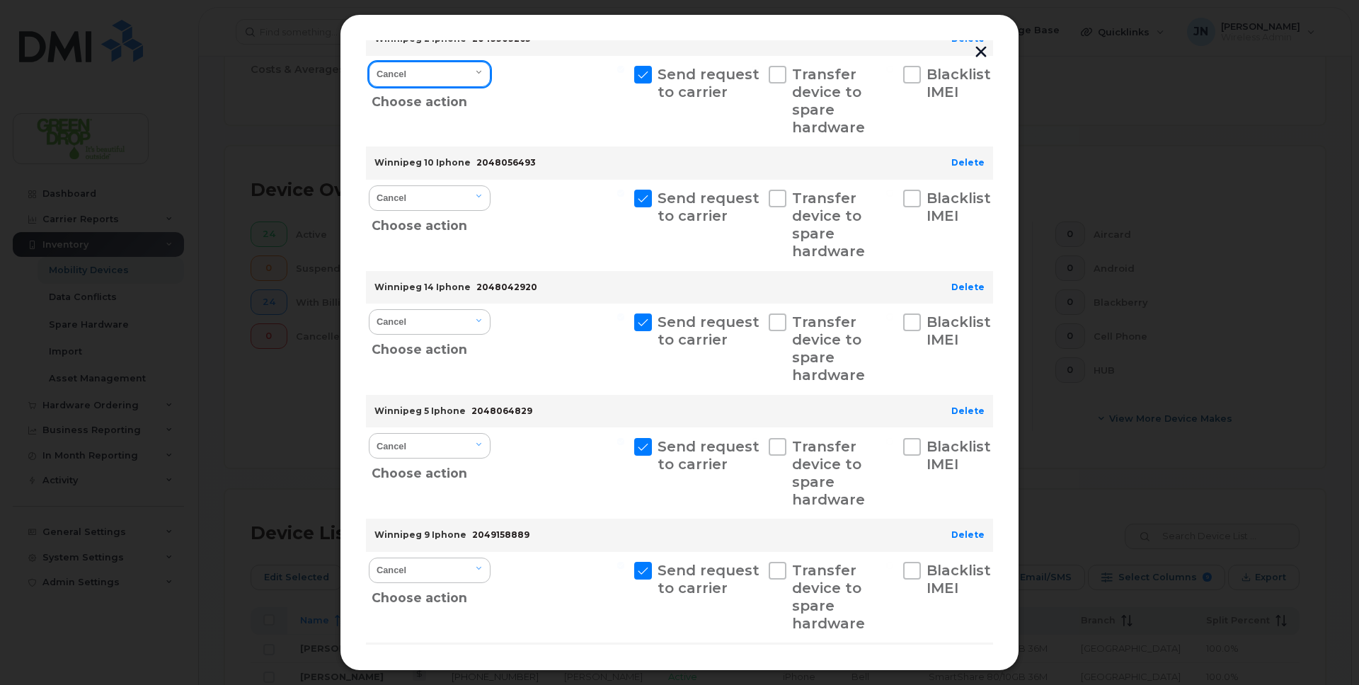
click at [432, 72] on select "Cancel Suspend - Extend Suspension Suspend - Reduced Rate Suspend - Full Rate S…" at bounding box center [430, 74] width 122 height 25
select select "[object Object]"
click at [369, 62] on select "Cancel Suspend - Extend Suspension Suspend - Reduced Rate Suspend - Full Rate S…" at bounding box center [430, 74] width 122 height 25
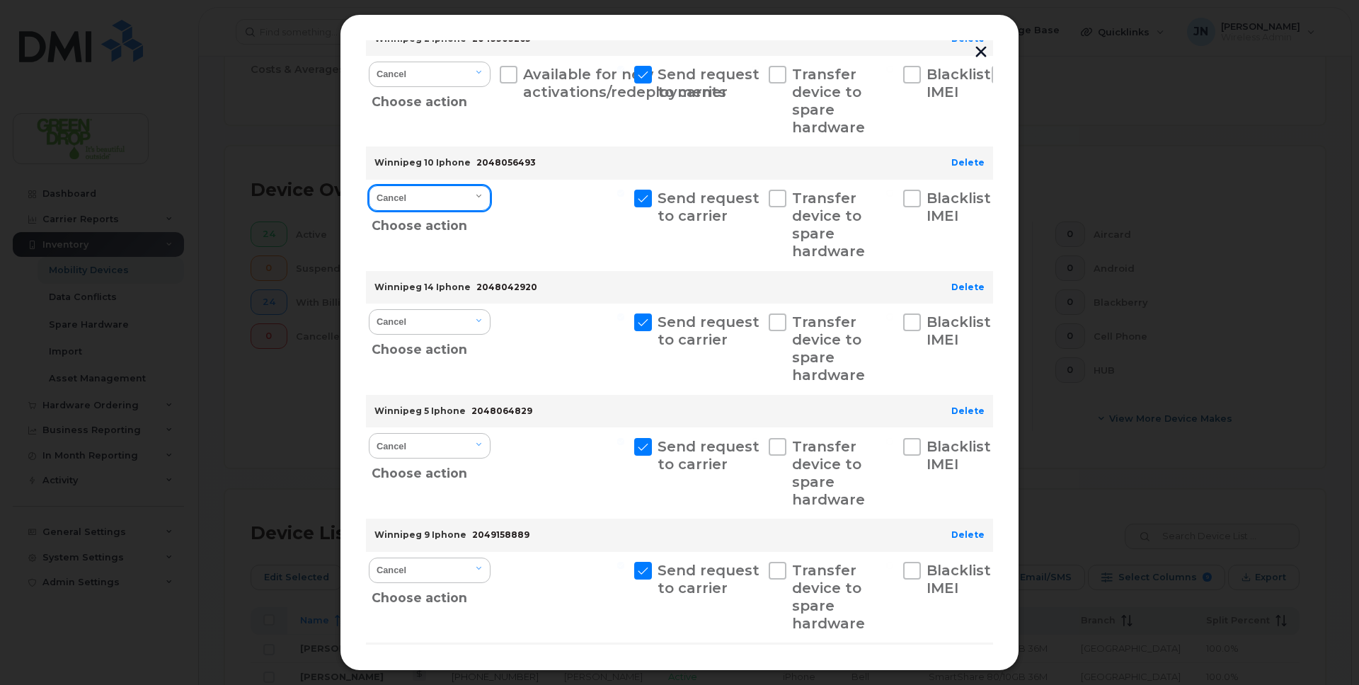
click at [469, 195] on select "Cancel Suspend - Extend Suspension Suspend - Reduced Rate Suspend - Full Rate S…" at bounding box center [430, 198] width 122 height 25
select select "[object Object]"
click at [369, 186] on select "Cancel Suspend - Extend Suspension Suspend - Reduced Rate Suspend - Full Rate S…" at bounding box center [430, 198] width 122 height 25
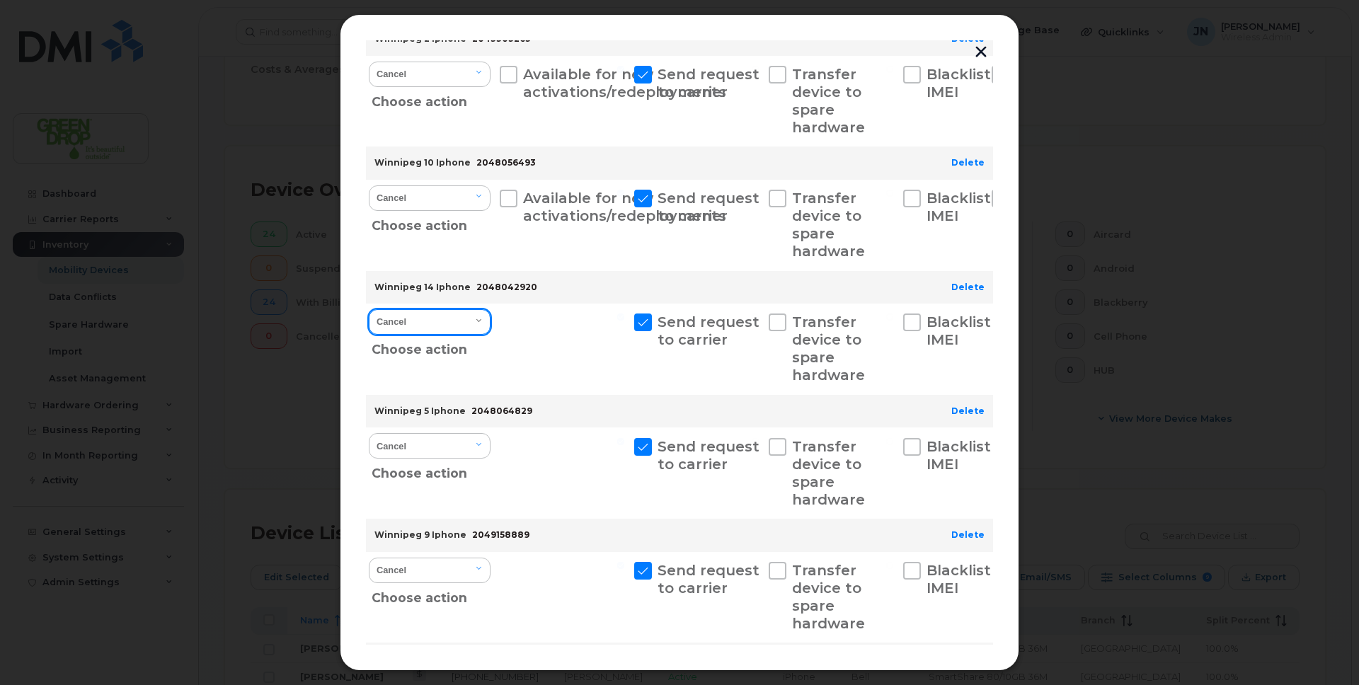
click at [469, 323] on select "Cancel Suspend - Extend Suspension Suspend - Reduced Rate Suspend - Full Rate S…" at bounding box center [430, 321] width 122 height 25
select select "[object Object]"
click at [369, 309] on select "Cancel Suspend - Extend Suspension Suspend - Reduced Rate Suspend - Full Rate S…" at bounding box center [430, 321] width 122 height 25
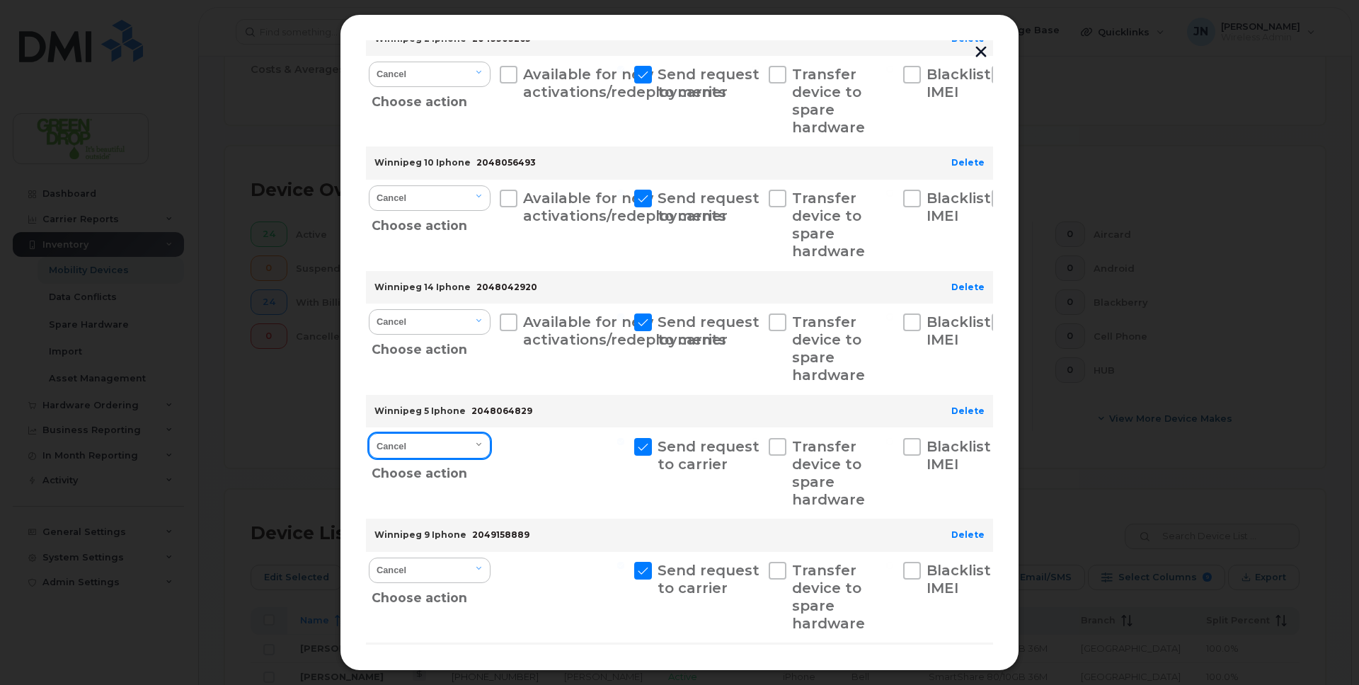
click at [482, 448] on select "Cancel Suspend - Extend Suspension Suspend - Reduced Rate Suspend - Full Rate S…" at bounding box center [430, 445] width 122 height 25
select select "[object Object]"
click at [369, 433] on select "Cancel Suspend - Extend Suspension Suspend - Reduced Rate Suspend - Full Rate S…" at bounding box center [430, 445] width 122 height 25
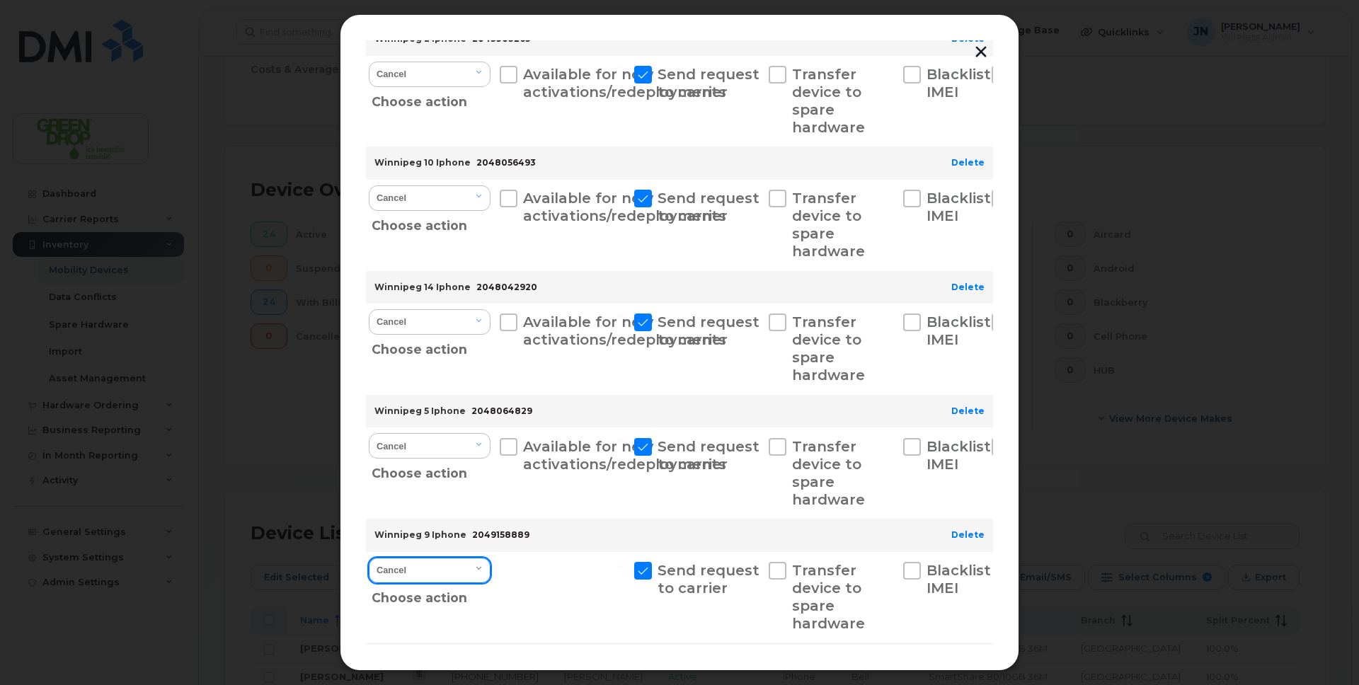
click at [478, 574] on select "Cancel Suspend - Extend Suspension Suspend - Reduced Rate Suspend - Full Rate S…" at bounding box center [430, 570] width 122 height 25
select select "[object Object]"
click at [369, 558] on select "Cancel Suspend - Extend Suspension Suspend - Reduced Rate Suspend - Full Rate S…" at bounding box center [430, 570] width 122 height 25
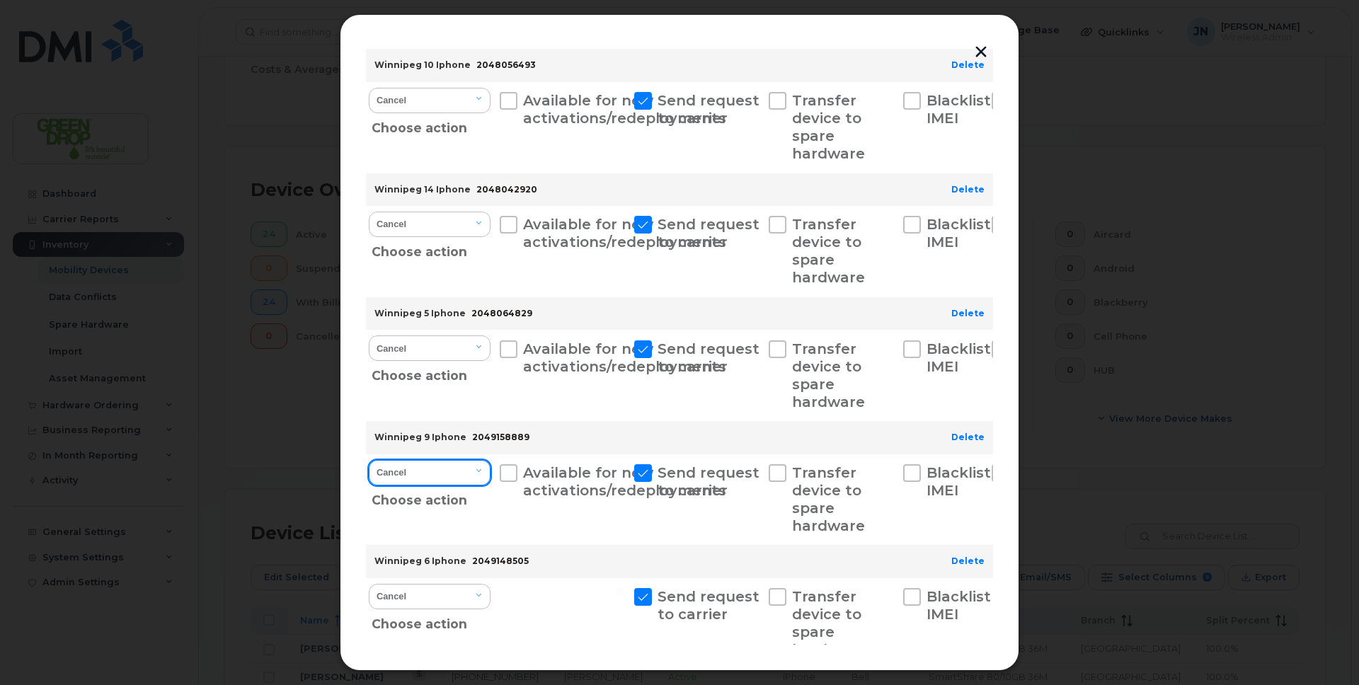
scroll to position [863, 0]
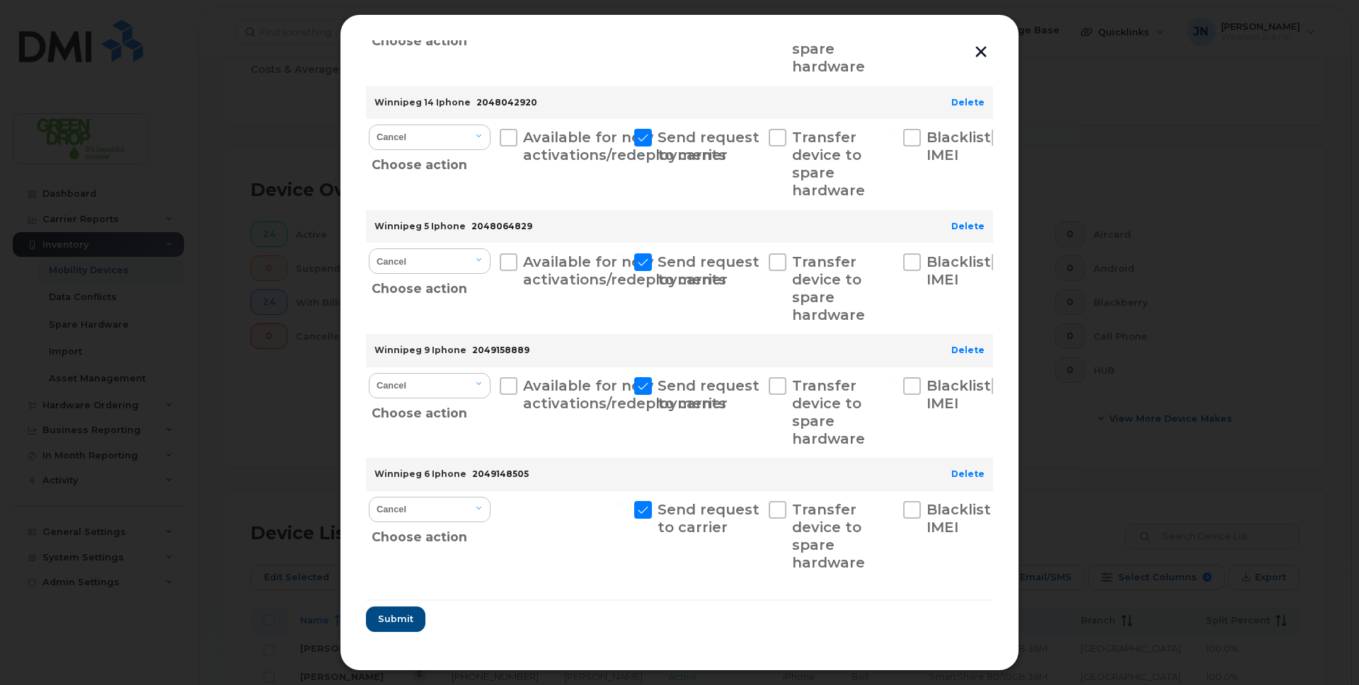
click at [492, 518] on div "Cancel Suspend - Extend Suspension Suspend - Reduced Rate Suspend - Full Rate S…" at bounding box center [429, 536] width 127 height 91
click at [480, 502] on select "Cancel Suspend - Extend Suspension Suspend - Reduced Rate Suspend - Full Rate S…" at bounding box center [430, 509] width 122 height 25
select select "[object Object]"
click at [369, 497] on select "Cancel Suspend - Extend Suspension Suspend - Reduced Rate Suspend - Full Rate S…" at bounding box center [430, 509] width 122 height 25
click at [398, 620] on span "Submit" at bounding box center [394, 618] width 35 height 13
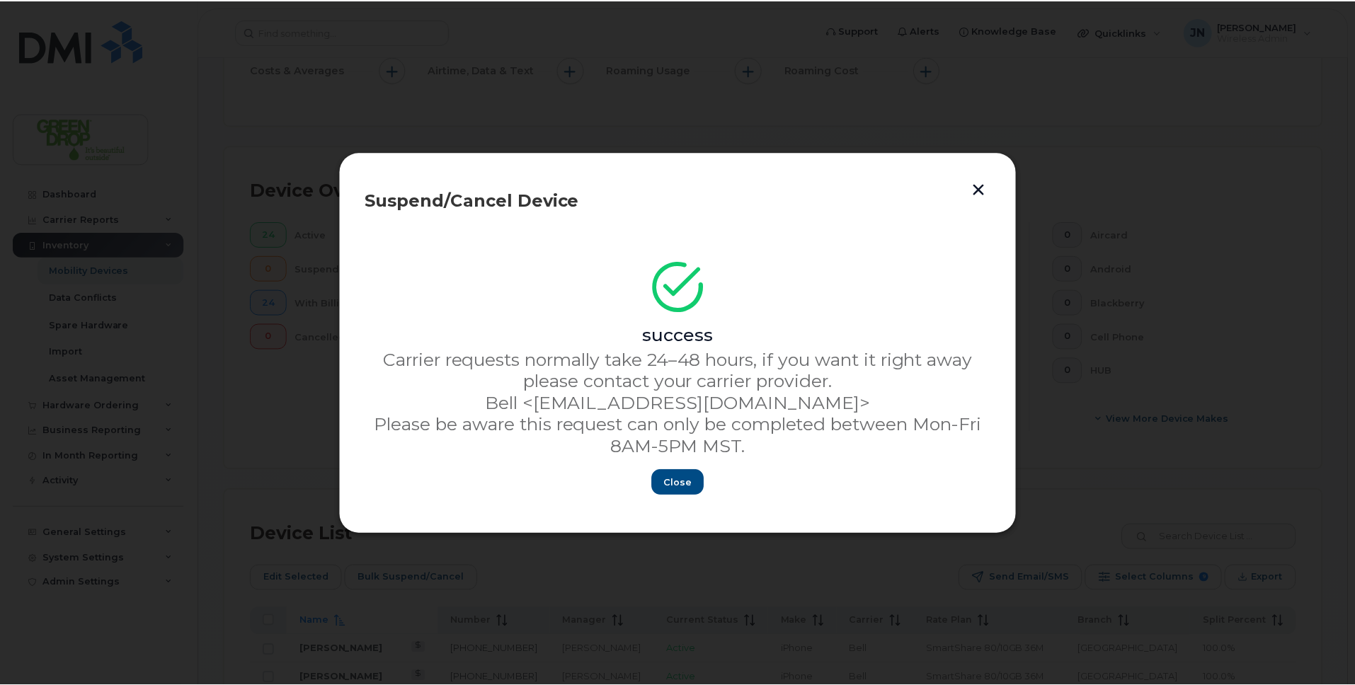
scroll to position [0, 0]
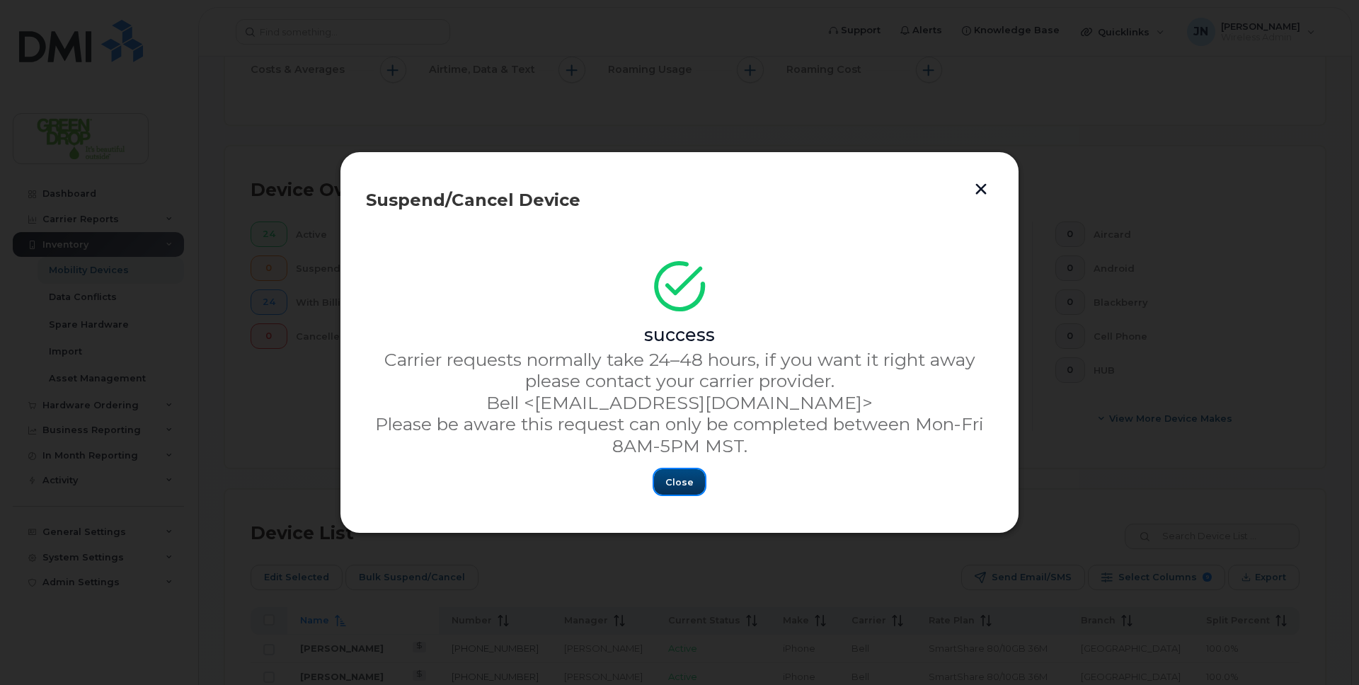
click at [671, 479] on span "Close" at bounding box center [680, 482] width 28 height 13
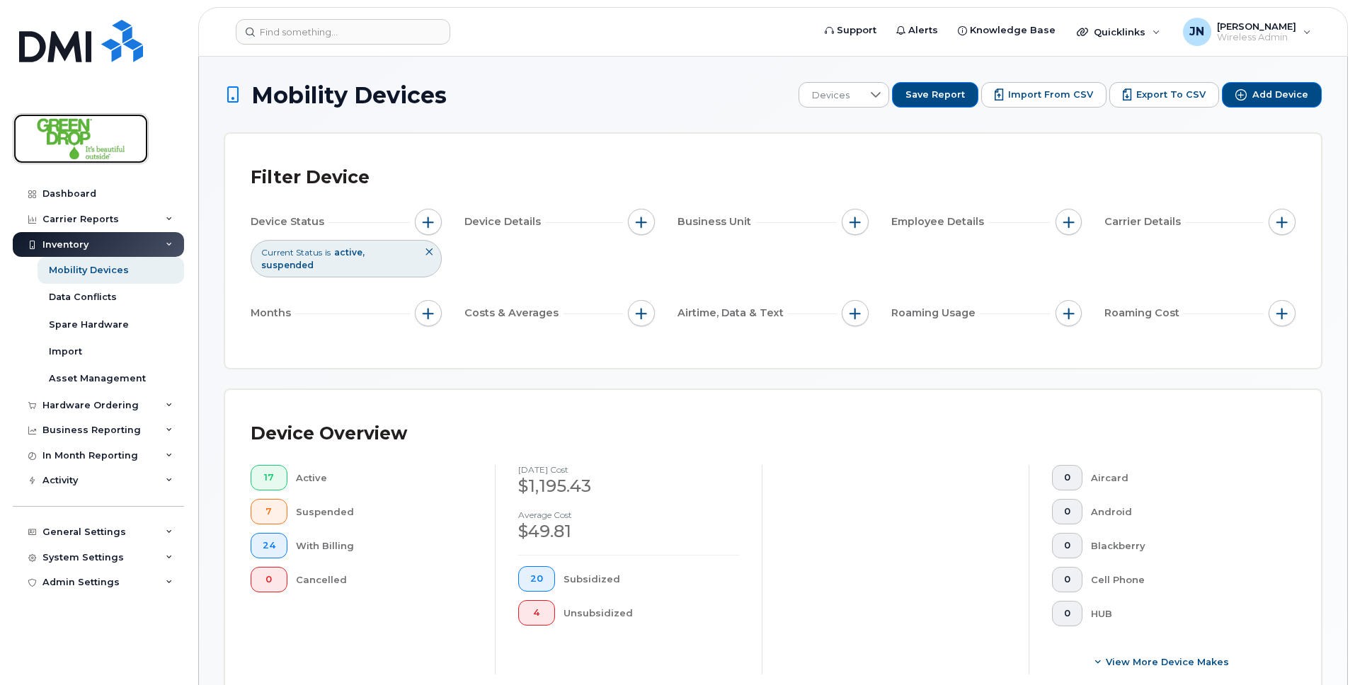
click at [47, 150] on img at bounding box center [80, 138] width 109 height 41
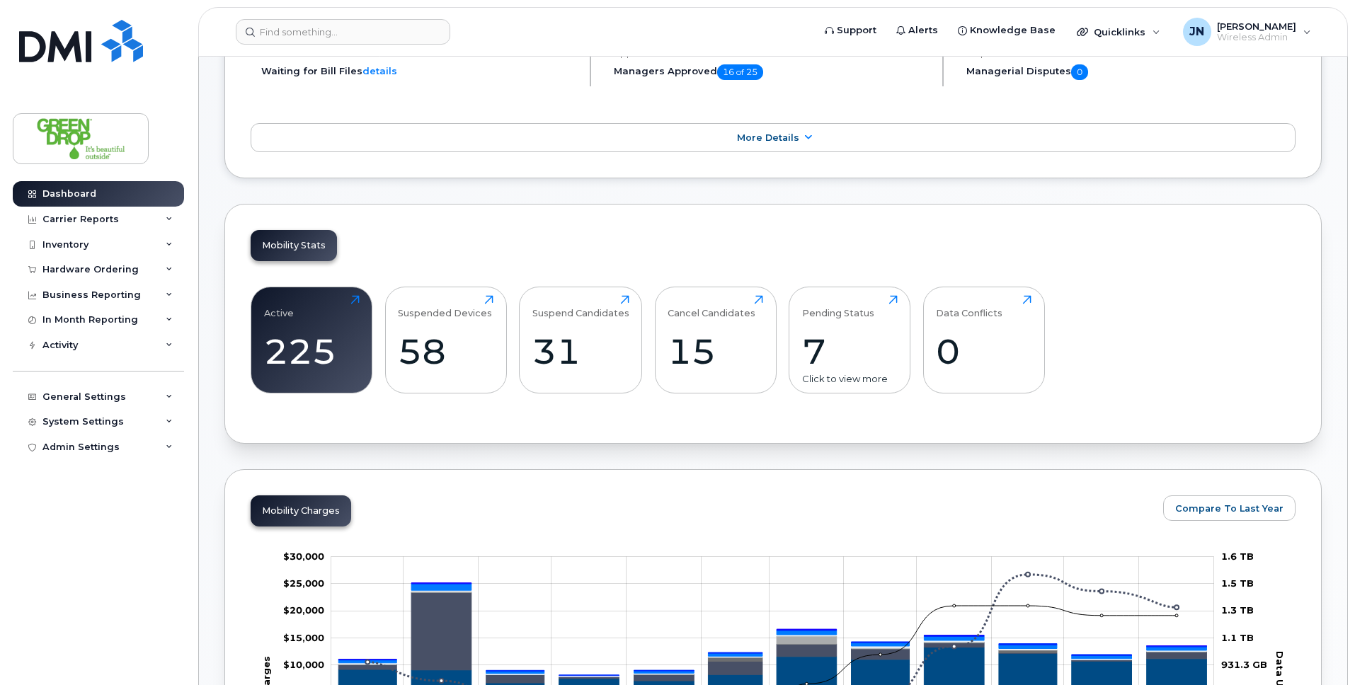
scroll to position [315, 0]
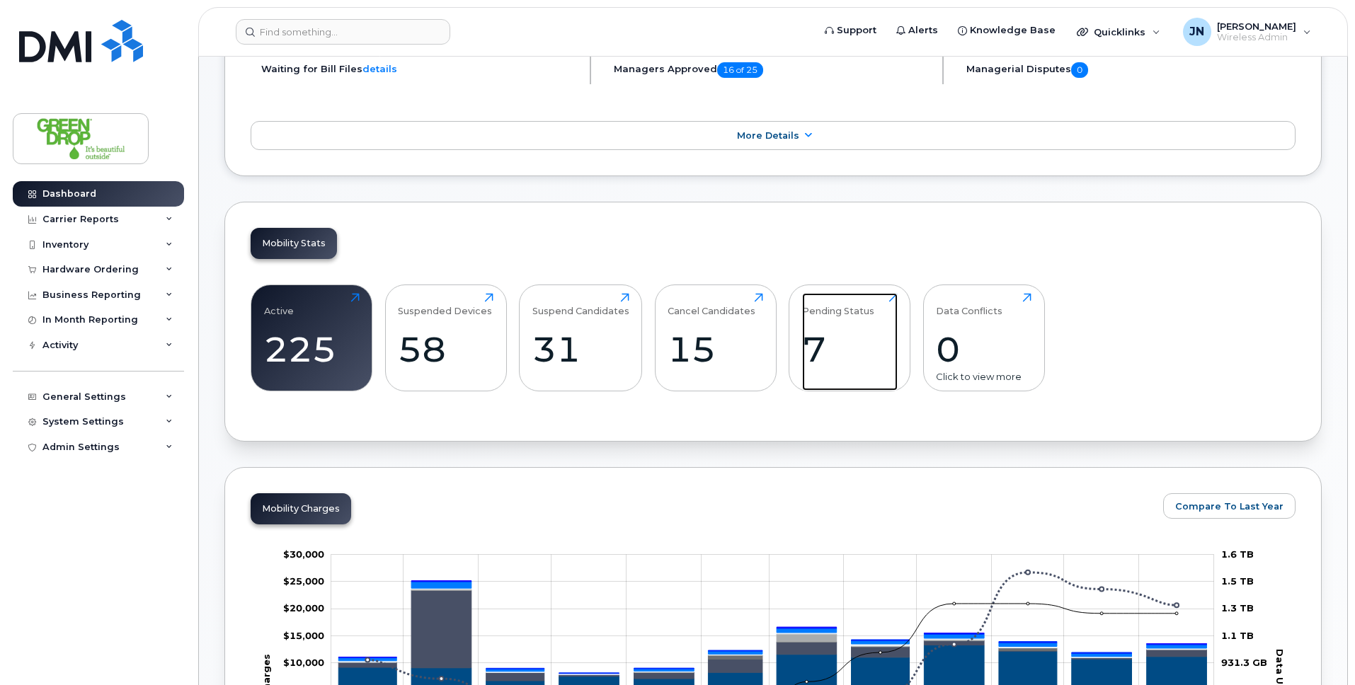
click at [837, 377] on div "Click to view more" at bounding box center [850, 383] width 96 height 13
